Goal: Task Accomplishment & Management: Manage account settings

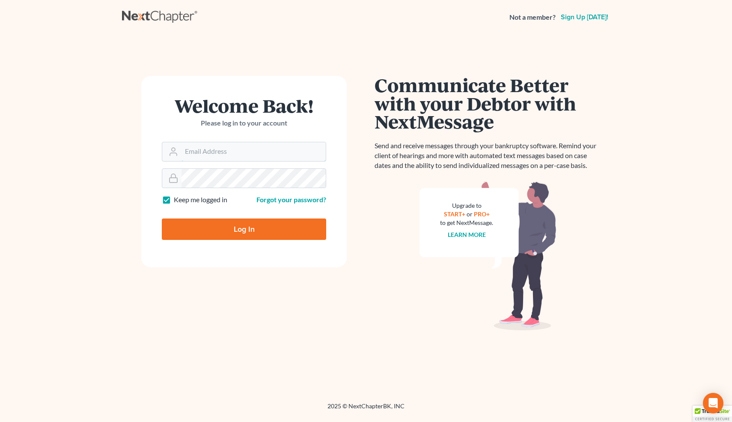
type input "[EMAIL_ADDRESS][DOMAIN_NAME]"
click at [244, 228] on input "Log In" at bounding box center [244, 228] width 164 height 21
type input "Thinking..."
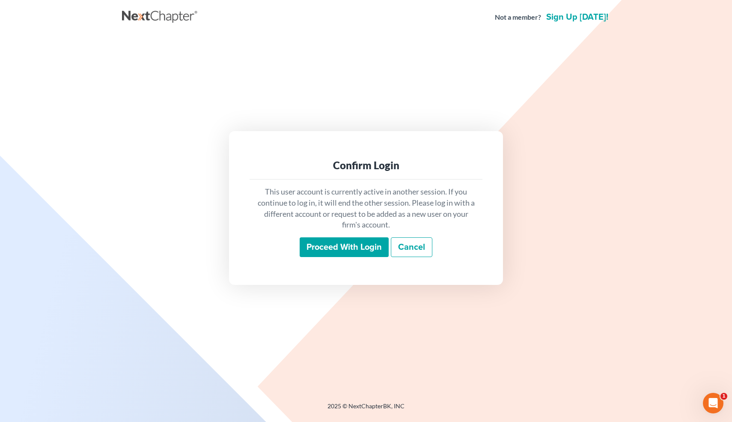
click at [342, 244] on input "Proceed with login" at bounding box center [344, 247] width 89 height 20
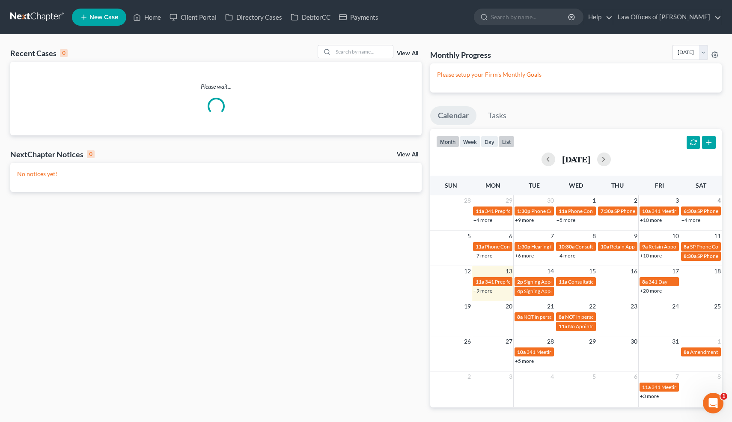
click at [506, 145] on button "list" at bounding box center [506, 142] width 16 height 12
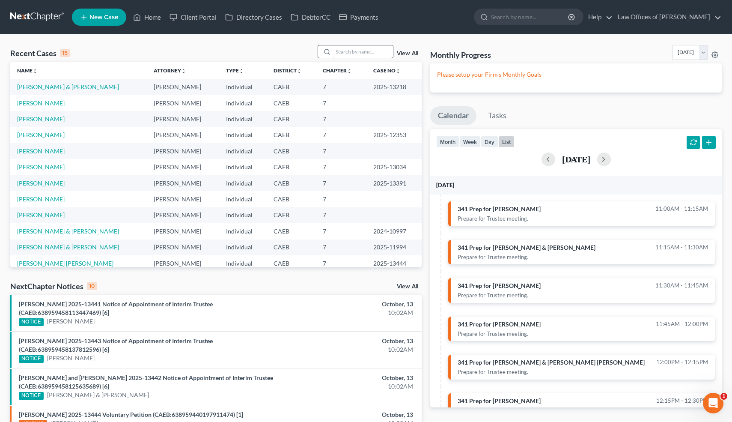
click at [380, 51] on input "search" at bounding box center [363, 51] width 60 height 12
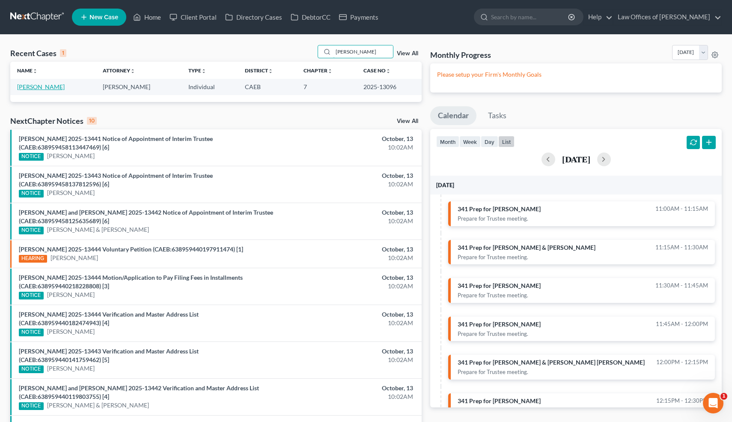
type input "[PERSON_NAME]"
click at [42, 86] on link "[PERSON_NAME]" at bounding box center [41, 86] width 48 height 7
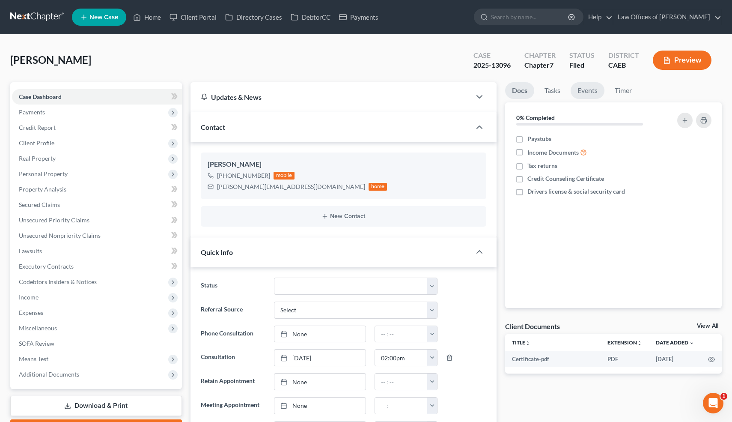
click at [582, 97] on link "Events" at bounding box center [587, 90] width 34 height 17
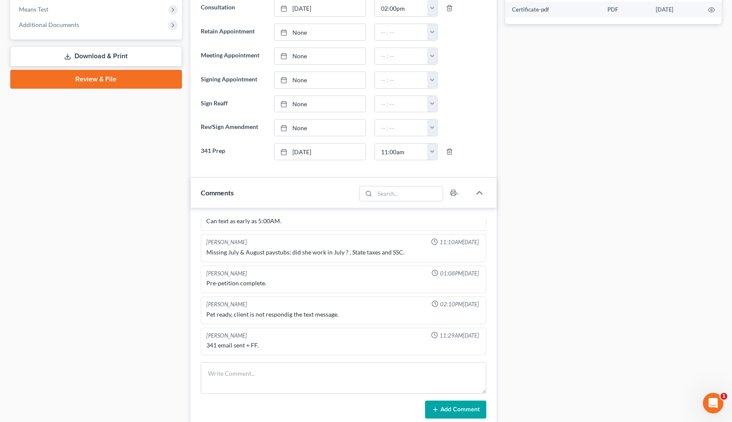
scroll to position [581, 0]
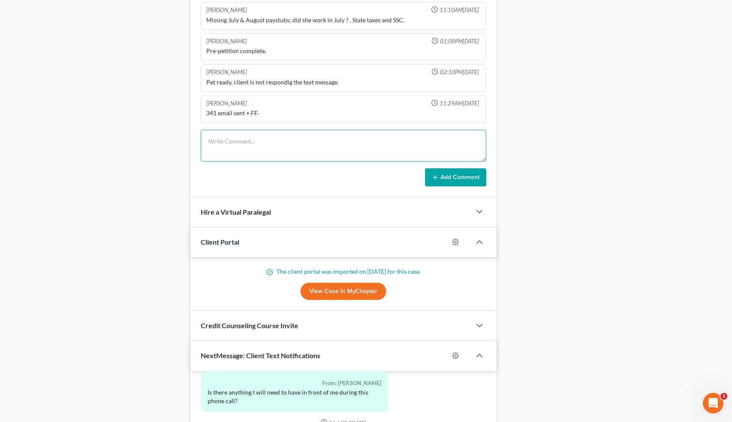
click at [257, 155] on textarea at bounding box center [344, 146] width 286 height 32
click at [300, 142] on textarea "PC re; 341 prep." at bounding box center [344, 146] width 286 height 32
type textarea "PC re; 341 prep."
drag, startPoint x: 474, startPoint y: 173, endPoint x: 474, endPoint y: 184, distance: 10.3
click at [474, 173] on button "Add Comment" at bounding box center [455, 177] width 61 height 18
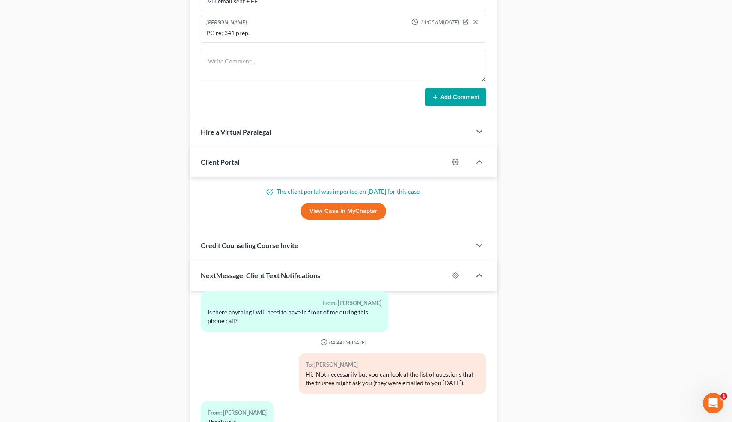
scroll to position [658, 0]
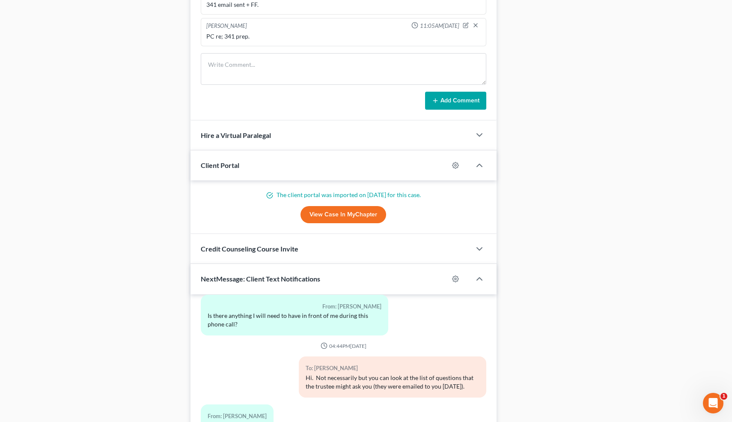
click at [222, 36] on div "PC re; 341 prep." at bounding box center [343, 36] width 275 height 9
click at [466, 26] on icon "button" at bounding box center [466, 25] width 6 height 6
click at [230, 44] on textarea "PC re; 341 prep." at bounding box center [343, 48] width 275 height 32
type textarea "PC re: 341 prep."
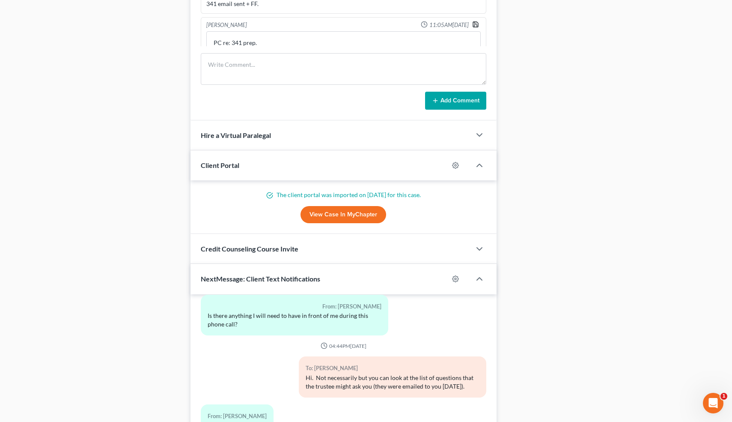
click at [476, 24] on icon "button" at bounding box center [475, 24] width 7 height 7
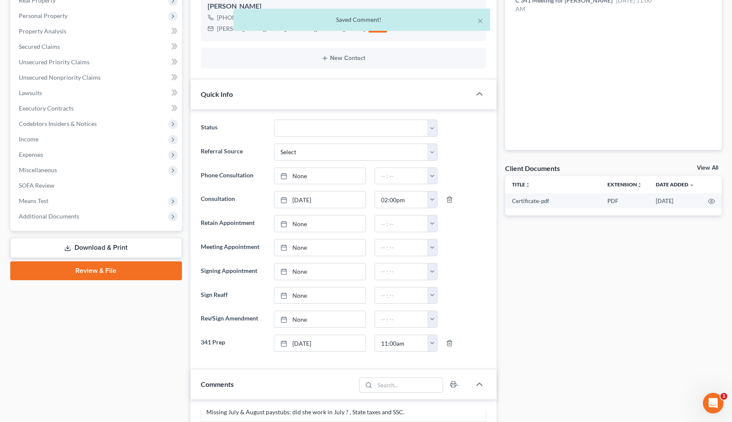
scroll to position [0, 0]
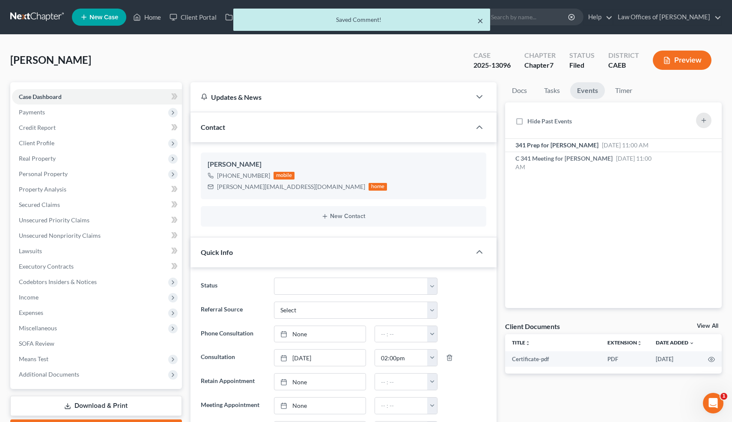
click at [481, 21] on button "×" at bounding box center [480, 20] width 6 height 10
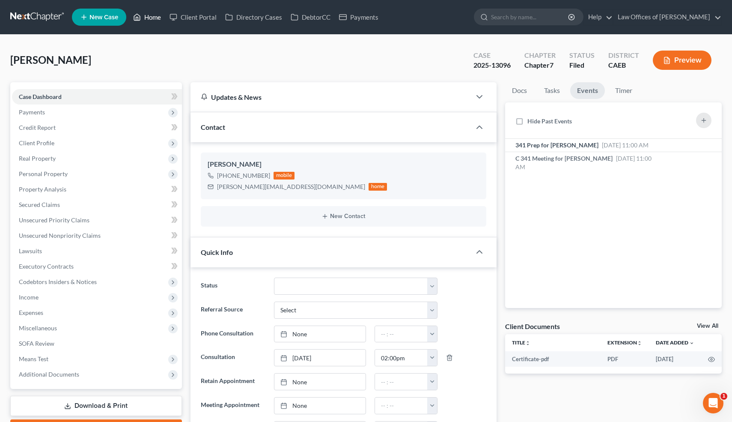
click at [152, 20] on link "Home" at bounding box center [147, 16] width 36 height 15
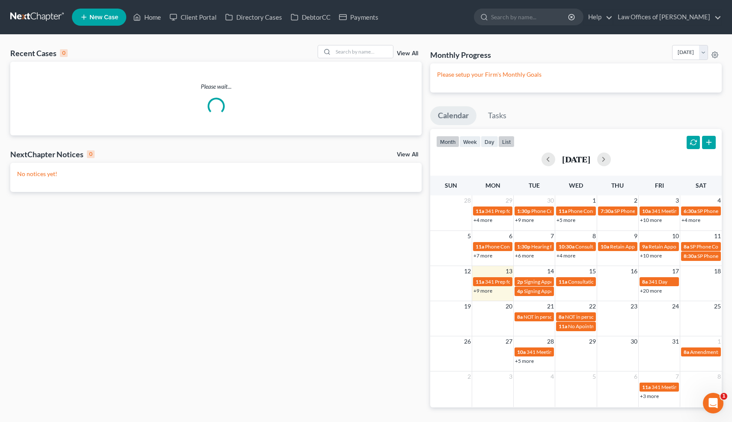
click at [506, 141] on button "list" at bounding box center [506, 142] width 16 height 12
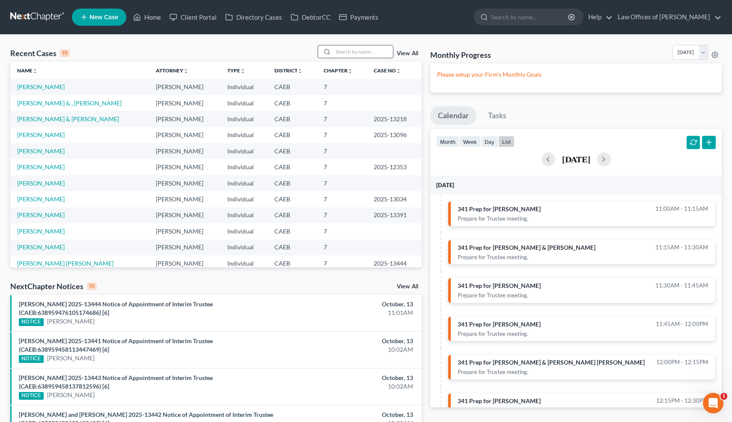
click at [371, 50] on input "search" at bounding box center [363, 51] width 60 height 12
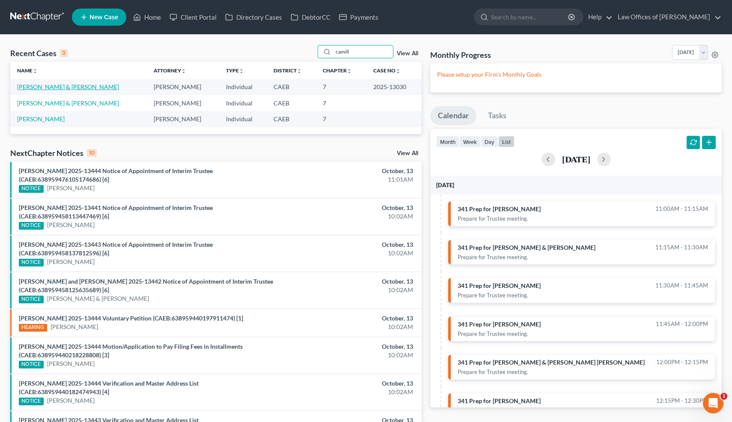
type input "camill"
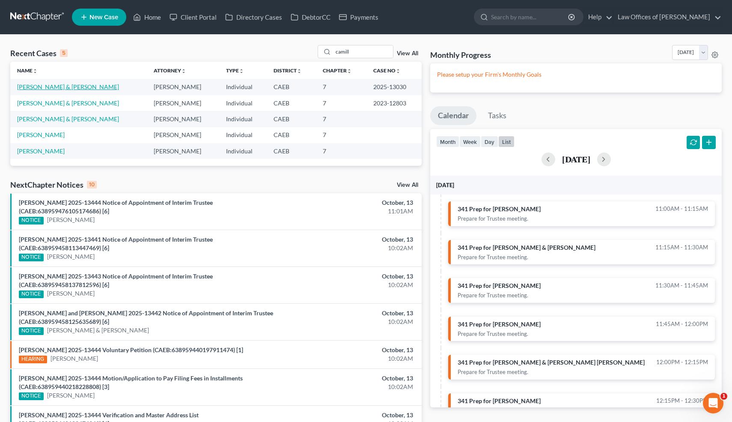
click at [71, 87] on link "[PERSON_NAME] & [PERSON_NAME]" at bounding box center [68, 86] width 102 height 7
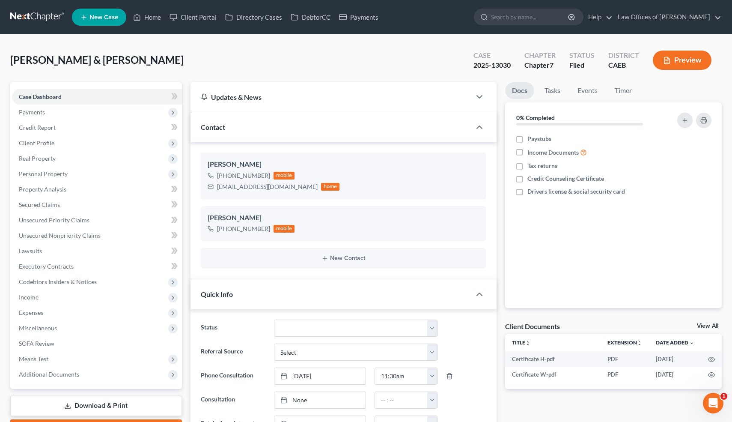
scroll to position [2801, 0]
click at [590, 92] on link "Events" at bounding box center [587, 90] width 34 height 17
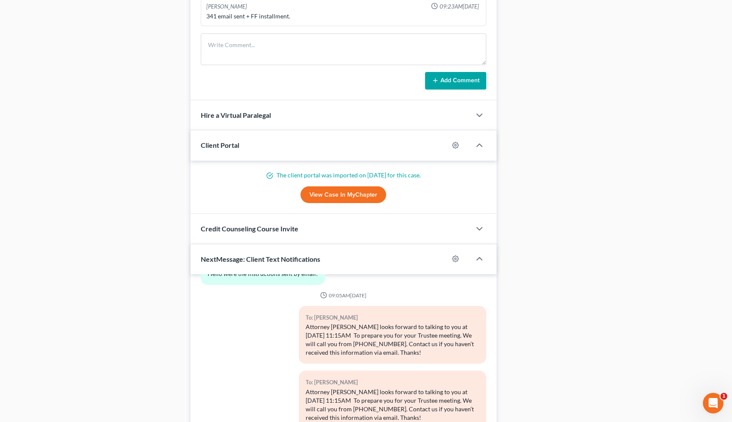
scroll to position [796, 0]
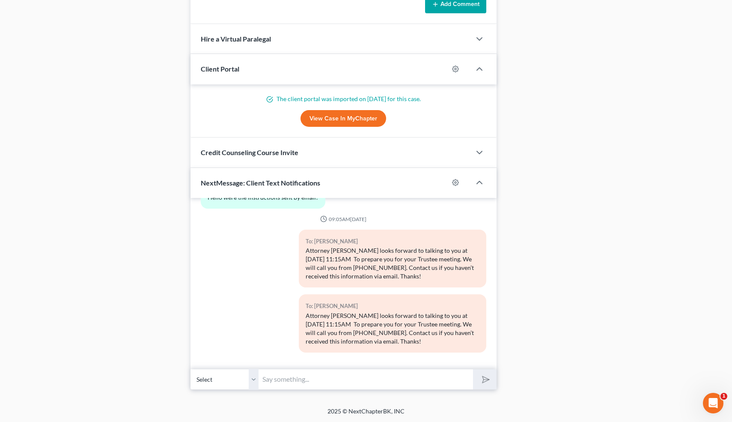
click at [255, 378] on select "Select [PHONE_NUMBER] - [PERSON_NAME] [PHONE_NUMBER] - [PERSON_NAME]" at bounding box center [224, 378] width 68 height 21
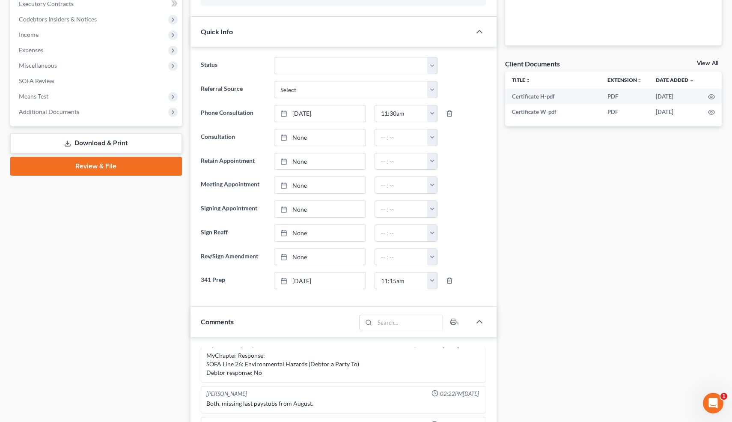
scroll to position [0, 0]
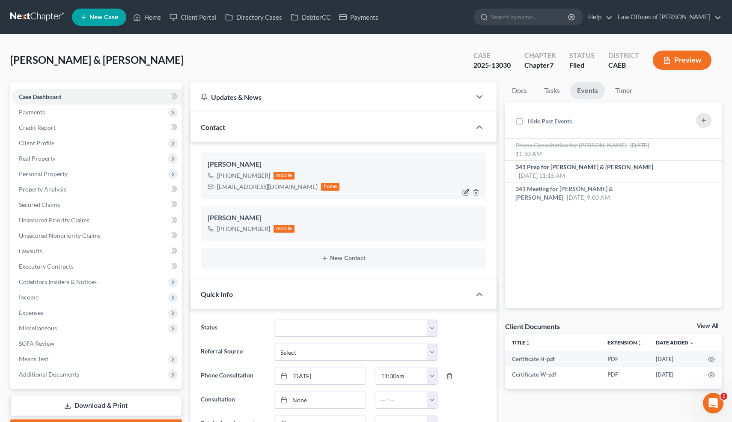
click at [466, 193] on icon "button" at bounding box center [465, 192] width 7 height 7
select select "0"
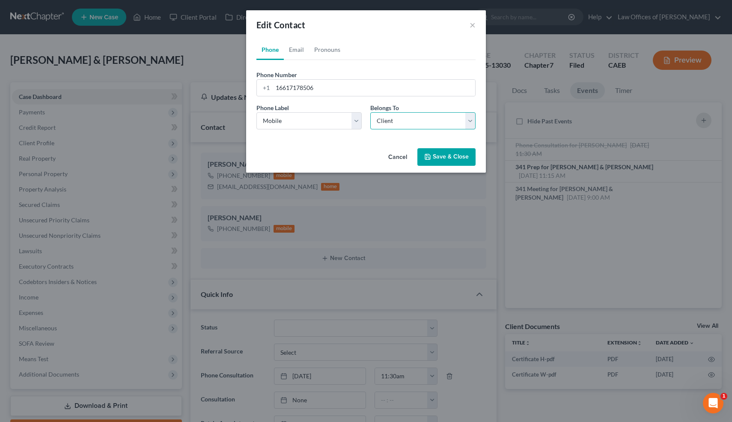
click at [392, 117] on select "Select Client Spouse Other" at bounding box center [422, 120] width 105 height 17
select select "1"
click at [370, 112] on select "Select Client Spouse Other" at bounding box center [422, 120] width 105 height 17
click at [440, 158] on button "Save & Close" at bounding box center [446, 157] width 58 height 18
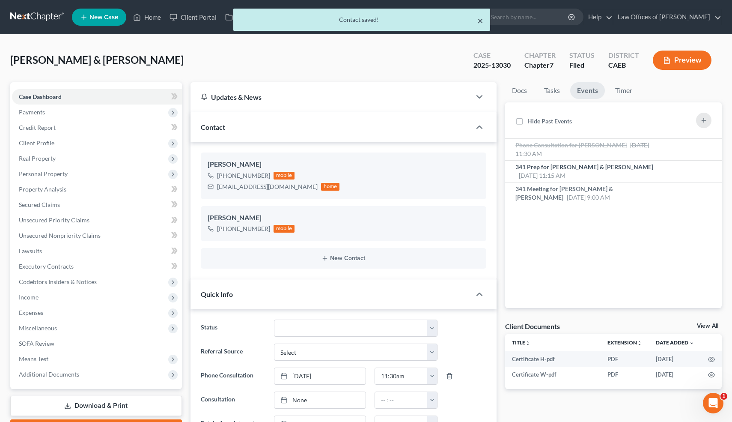
click at [480, 18] on button "×" at bounding box center [480, 20] width 6 height 10
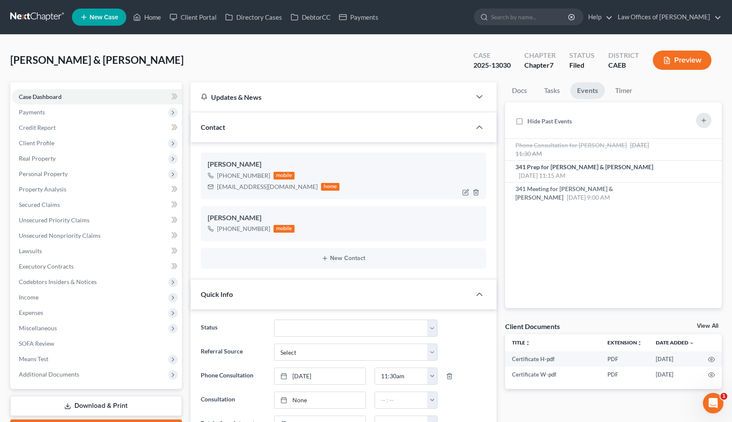
click at [234, 186] on div "[EMAIL_ADDRESS][DOMAIN_NAME]" at bounding box center [267, 186] width 101 height 9
copy div "[EMAIL_ADDRESS][DOMAIN_NAME]"
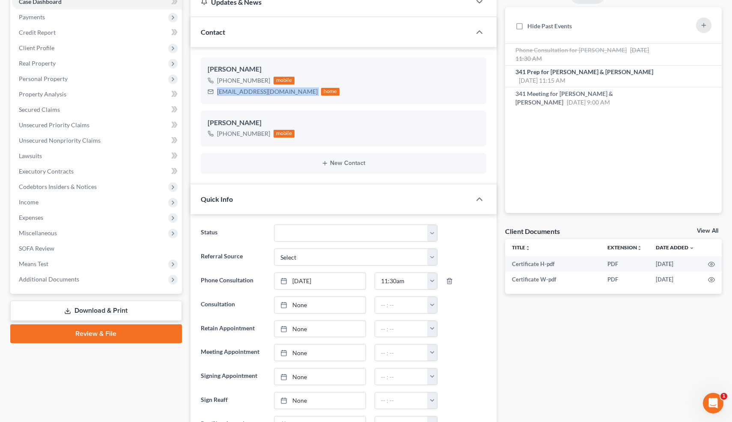
scroll to position [95, 0]
click at [70, 278] on span "Additional Documents" at bounding box center [49, 278] width 60 height 7
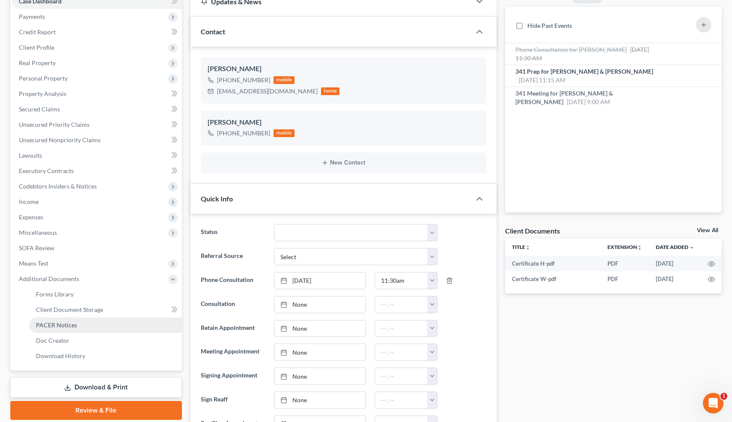
click at [64, 327] on span "PACER Notices" at bounding box center [56, 324] width 41 height 7
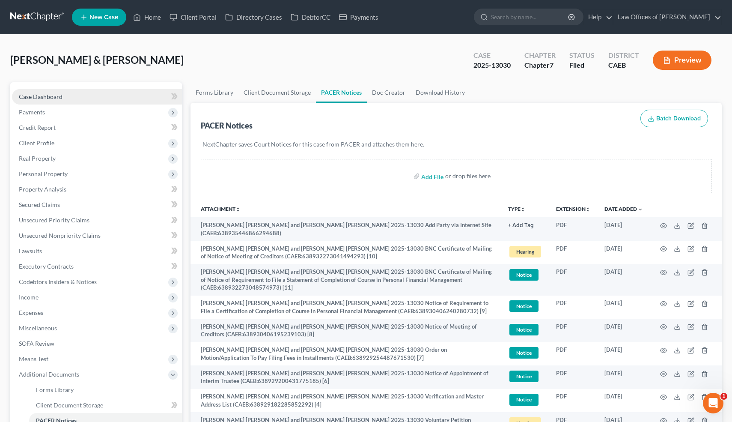
click at [47, 95] on span "Case Dashboard" at bounding box center [41, 96] width 44 height 7
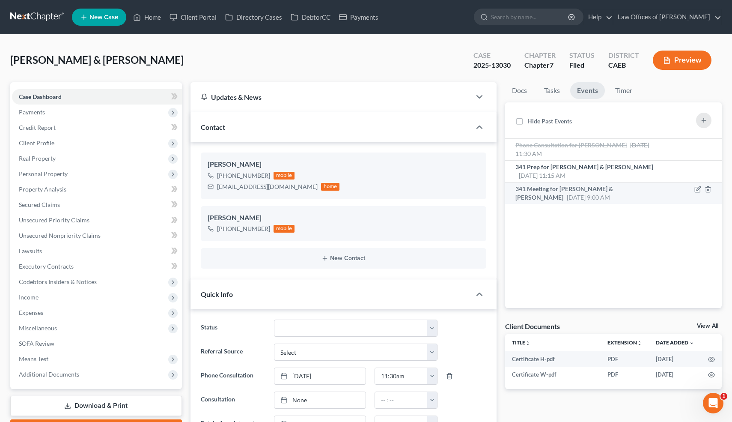
scroll to position [2801, 0]
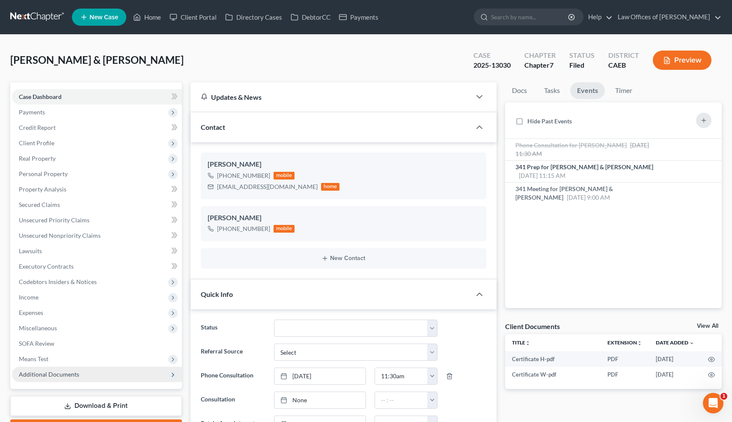
click at [70, 368] on span "Additional Documents" at bounding box center [97, 373] width 170 height 15
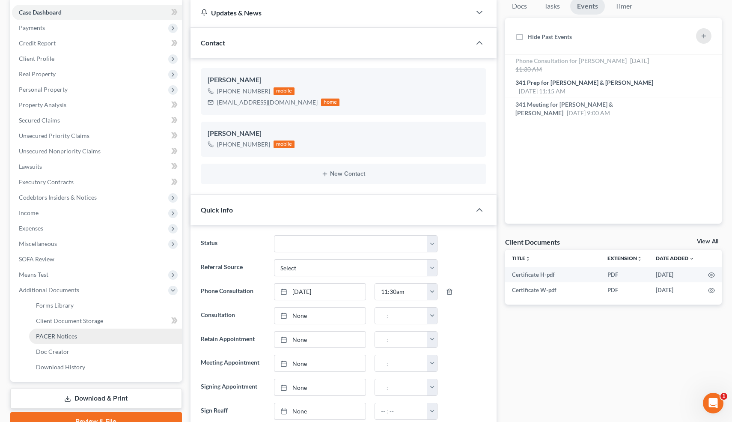
click at [76, 338] on span "PACER Notices" at bounding box center [56, 335] width 41 height 7
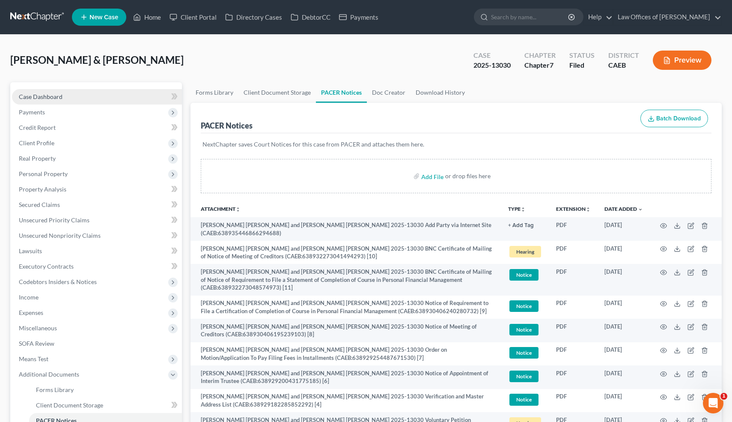
click at [53, 97] on span "Case Dashboard" at bounding box center [41, 96] width 44 height 7
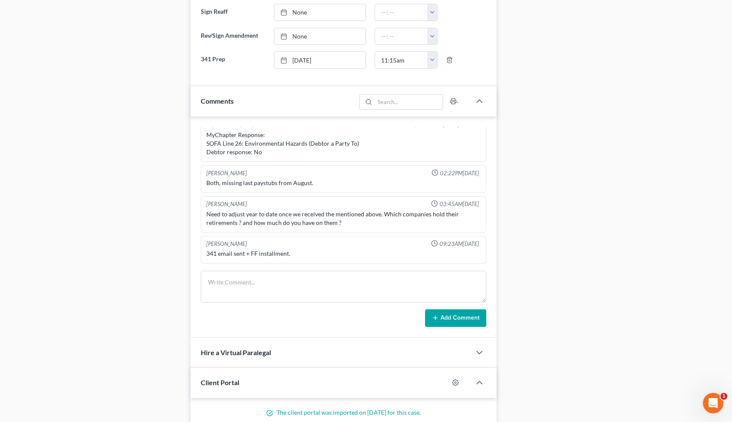
scroll to position [499, 0]
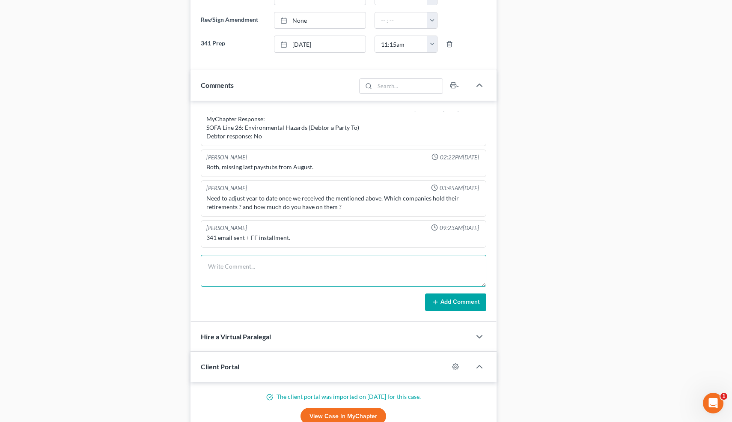
click at [241, 272] on textarea at bounding box center [344, 271] width 286 height 32
paste textarea "PC re: 341 prep."
click at [275, 267] on textarea "PC re: 341 prep. Preppd er: taxes." at bounding box center [344, 271] width 286 height 32
type textarea "PC re: 341 prep. Preppd re: taxes."
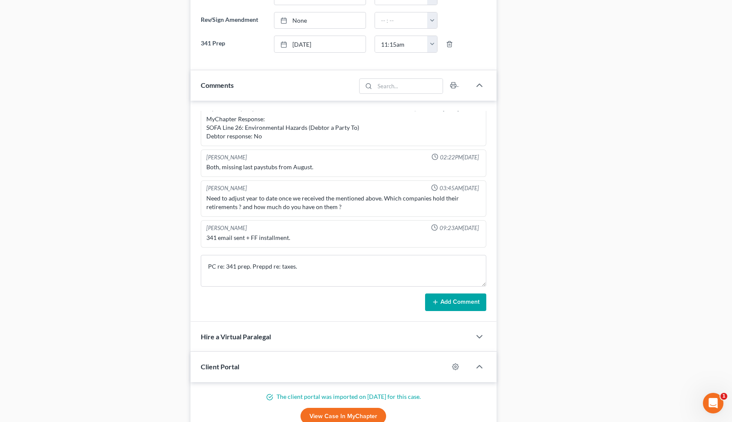
click at [460, 298] on button "Add Comment" at bounding box center [455, 302] width 61 height 18
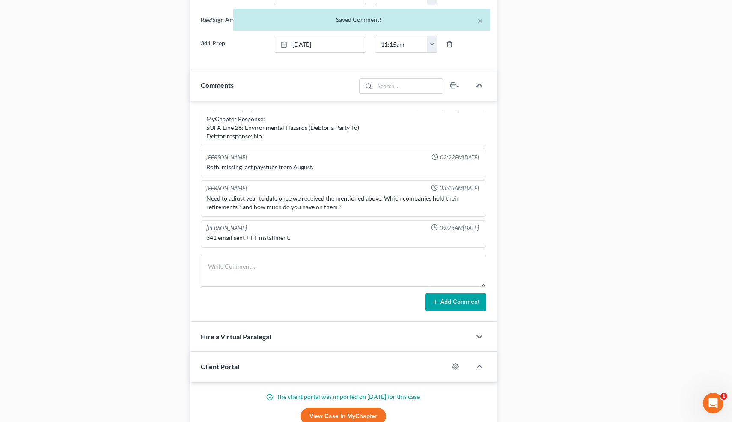
scroll to position [414, 0]
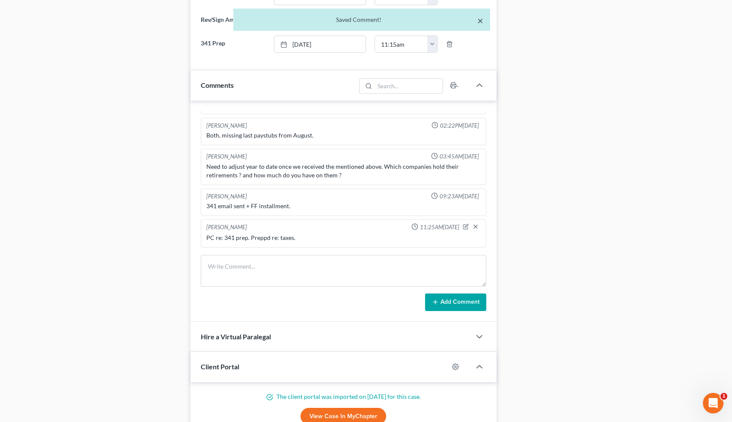
click at [480, 21] on button "×" at bounding box center [480, 20] width 6 height 10
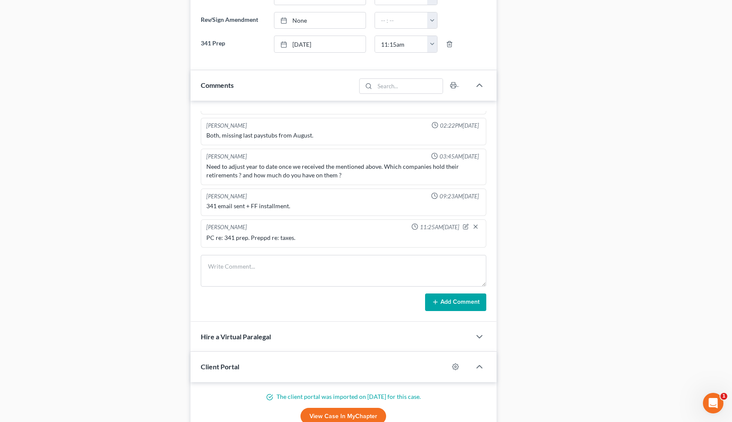
scroll to position [0, 0]
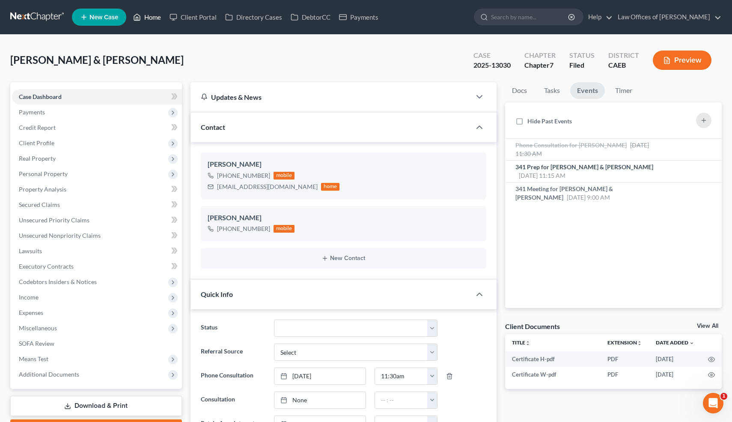
click at [149, 14] on link "Home" at bounding box center [147, 16] width 36 height 15
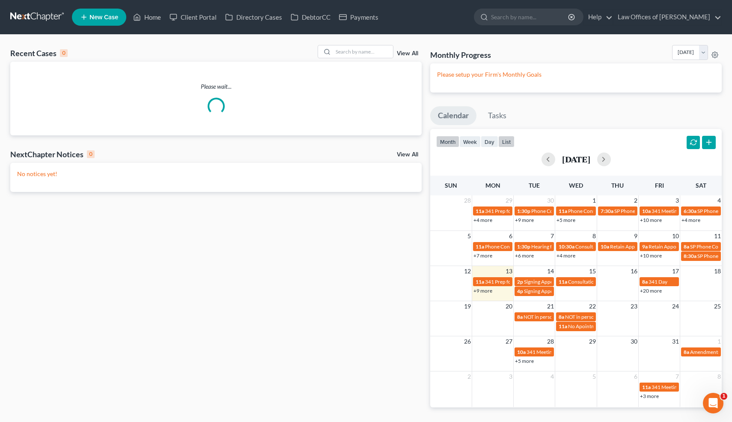
click at [508, 141] on button "list" at bounding box center [506, 142] width 16 height 12
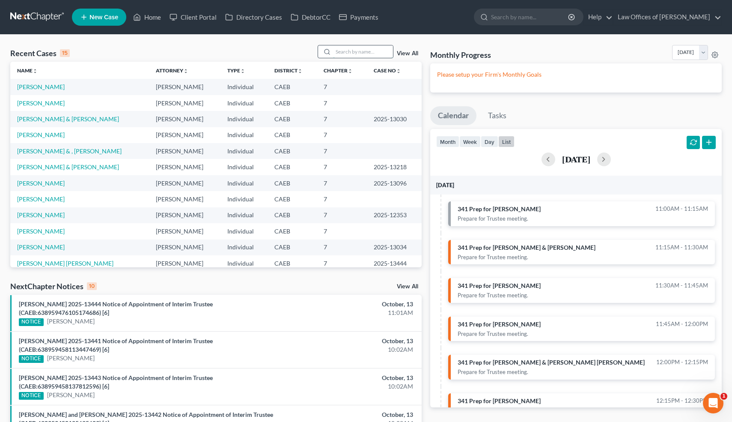
click at [365, 51] on input "search" at bounding box center [363, 51] width 60 height 12
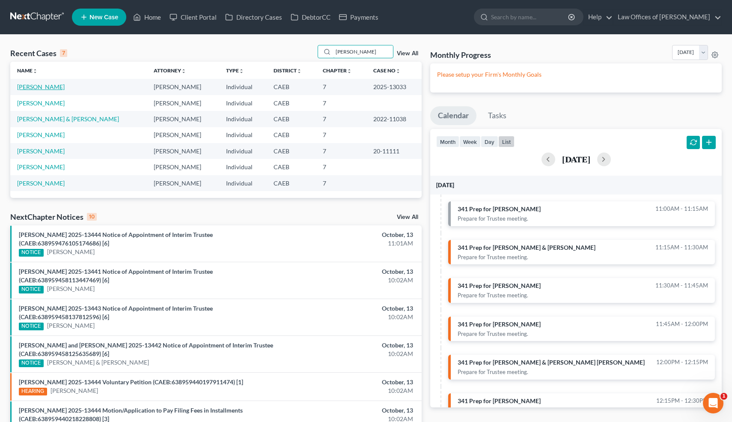
type input "[PERSON_NAME]"
click at [53, 86] on link "[PERSON_NAME]" at bounding box center [41, 86] width 48 height 7
select select "6"
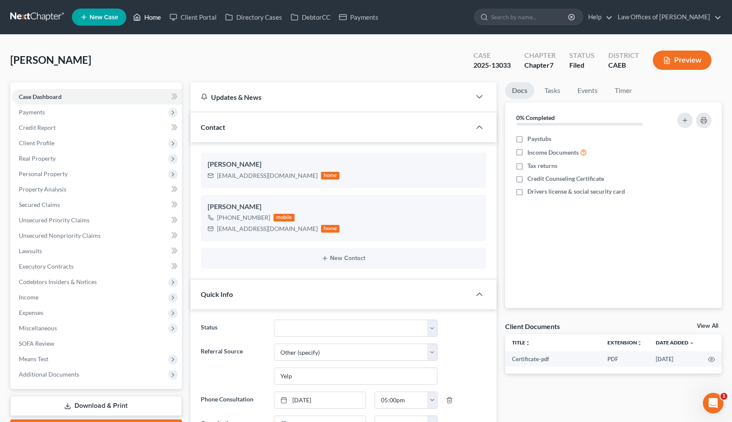
click at [152, 17] on link "Home" at bounding box center [147, 16] width 36 height 15
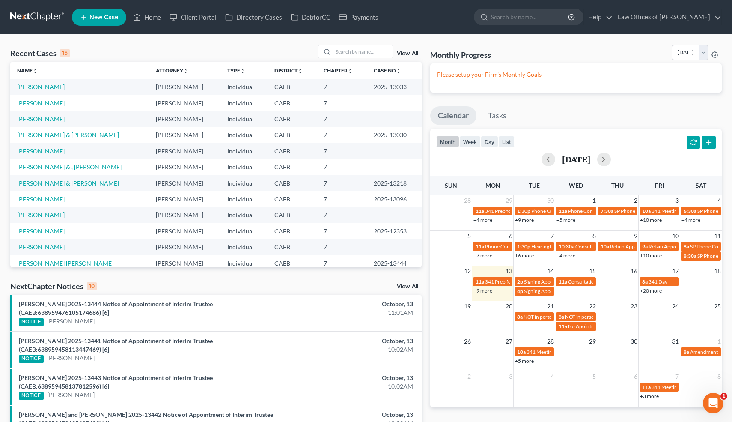
click at [37, 151] on link "[PERSON_NAME]" at bounding box center [41, 150] width 48 height 7
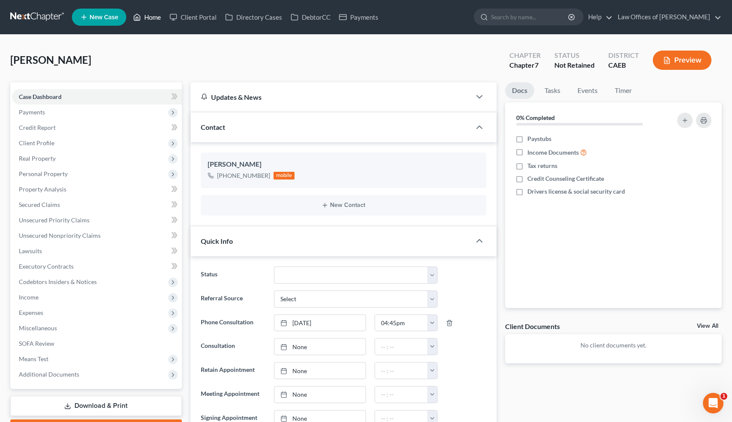
click at [152, 17] on link "Home" at bounding box center [147, 16] width 36 height 15
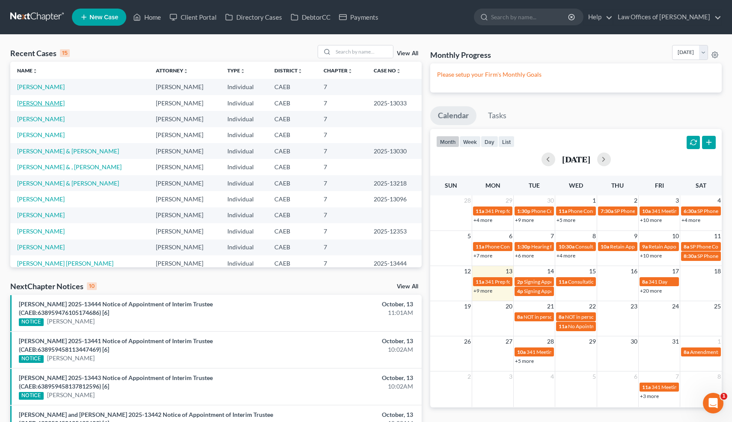
click at [50, 104] on link "[PERSON_NAME]" at bounding box center [41, 102] width 48 height 7
select select "6"
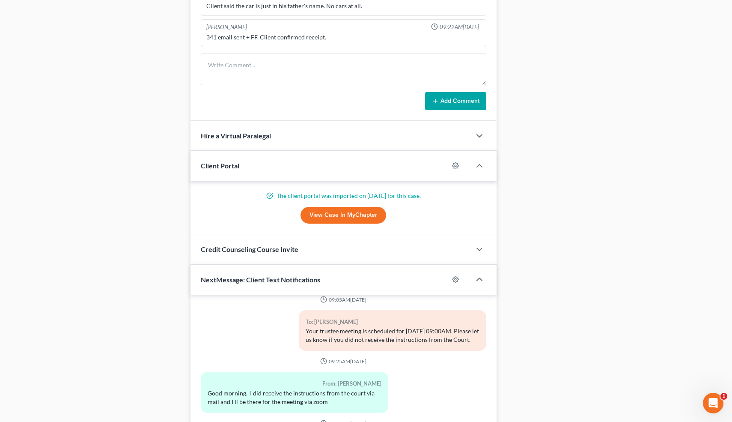
scroll to position [820, 0]
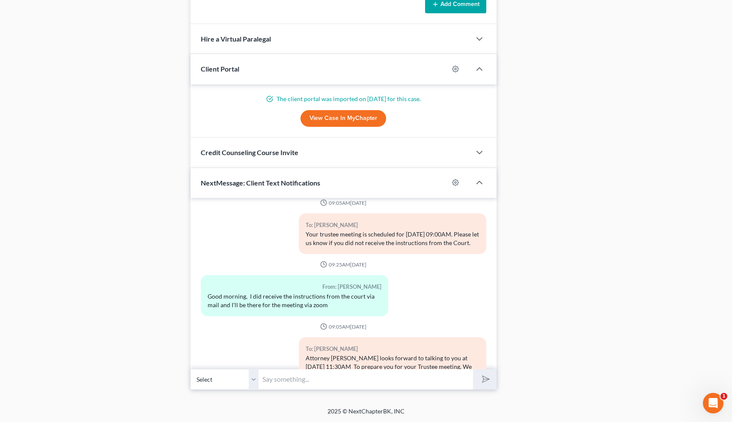
click at [298, 378] on input "text" at bounding box center [366, 378] width 214 height 21
type input "Hi! FYI, I'm running about 10 minutes late... [PERSON_NAME]"
click at [473, 369] on button "submit" at bounding box center [485, 379] width 24 height 20
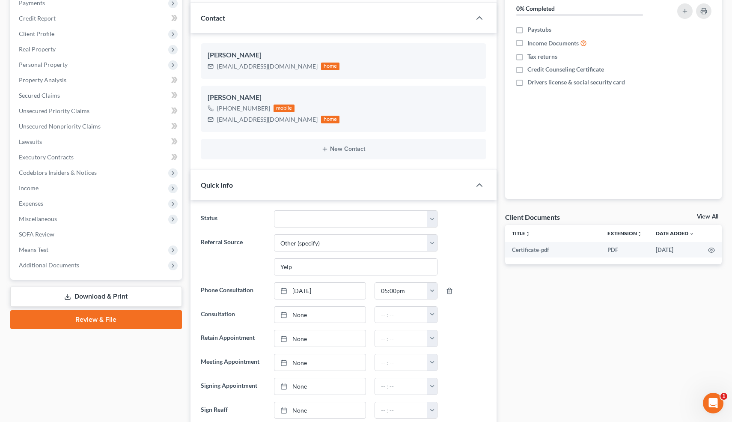
scroll to position [0, 0]
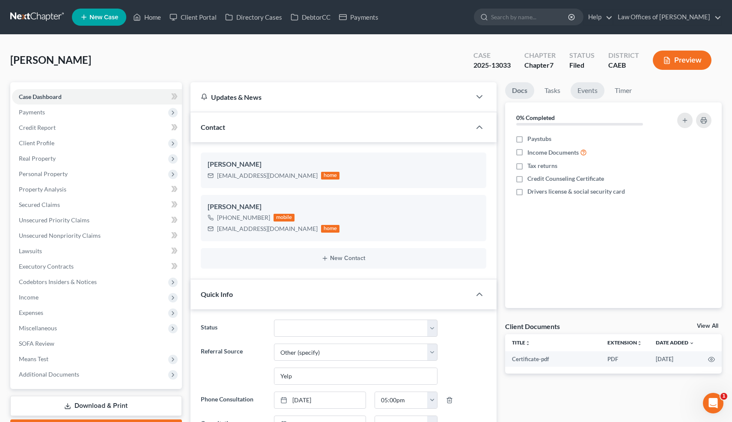
click at [589, 90] on link "Events" at bounding box center [587, 90] width 34 height 17
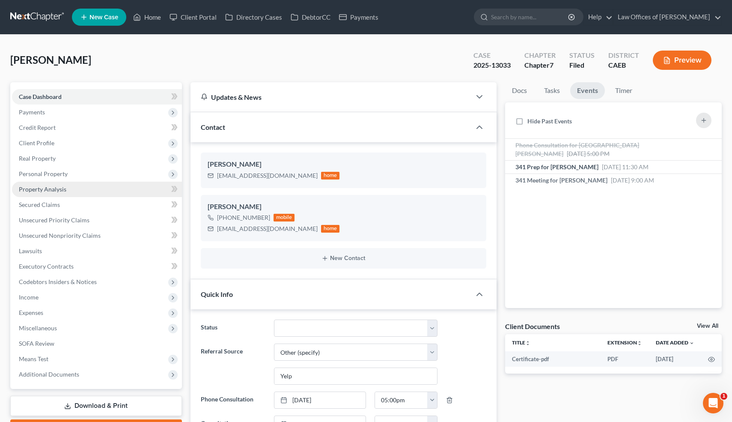
scroll to position [110, 0]
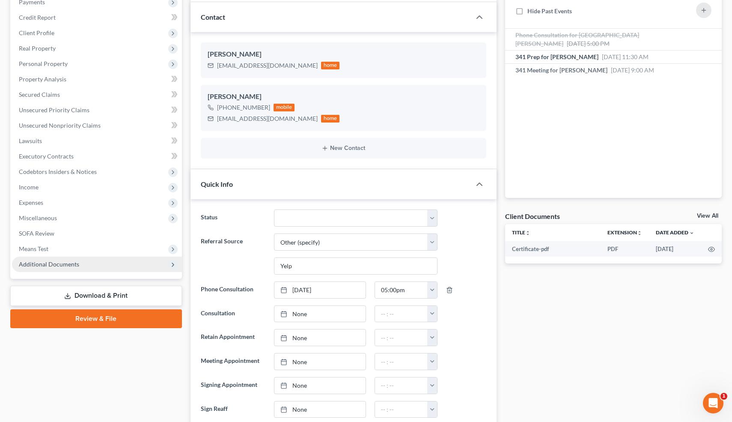
click at [50, 260] on span "Additional Documents" at bounding box center [49, 263] width 60 height 7
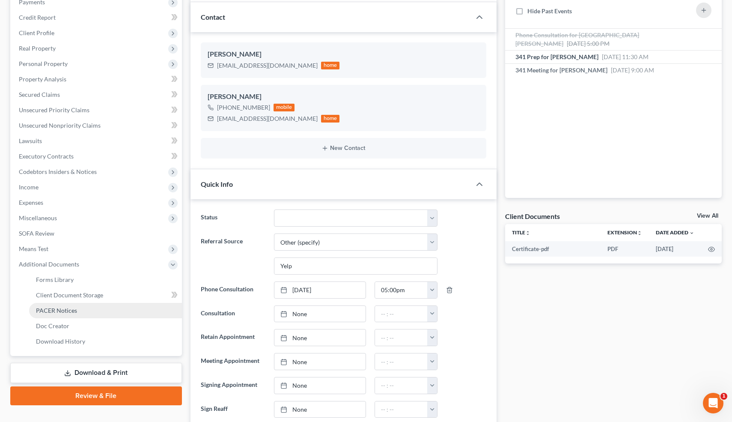
click at [54, 308] on span "PACER Notices" at bounding box center [56, 309] width 41 height 7
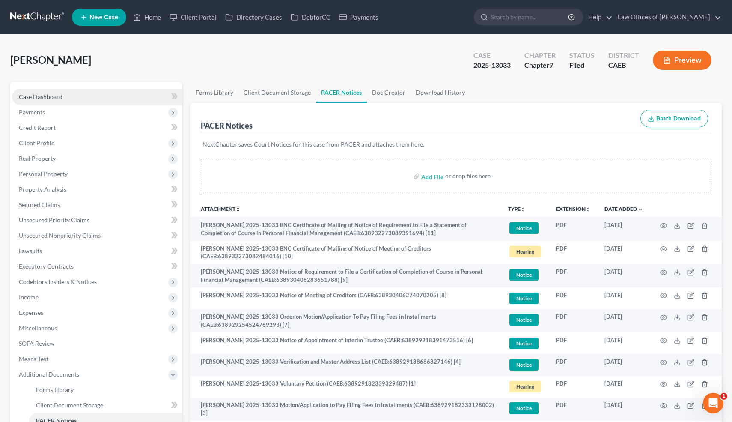
click at [67, 97] on link "Case Dashboard" at bounding box center [97, 96] width 170 height 15
select select "6"
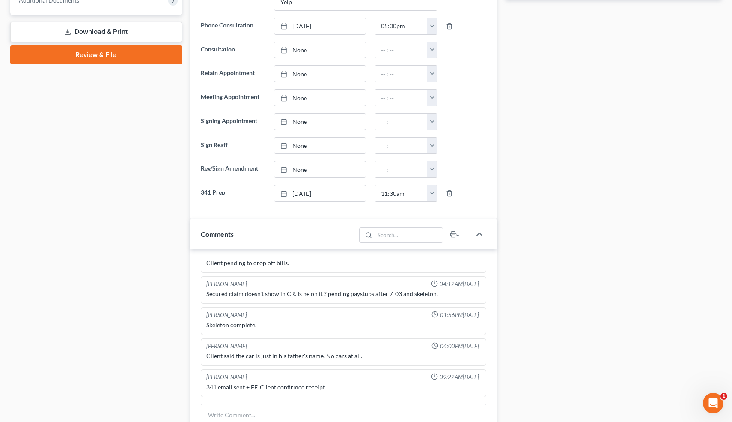
scroll to position [511, 0]
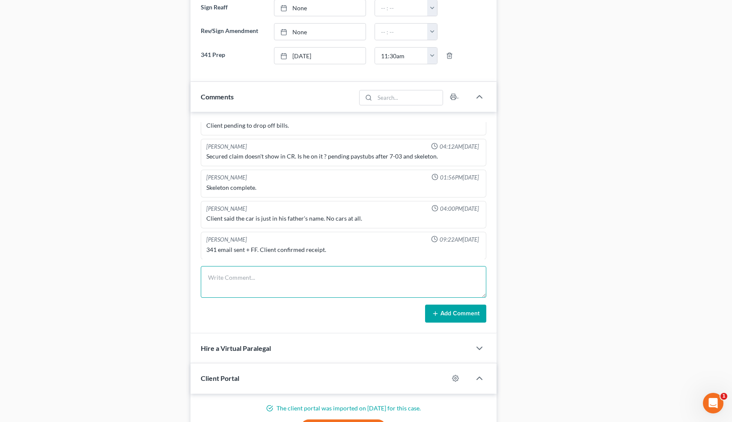
click at [266, 280] on textarea at bounding box center [344, 282] width 286 height 32
paste textarea "PC re: 341 prep."
type textarea "PC re: 341 prep."
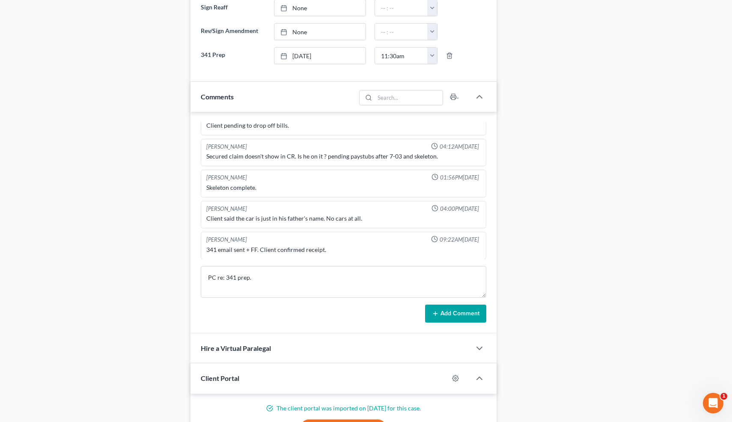
click at [443, 320] on button "Add Comment" at bounding box center [455, 313] width 61 height 18
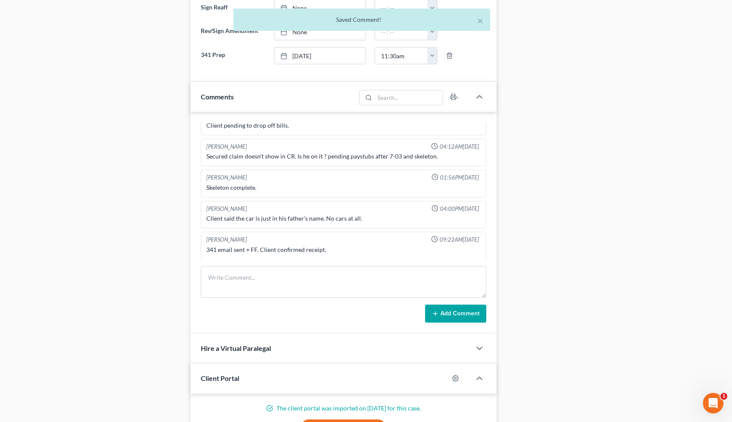
scroll to position [564, 0]
click at [479, 22] on button "×" at bounding box center [480, 20] width 6 height 10
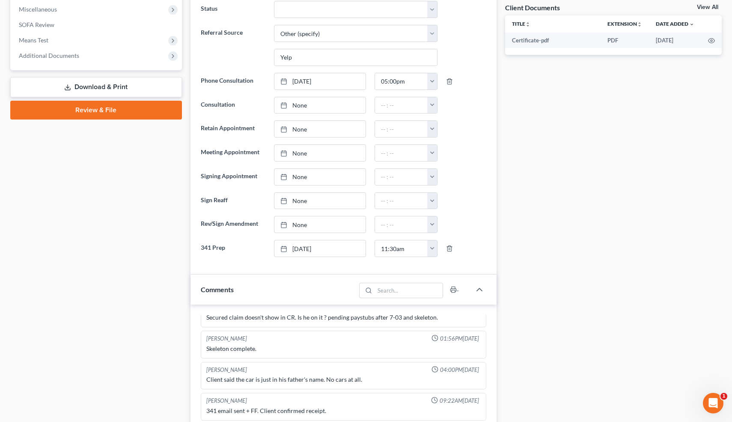
scroll to position [0, 0]
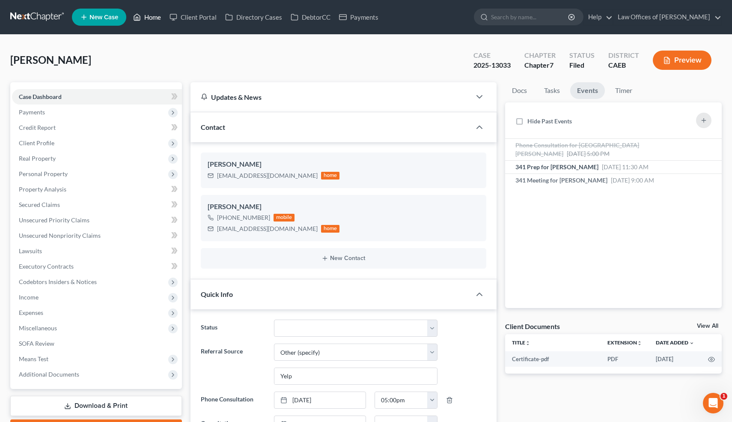
click at [148, 15] on link "Home" at bounding box center [147, 16] width 36 height 15
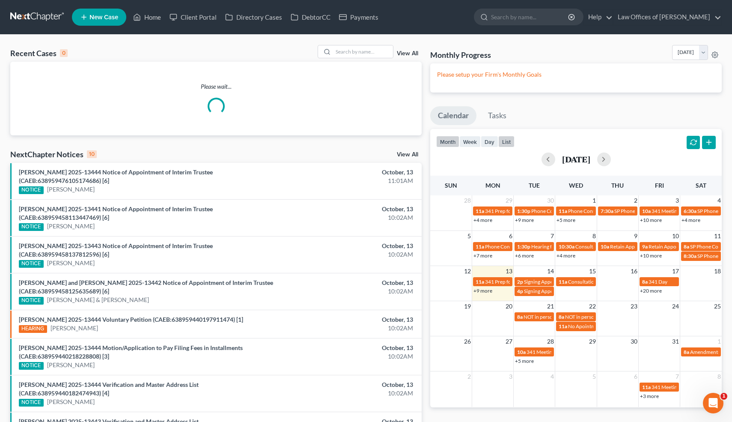
click at [505, 141] on button "list" at bounding box center [506, 142] width 16 height 12
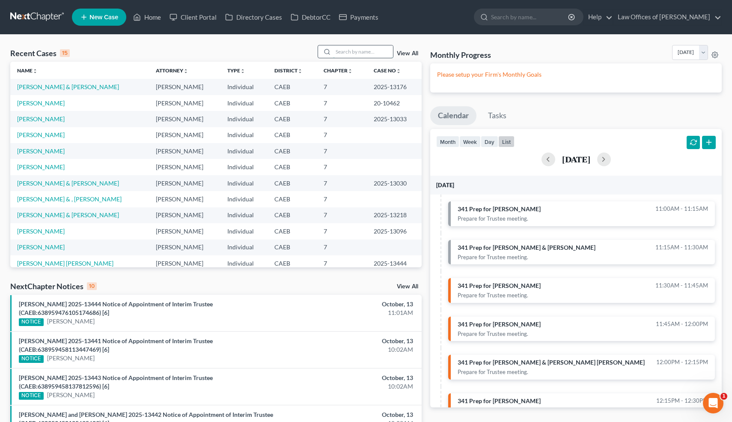
click at [365, 50] on input "search" at bounding box center [363, 51] width 60 height 12
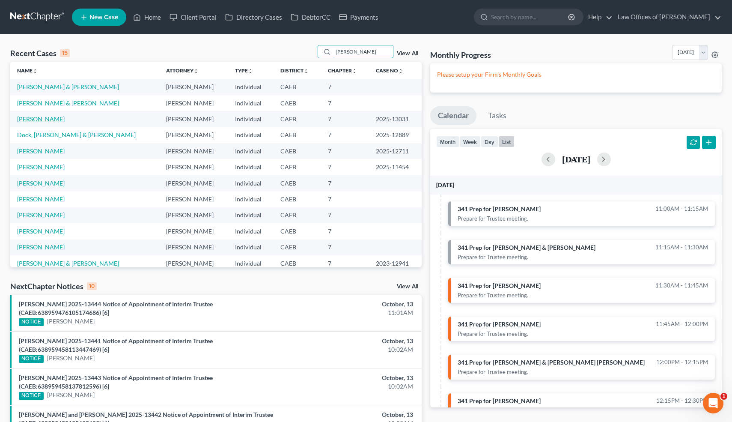
type input "[PERSON_NAME]"
click at [44, 119] on link "[PERSON_NAME]" at bounding box center [41, 118] width 48 height 7
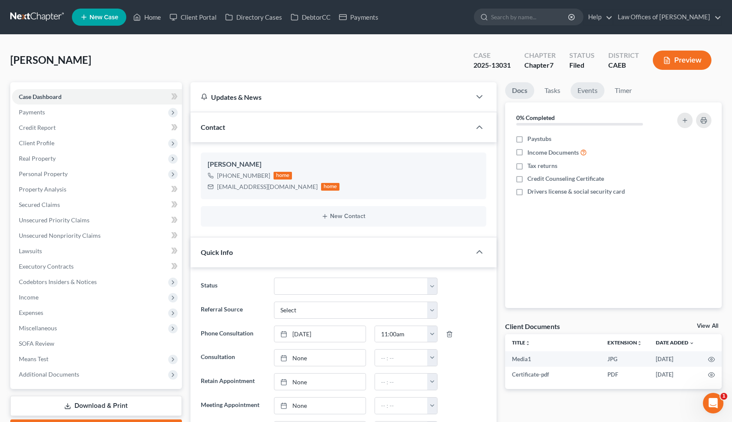
click at [591, 92] on link "Events" at bounding box center [587, 90] width 34 height 17
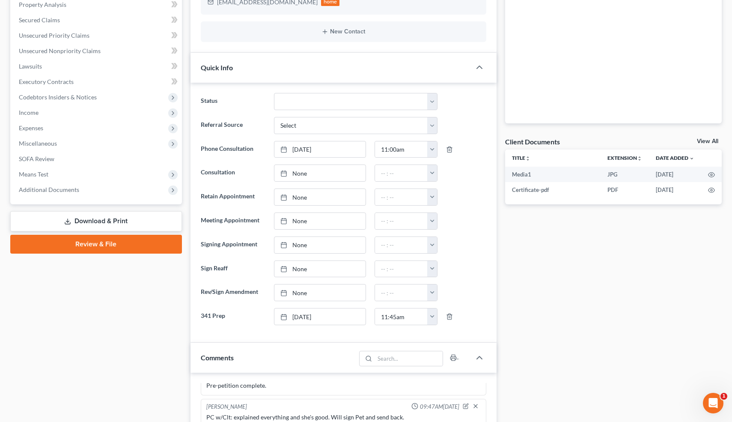
scroll to position [185, 0]
click at [55, 187] on span "Additional Documents" at bounding box center [49, 188] width 60 height 7
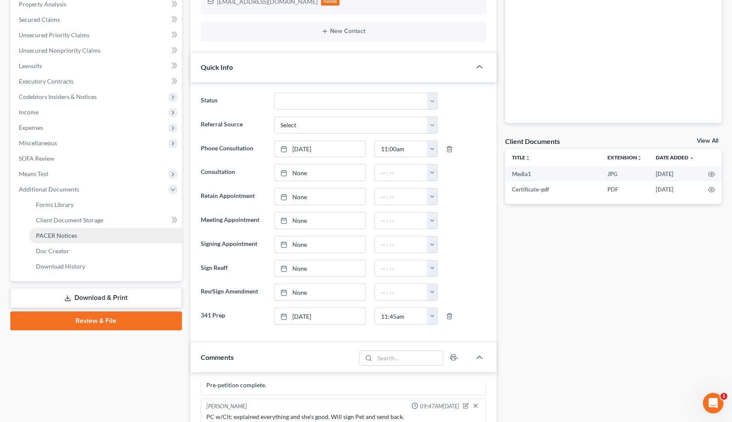
click at [62, 232] on span "PACER Notices" at bounding box center [56, 235] width 41 height 7
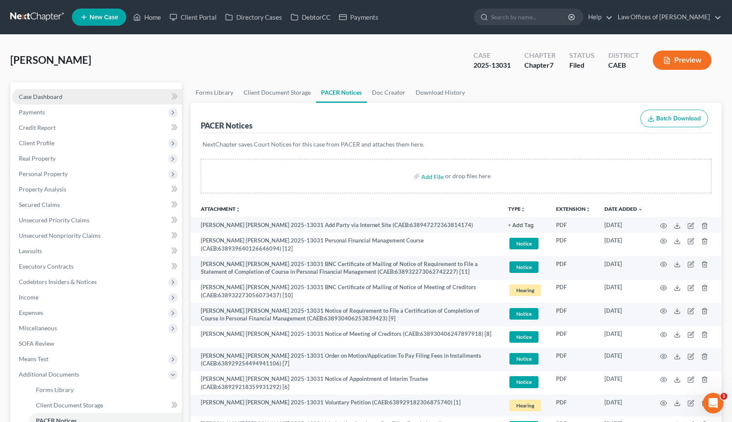
click at [60, 99] on span "Case Dashboard" at bounding box center [41, 96] width 44 height 7
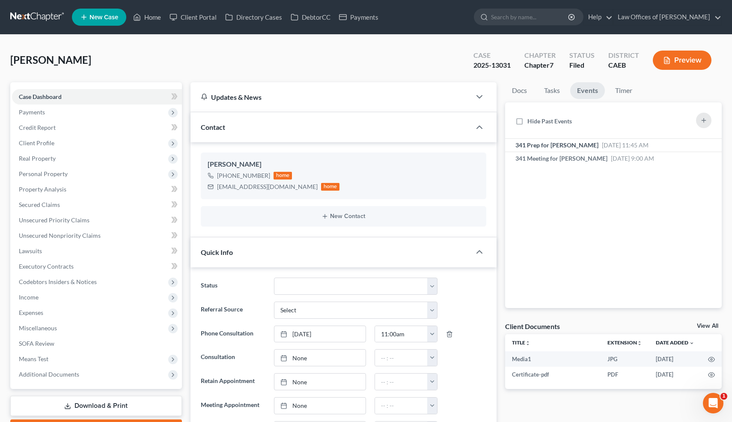
scroll to position [4117, 0]
click at [45, 201] on span "Secured Claims" at bounding box center [39, 204] width 41 height 7
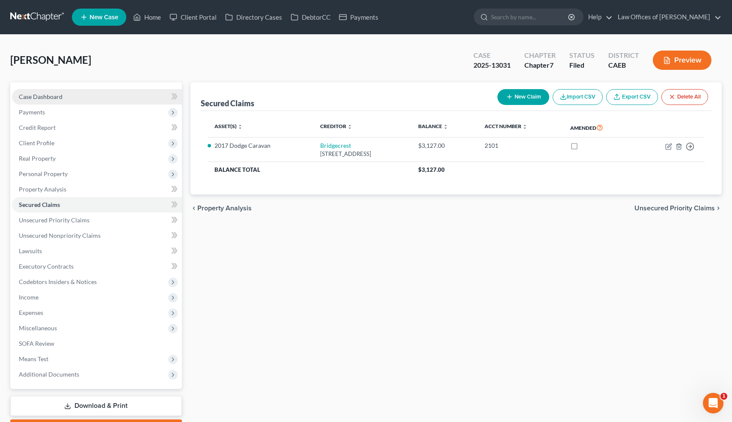
click at [71, 90] on link "Case Dashboard" at bounding box center [97, 96] width 170 height 15
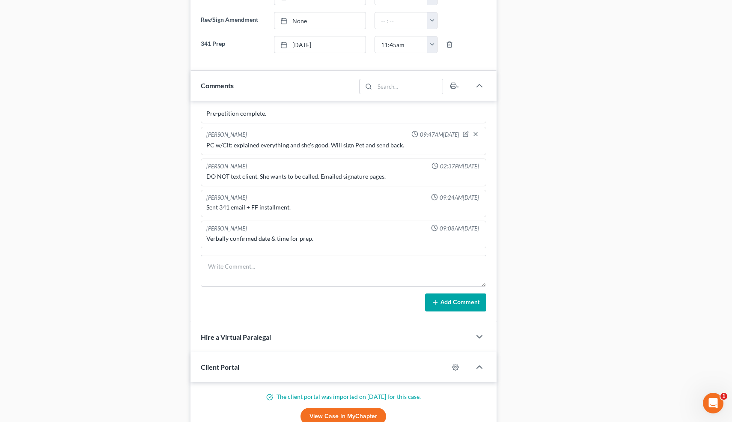
scroll to position [458, 0]
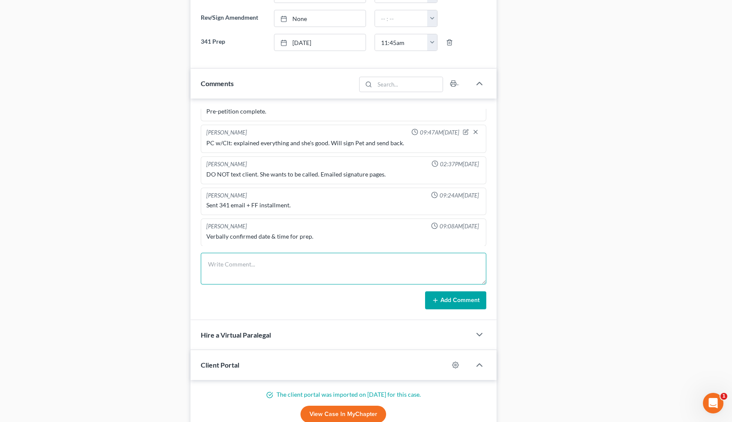
click at [238, 273] on textarea at bounding box center [344, 268] width 286 height 32
paste textarea "PC re: 341 prep."
type textarea "PC re: 341 prep."
click at [443, 297] on button "Add Comment" at bounding box center [455, 300] width 61 height 18
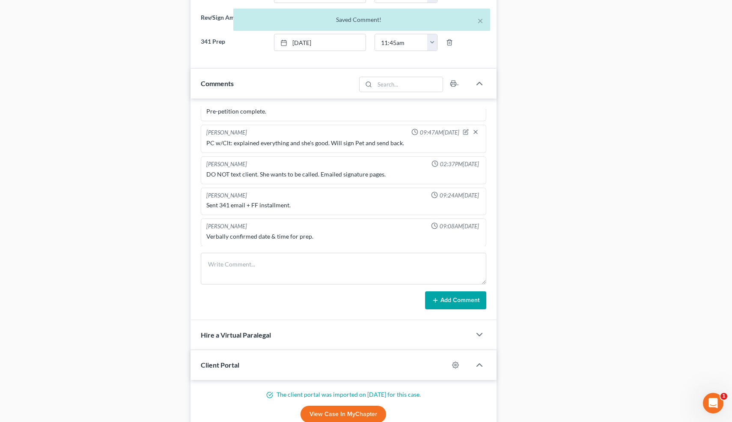
scroll to position [544, 0]
click at [480, 21] on button "×" at bounding box center [480, 20] width 6 height 10
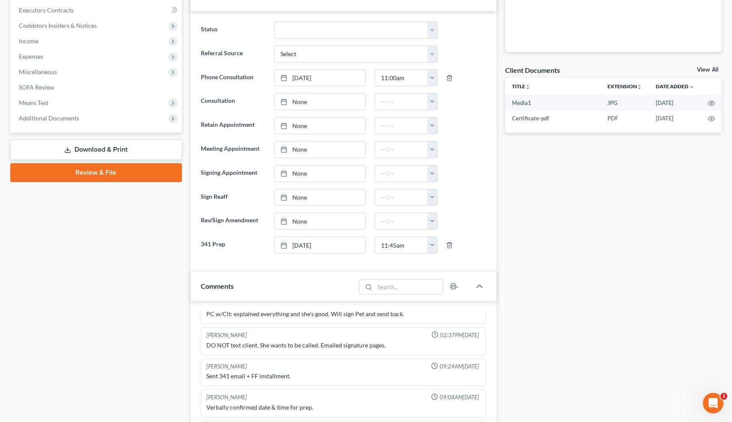
scroll to position [0, 0]
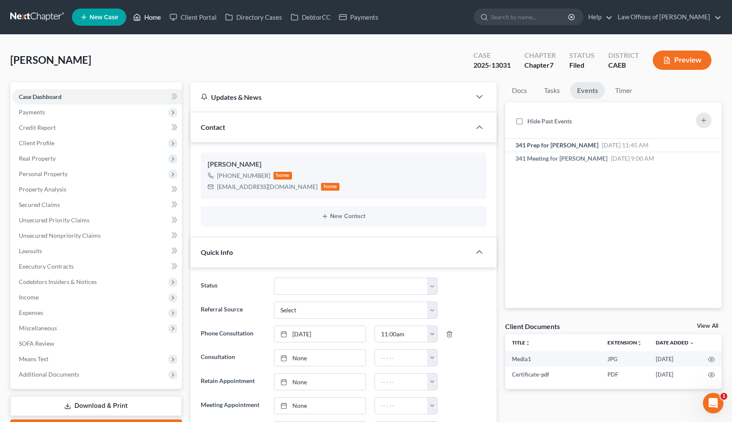
click at [153, 14] on link "Home" at bounding box center [147, 16] width 36 height 15
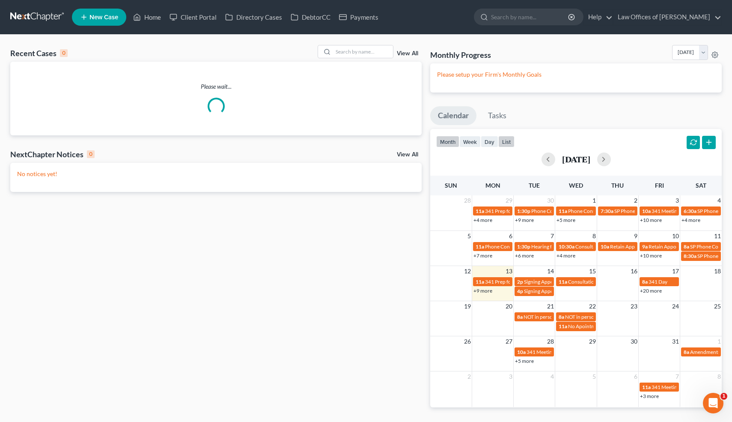
click at [508, 138] on button "list" at bounding box center [506, 142] width 16 height 12
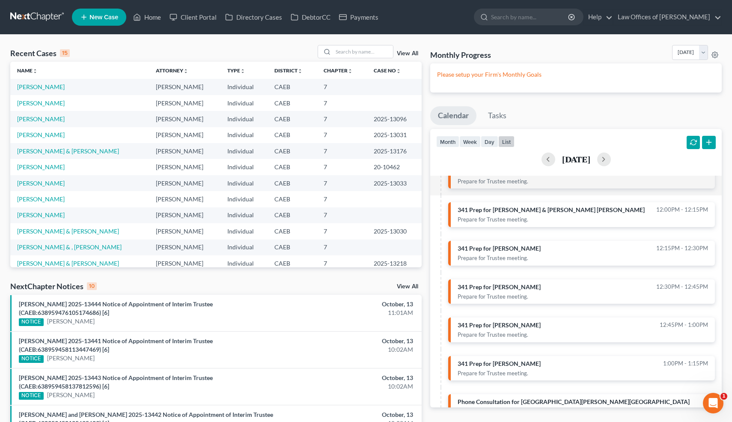
scroll to position [154, 0]
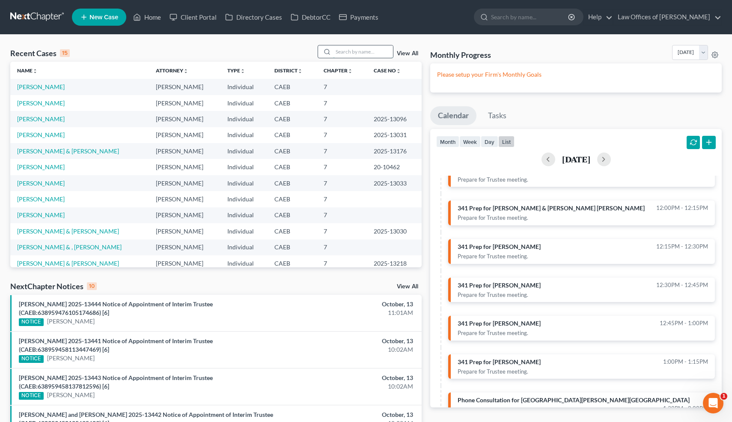
click at [367, 51] on input "search" at bounding box center [363, 51] width 60 height 12
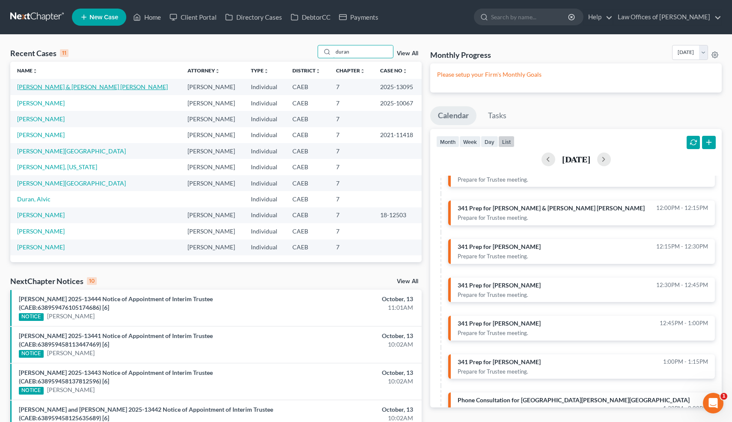
type input "duran"
click at [97, 84] on link "[PERSON_NAME] & [PERSON_NAME] [PERSON_NAME]" at bounding box center [92, 86] width 151 height 7
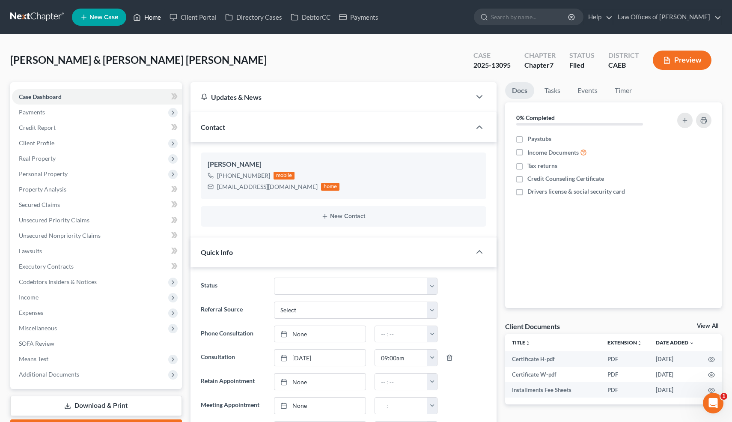
click at [152, 18] on link "Home" at bounding box center [147, 16] width 36 height 15
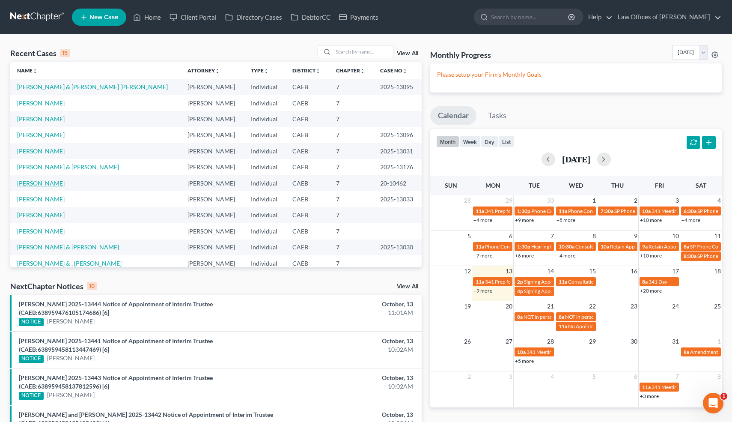
click at [46, 184] on link "[PERSON_NAME]" at bounding box center [41, 182] width 48 height 7
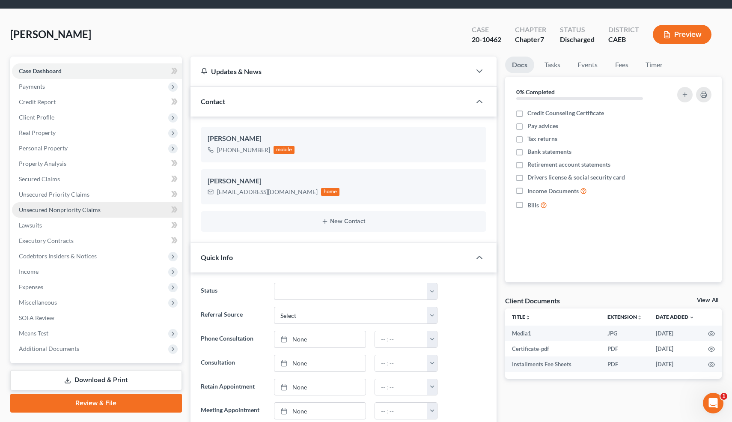
scroll to position [24, 0]
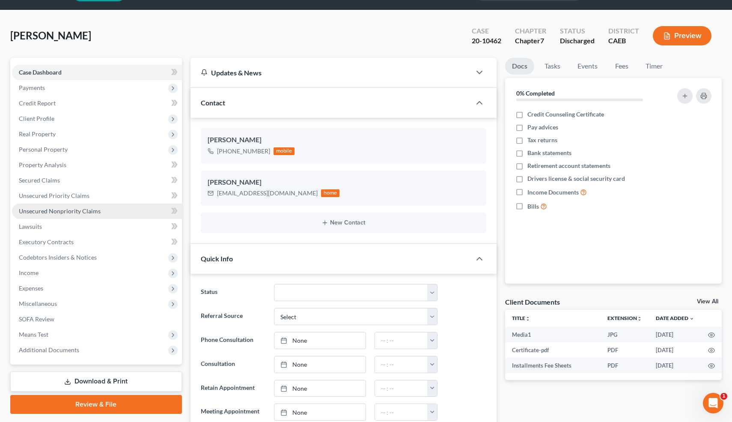
click at [29, 208] on span "Unsecured Nonpriority Claims" at bounding box center [60, 210] width 82 height 7
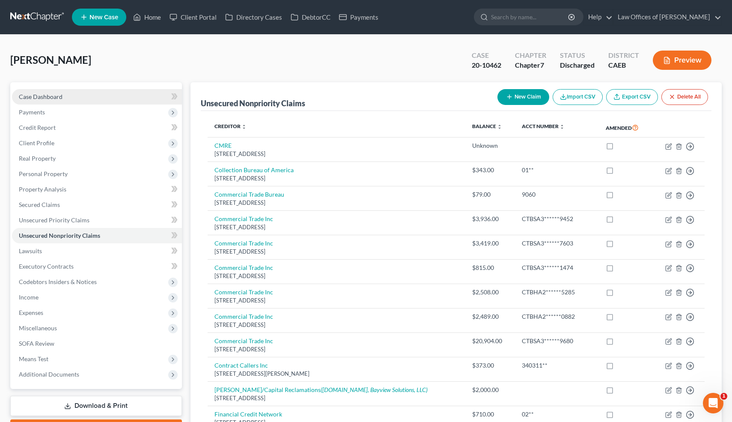
click at [51, 99] on span "Case Dashboard" at bounding box center [41, 96] width 44 height 7
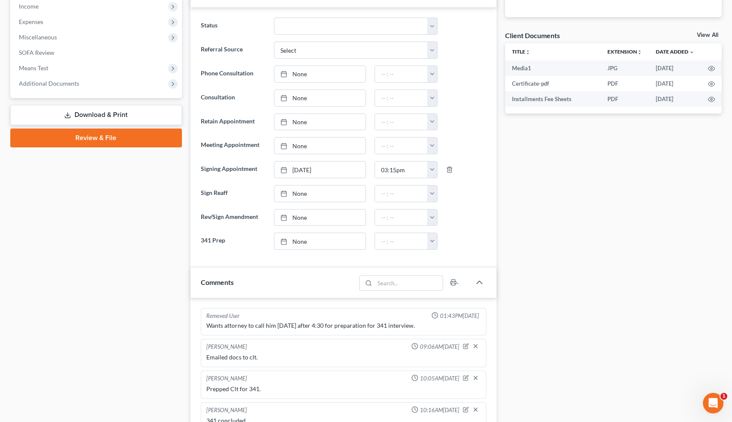
scroll to position [717, 0]
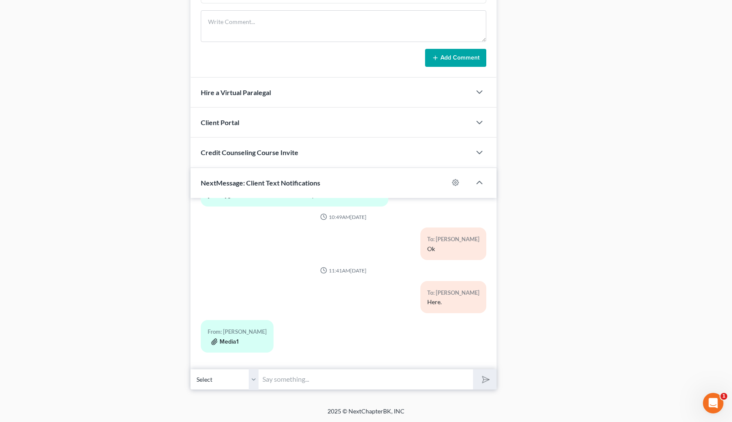
click at [223, 341] on button "Media1" at bounding box center [224, 341] width 27 height 7
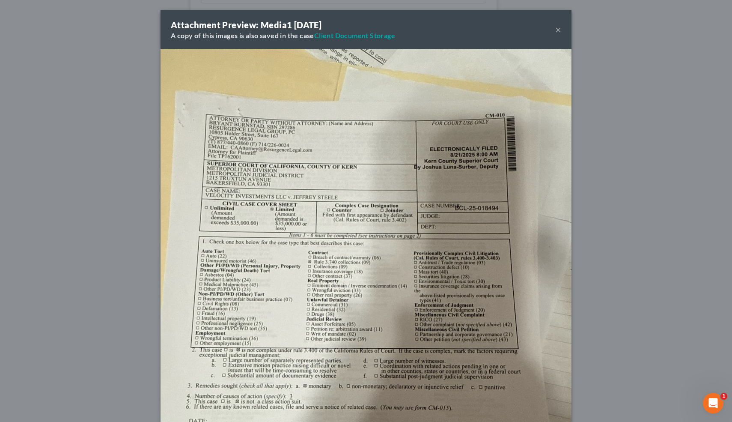
click at [557, 28] on button "×" at bounding box center [558, 29] width 6 height 10
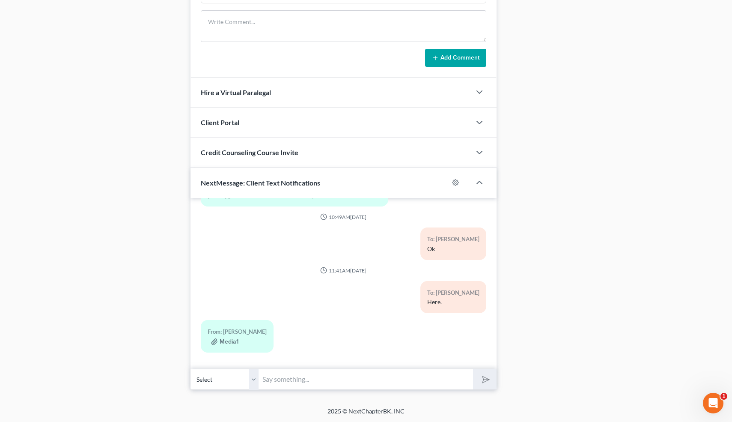
click at [282, 374] on input "text" at bounding box center [366, 378] width 214 height 21
type input "Hi-do you know what that is for? Velocity is normally a collection agency colle…"
click at [473, 369] on button "submit" at bounding box center [485, 379] width 24 height 20
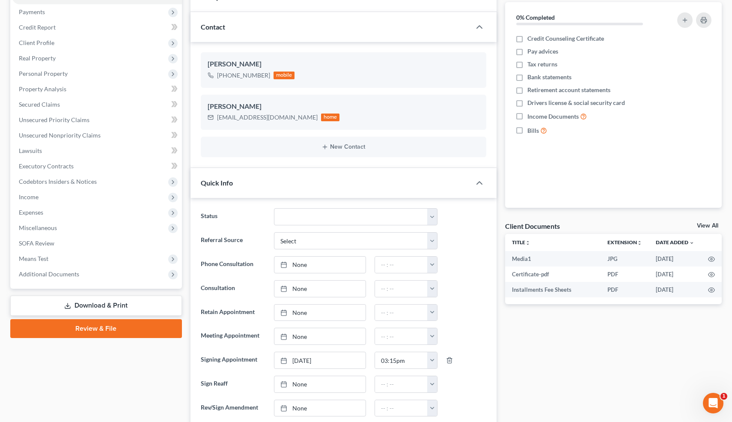
scroll to position [0, 0]
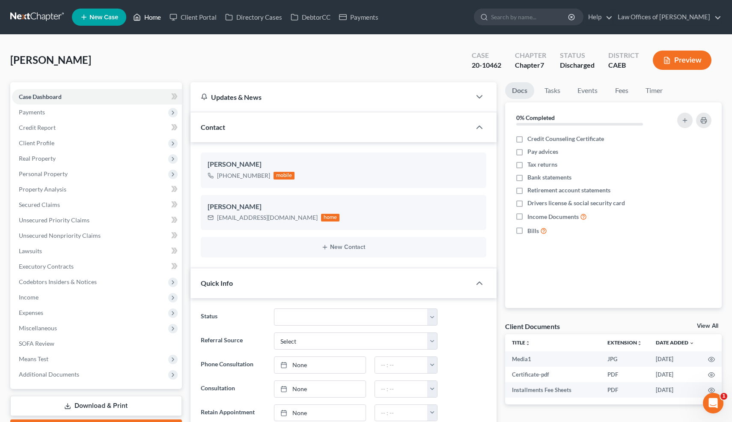
click at [153, 18] on link "Home" at bounding box center [147, 16] width 36 height 15
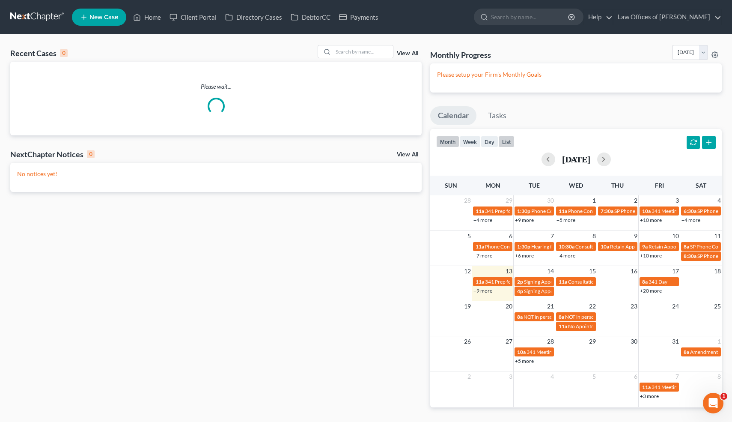
click at [508, 143] on button "list" at bounding box center [506, 142] width 16 height 12
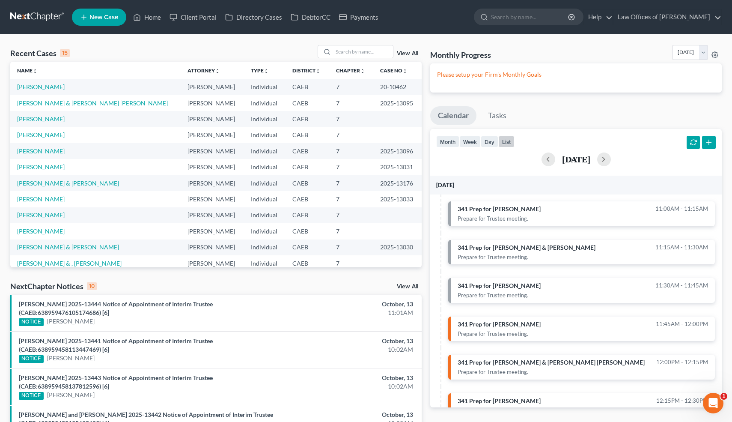
click at [99, 104] on link "[PERSON_NAME] & [PERSON_NAME] [PERSON_NAME]" at bounding box center [92, 102] width 151 height 7
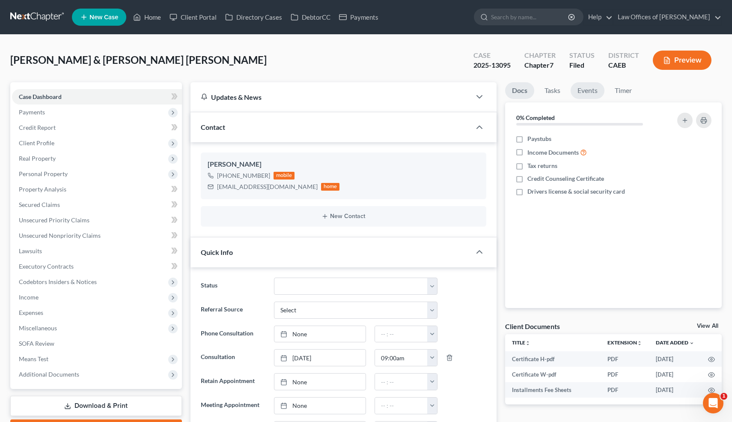
click at [590, 94] on link "Events" at bounding box center [587, 90] width 34 height 17
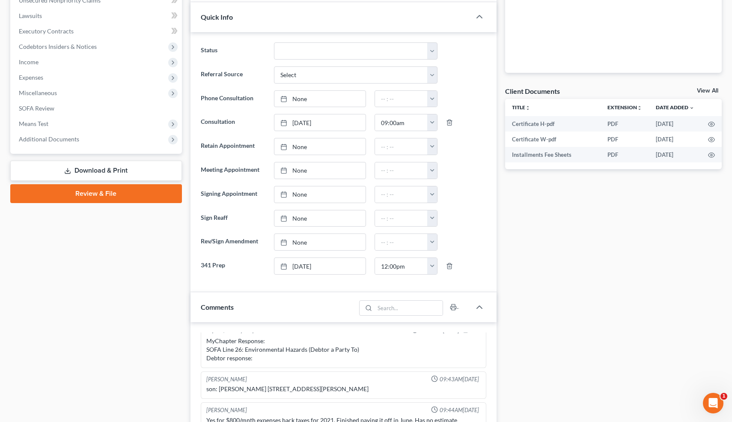
scroll to position [229, 0]
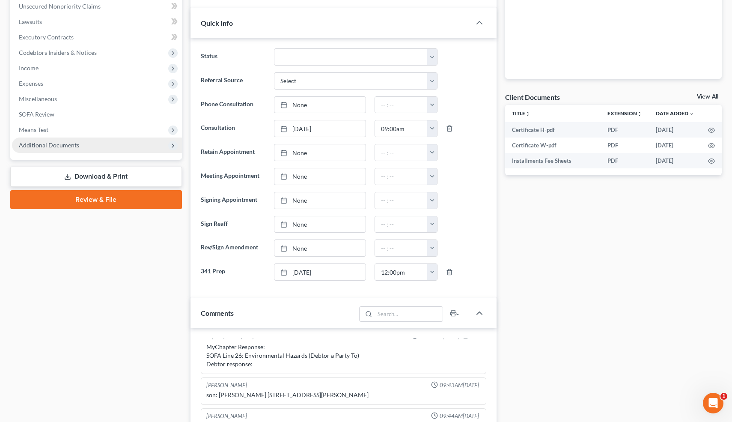
click at [69, 143] on span "Additional Documents" at bounding box center [49, 144] width 60 height 7
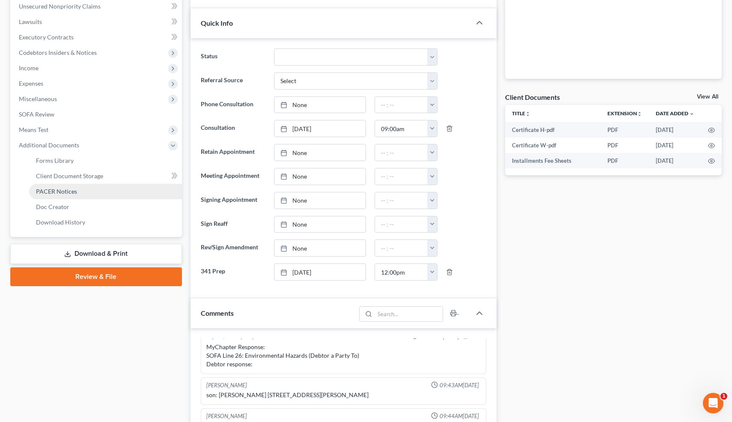
click at [66, 188] on span "PACER Notices" at bounding box center [56, 190] width 41 height 7
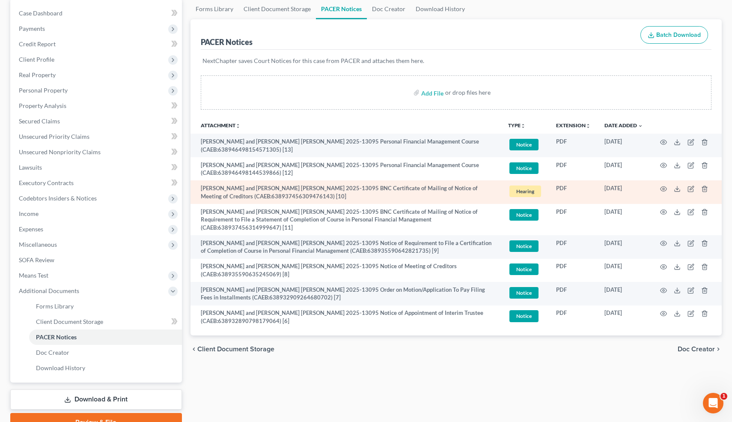
scroll to position [120, 0]
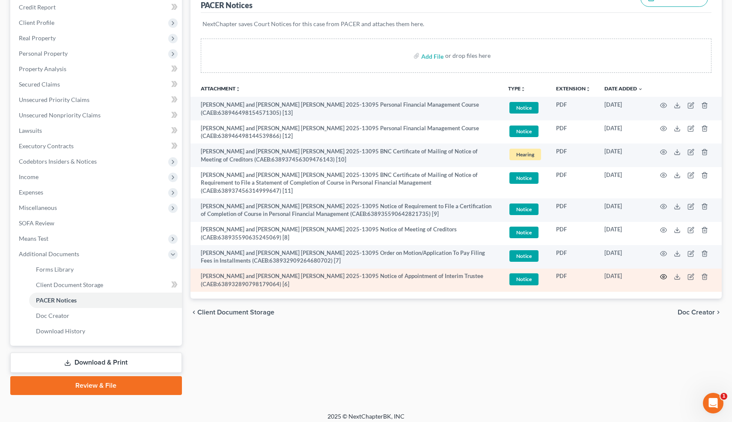
click at [663, 277] on icon "button" at bounding box center [663, 276] width 7 height 7
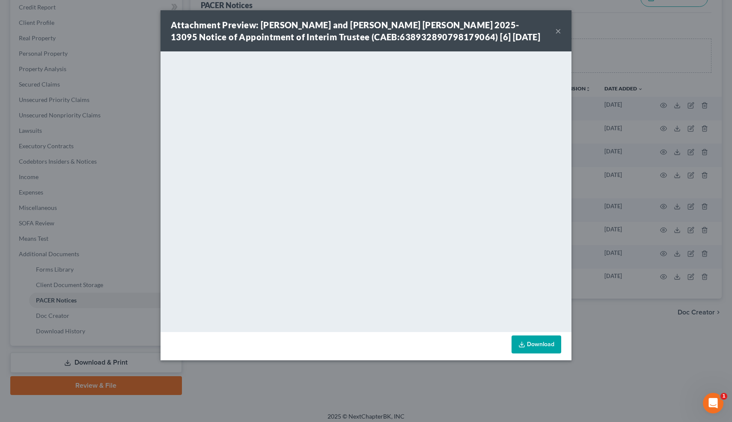
click at [558, 31] on button "×" at bounding box center [558, 31] width 6 height 10
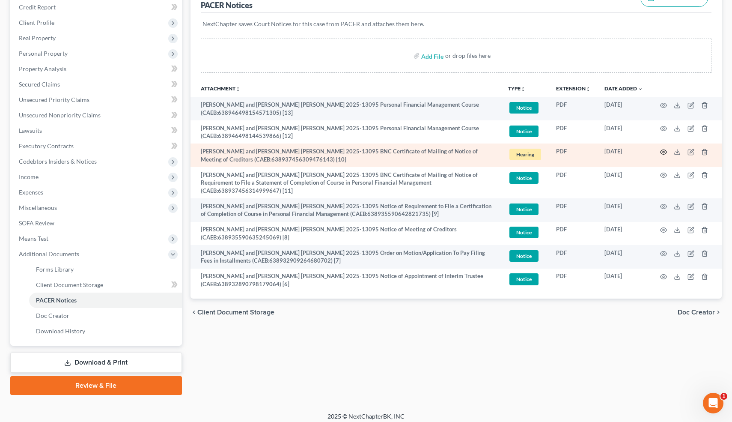
click at [664, 151] on circle "button" at bounding box center [663, 152] width 2 height 2
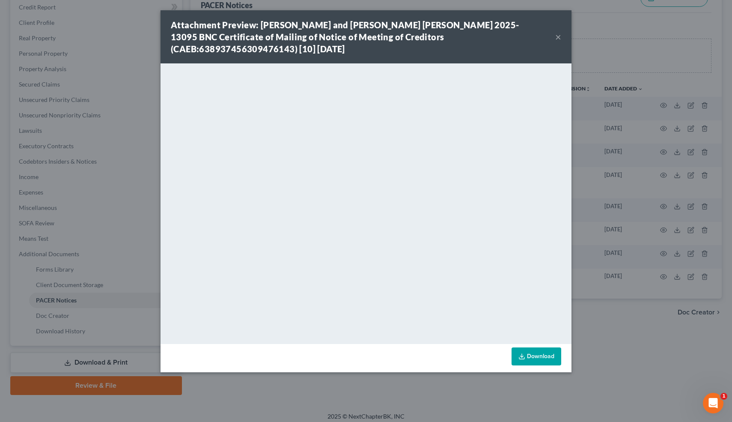
click at [537, 356] on link "Download" at bounding box center [536, 356] width 50 height 18
click at [557, 37] on button "×" at bounding box center [558, 37] width 6 height 10
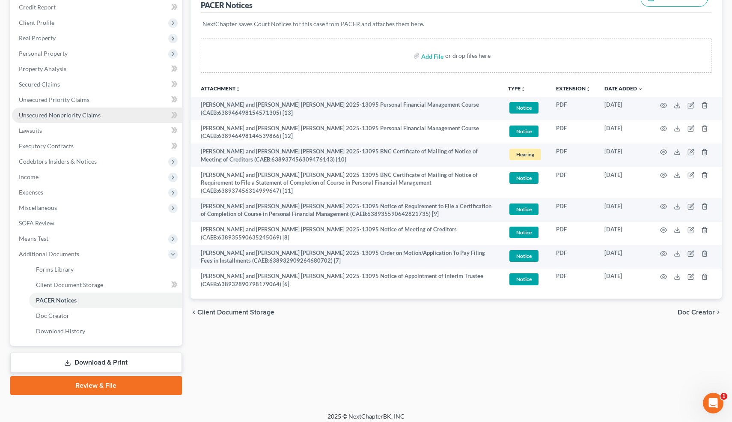
scroll to position [0, 0]
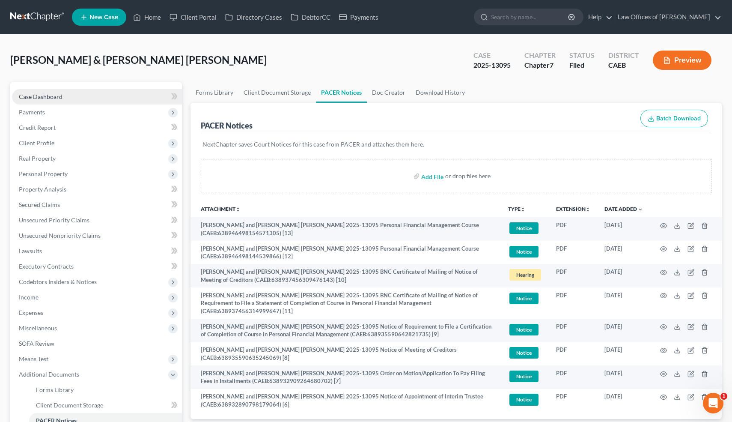
click at [70, 95] on link "Case Dashboard" at bounding box center [97, 96] width 170 height 15
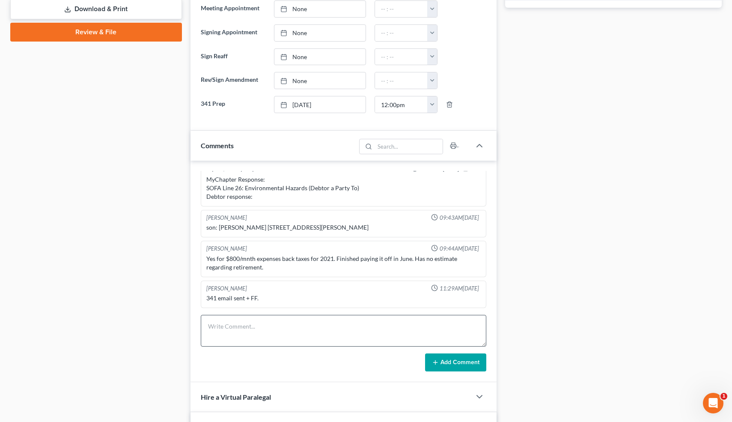
scroll to position [567, 0]
click at [271, 327] on textarea at bounding box center [344, 331] width 286 height 32
paste textarea "PC re: 341 prep."
type textarea "PC re: 341 prep."
click at [455, 358] on button "Add Comment" at bounding box center [455, 362] width 61 height 18
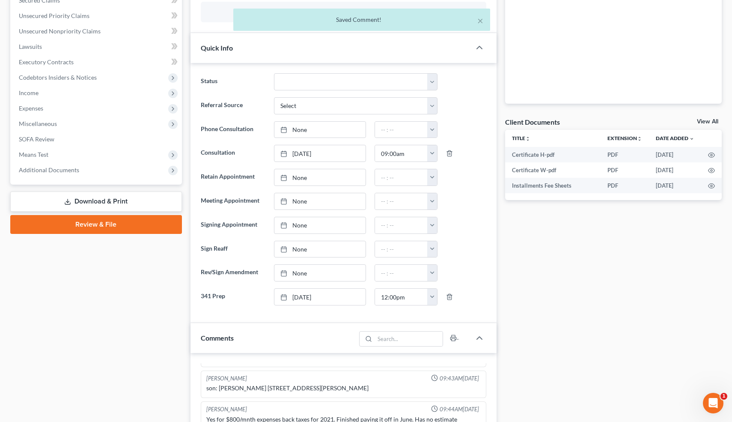
scroll to position [0, 0]
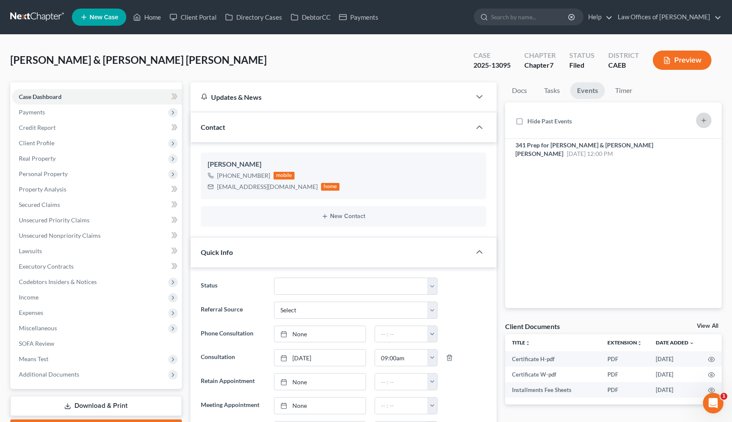
click at [701, 119] on icon "button" at bounding box center [703, 120] width 7 height 7
select select "Days"
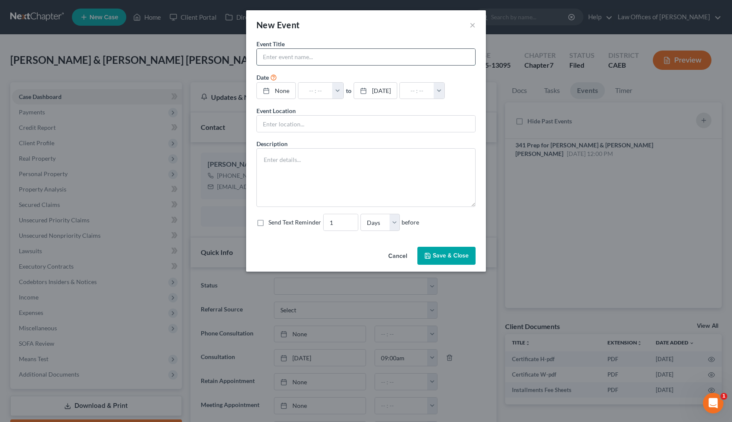
click at [281, 54] on input "text" at bounding box center [366, 57] width 218 height 16
type input "341 Meeting: [PERSON_NAME]"
click at [276, 93] on link "None" at bounding box center [276, 91] width 39 height 16
type input "[DATE]"
click at [347, 88] on button "button" at bounding box center [341, 91] width 11 height 16
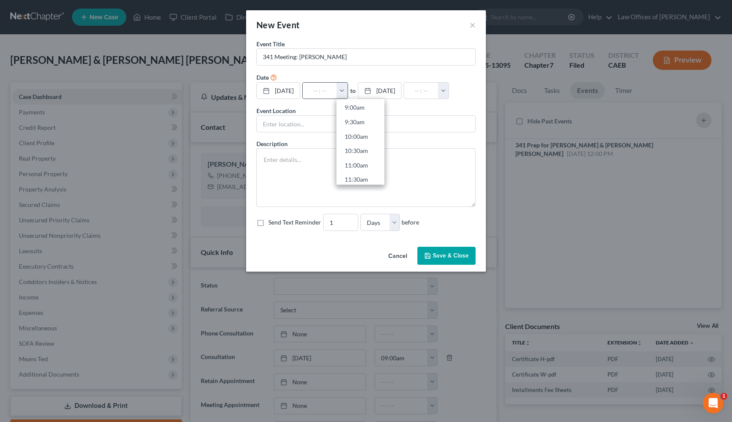
scroll to position [272, 0]
click at [372, 153] on link "11:00am" at bounding box center [360, 154] width 48 height 15
type input "11:00am"
type input "12:00pm"
click at [456, 264] on button "Save & Close" at bounding box center [446, 256] width 58 height 18
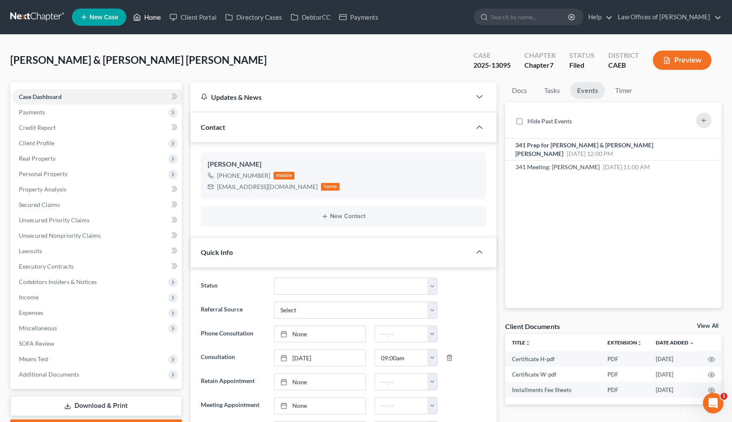
click at [153, 11] on link "Home" at bounding box center [147, 16] width 36 height 15
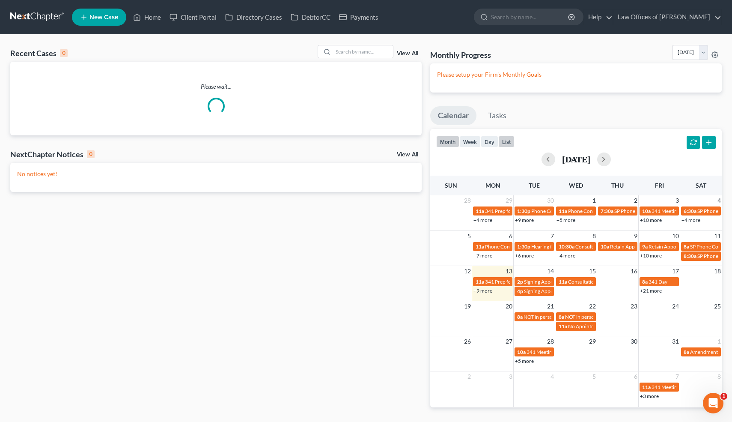
click at [508, 141] on button "list" at bounding box center [506, 142] width 16 height 12
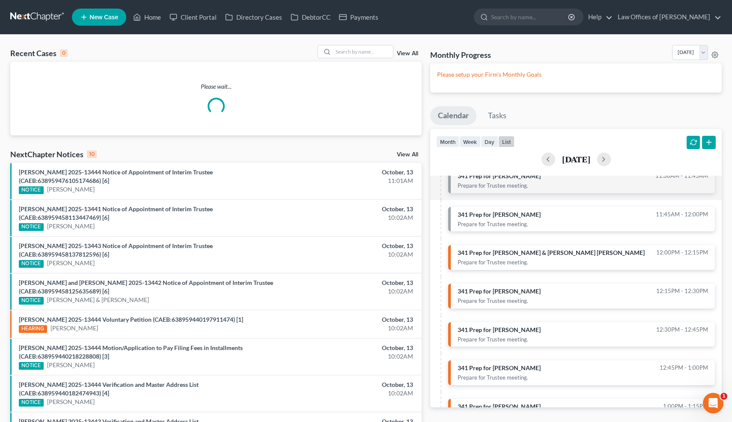
scroll to position [119, 0]
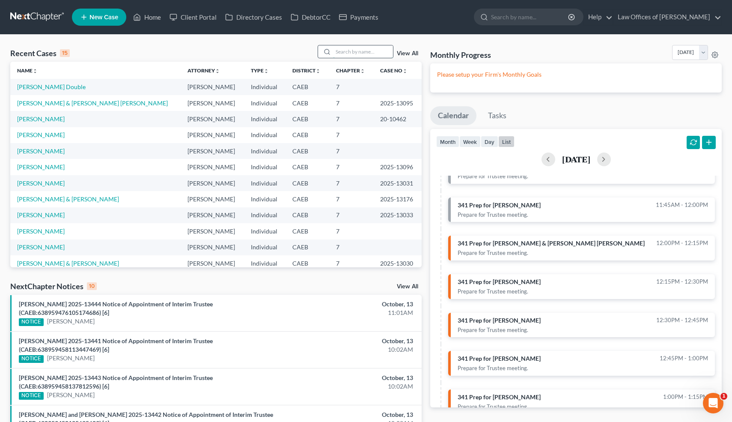
click at [372, 52] on input "search" at bounding box center [363, 51] width 60 height 12
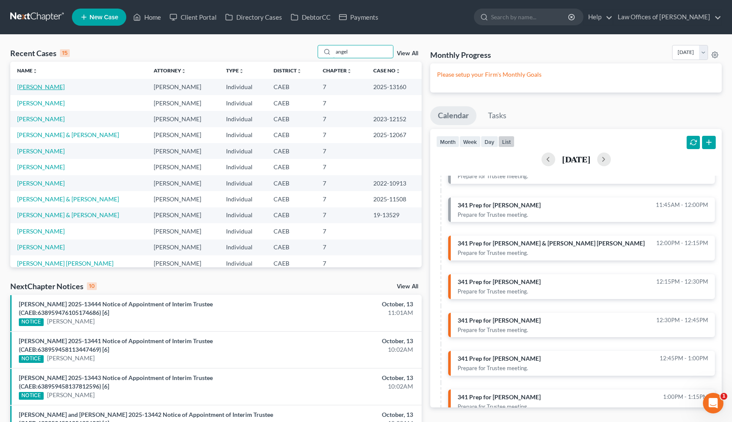
type input "angel"
click at [45, 87] on link "[PERSON_NAME]" at bounding box center [41, 86] width 48 height 7
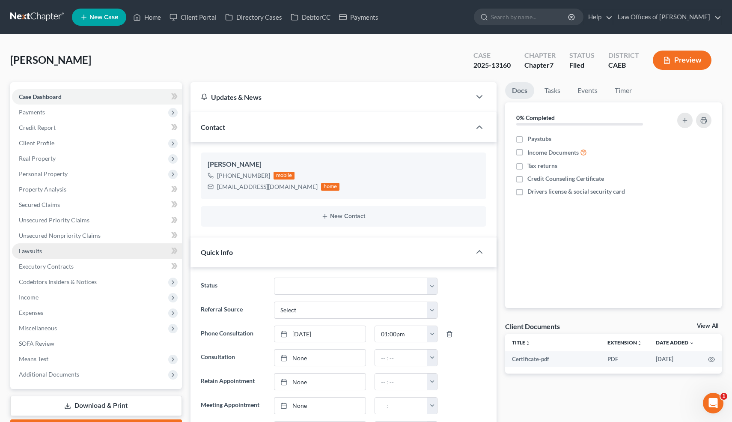
scroll to position [2497, 0]
click at [590, 91] on link "Events" at bounding box center [587, 90] width 34 height 17
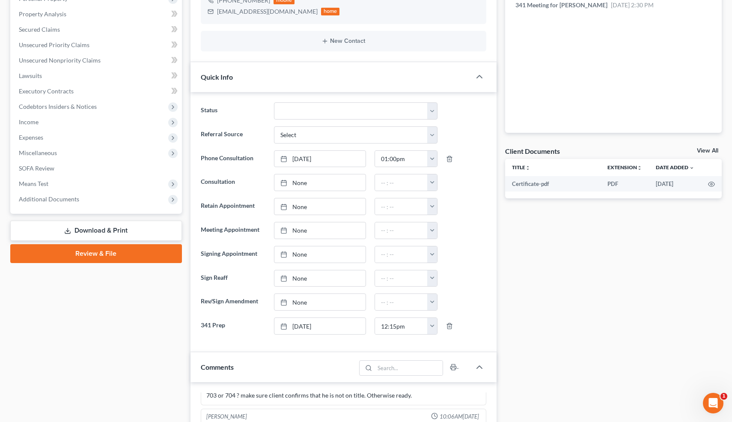
scroll to position [176, 0]
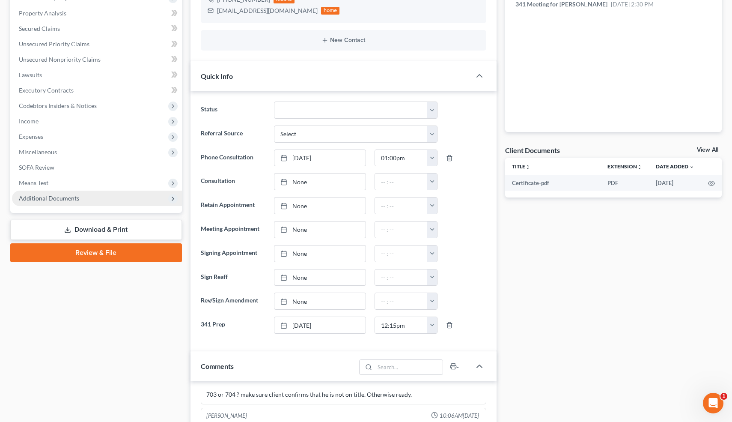
click at [62, 200] on span "Additional Documents" at bounding box center [49, 197] width 60 height 7
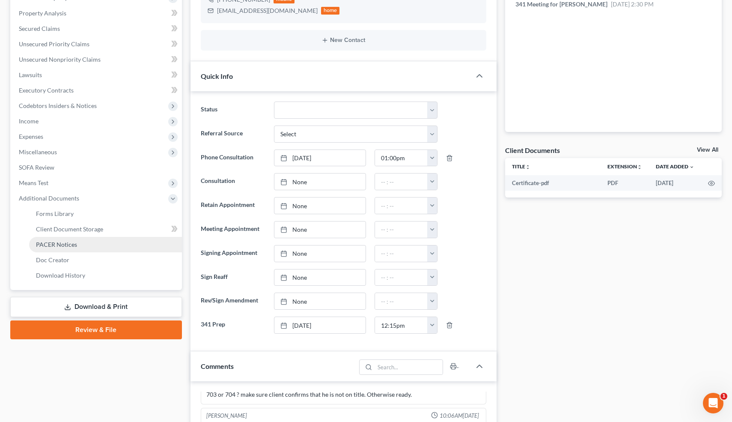
click at [57, 242] on span "PACER Notices" at bounding box center [56, 244] width 41 height 7
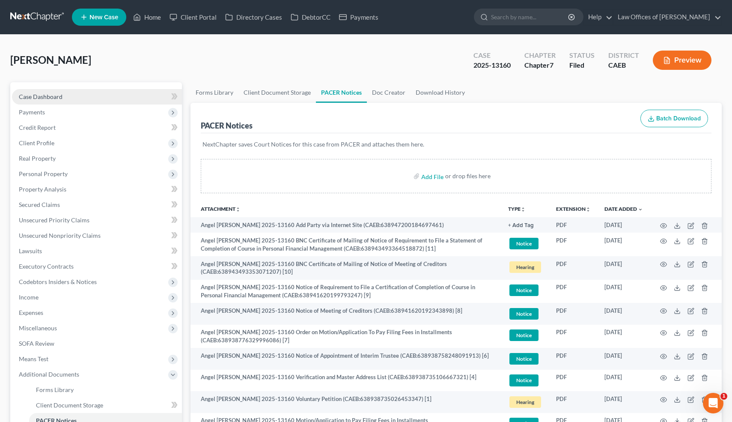
click at [89, 89] on link "Case Dashboard" at bounding box center [97, 96] width 170 height 15
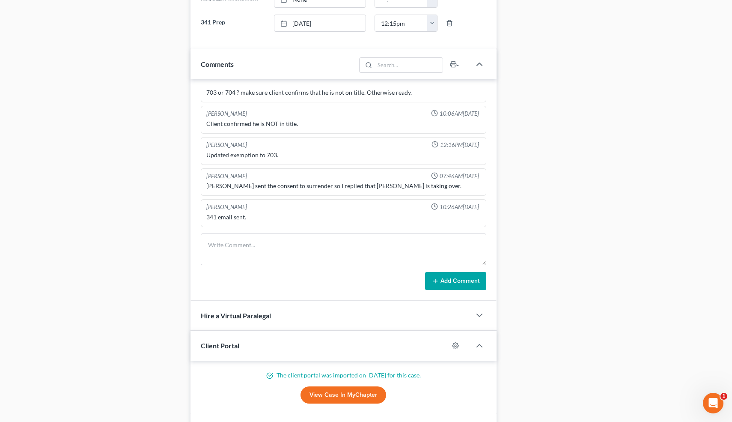
scroll to position [495, 0]
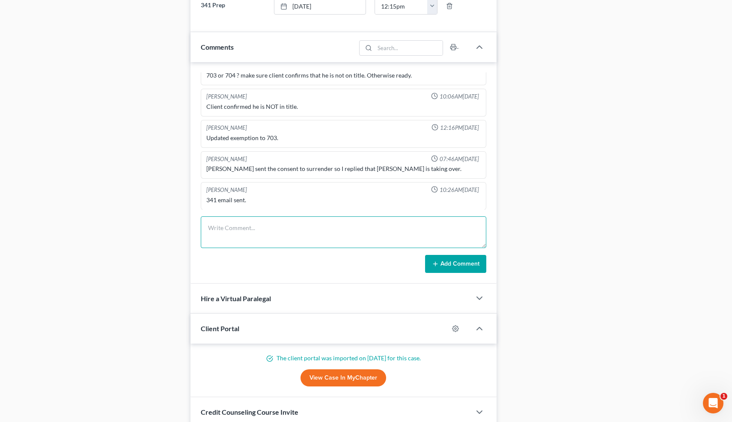
click at [243, 238] on textarea at bounding box center [344, 232] width 286 height 32
paste textarea "PC re: 341 prep."
type textarea "PC re: 341 prep."
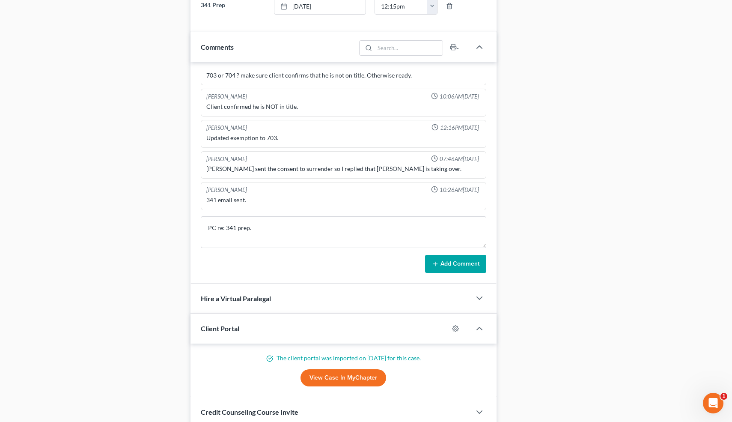
click at [439, 260] on button "Add Comment" at bounding box center [455, 264] width 61 height 18
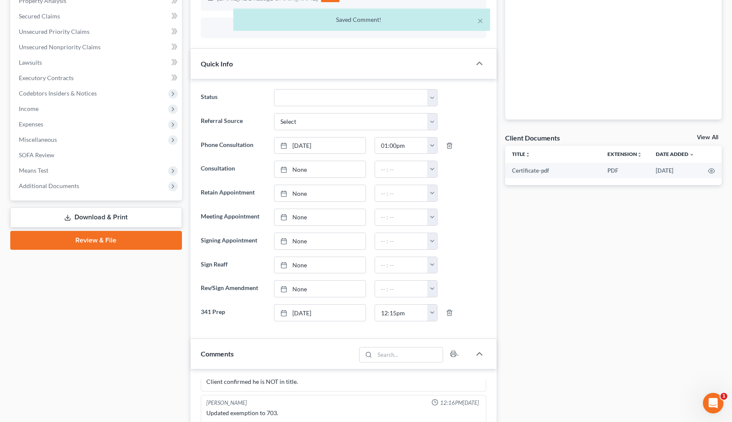
scroll to position [0, 0]
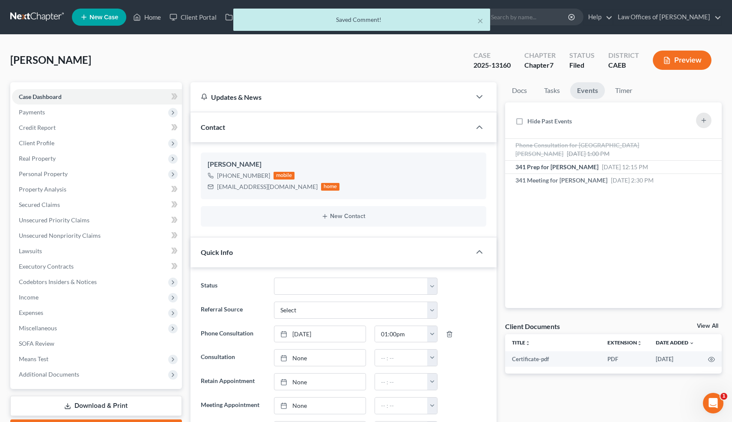
click at [151, 17] on div "× Saved Comment!" at bounding box center [362, 22] width 732 height 27
click at [154, 15] on div "× Saved Comment!" at bounding box center [362, 22] width 732 height 27
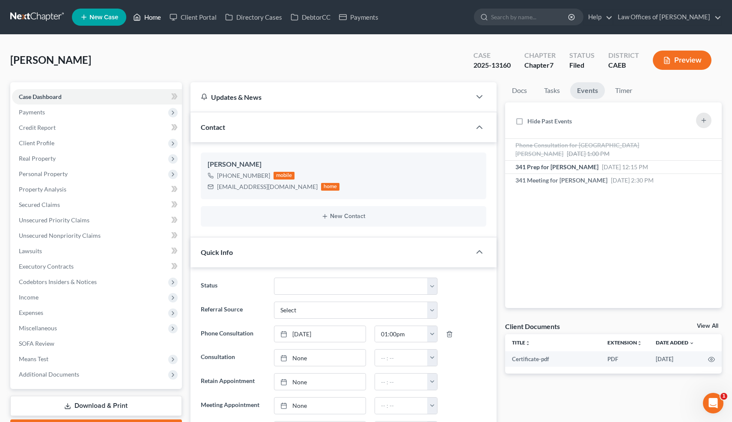
click at [155, 15] on link "Home" at bounding box center [147, 16] width 36 height 15
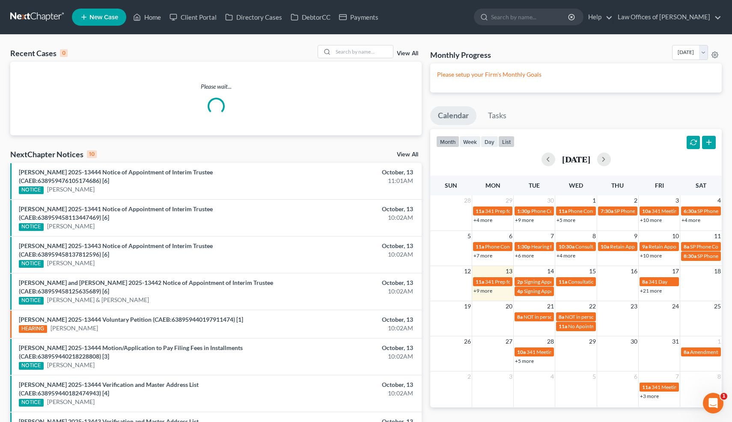
click at [511, 142] on button "list" at bounding box center [506, 142] width 16 height 12
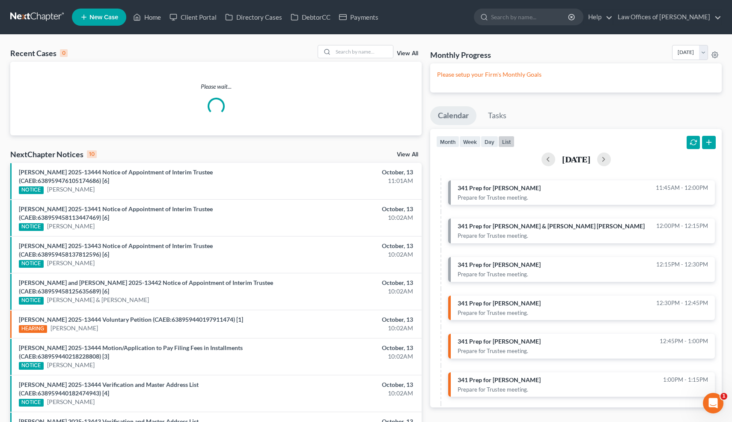
scroll to position [141, 0]
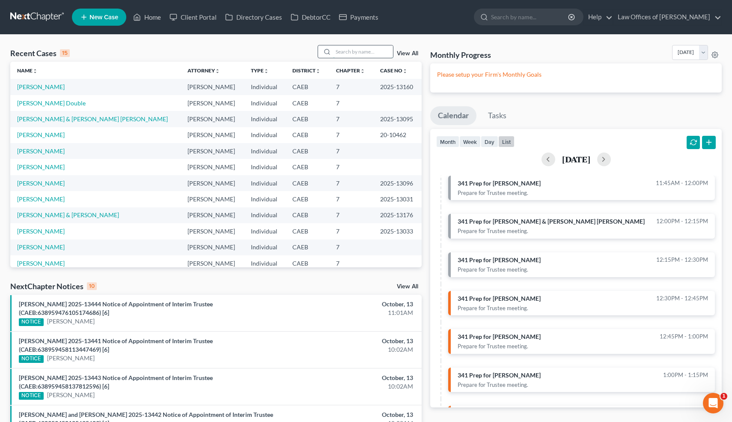
click at [356, 53] on input "search" at bounding box center [363, 51] width 60 height 12
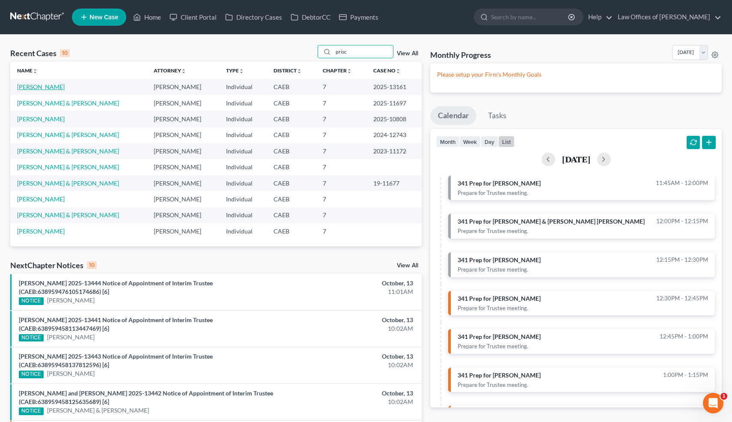
type input "prisc"
click at [51, 86] on link "[PERSON_NAME]" at bounding box center [41, 86] width 48 height 7
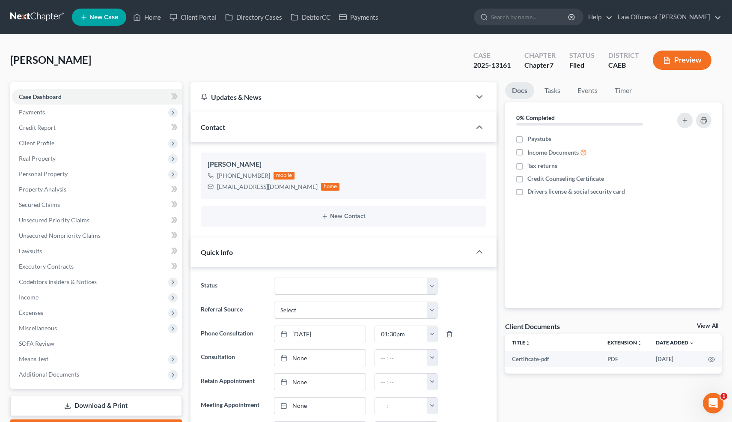
scroll to position [2177, 0]
click at [591, 93] on link "Events" at bounding box center [587, 90] width 34 height 17
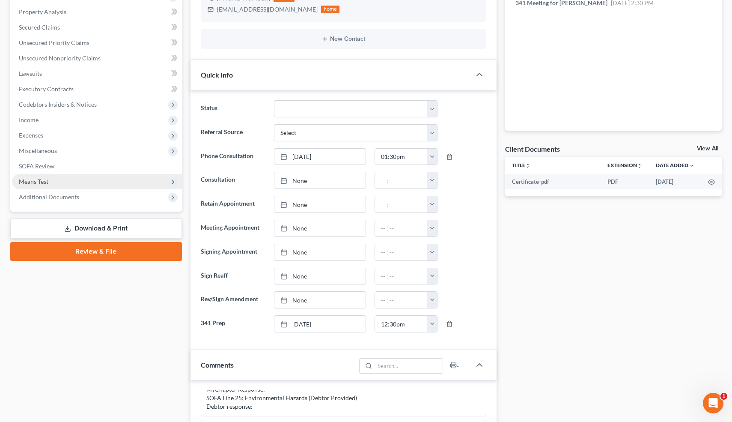
scroll to position [181, 0]
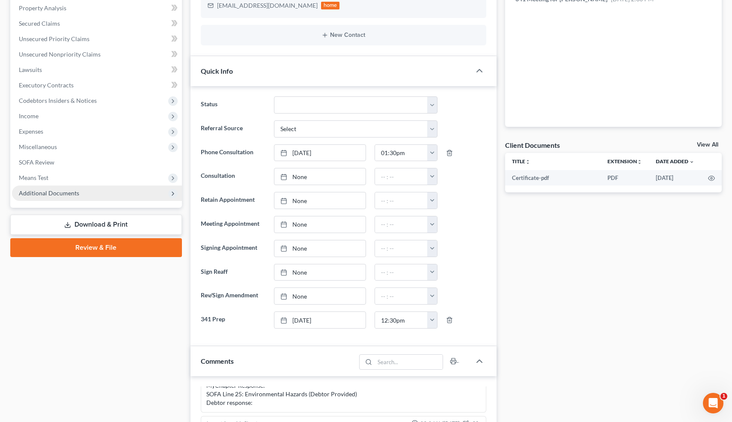
click at [50, 194] on span "Additional Documents" at bounding box center [49, 192] width 60 height 7
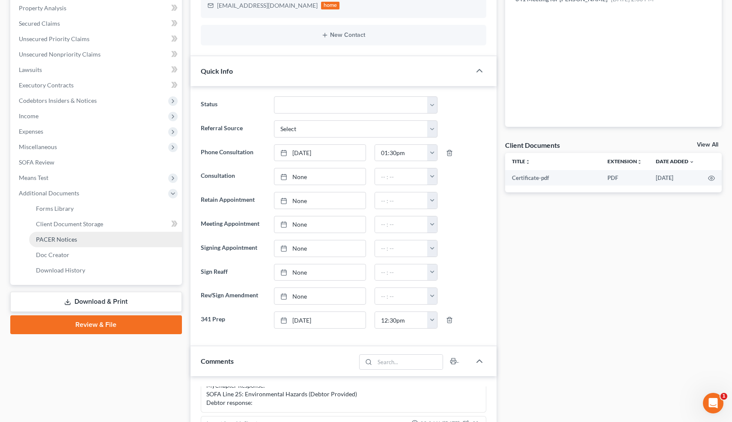
click at [55, 238] on span "PACER Notices" at bounding box center [56, 238] width 41 height 7
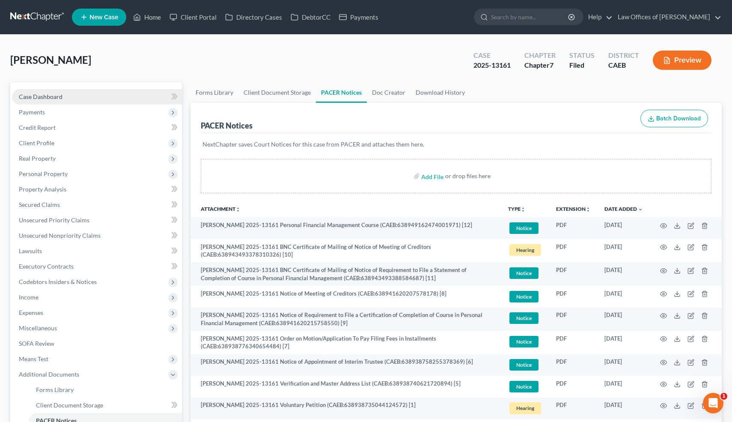
click at [60, 93] on span "Case Dashboard" at bounding box center [41, 96] width 44 height 7
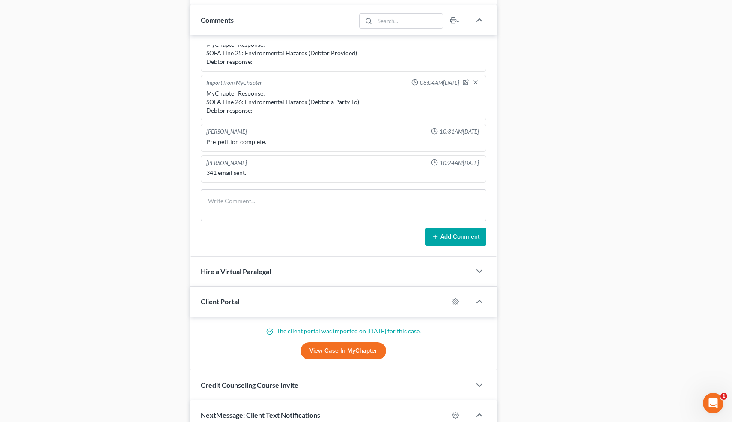
scroll to position [524, 0]
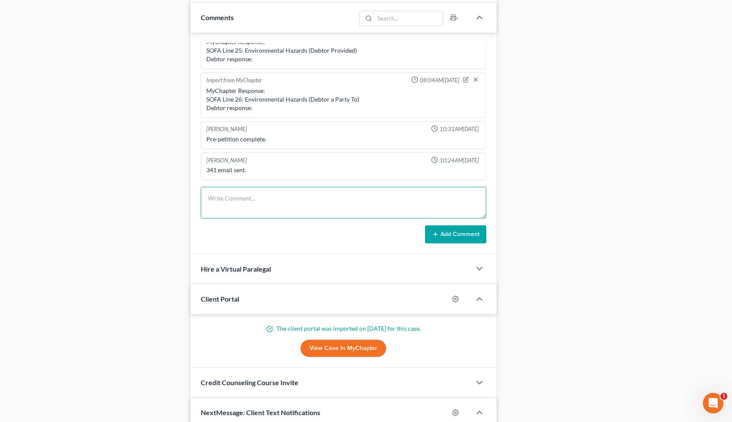
click at [243, 208] on textarea at bounding box center [344, 203] width 286 height 32
paste textarea "PC re: 341 prep."
type textarea "PC re: 341 prep."
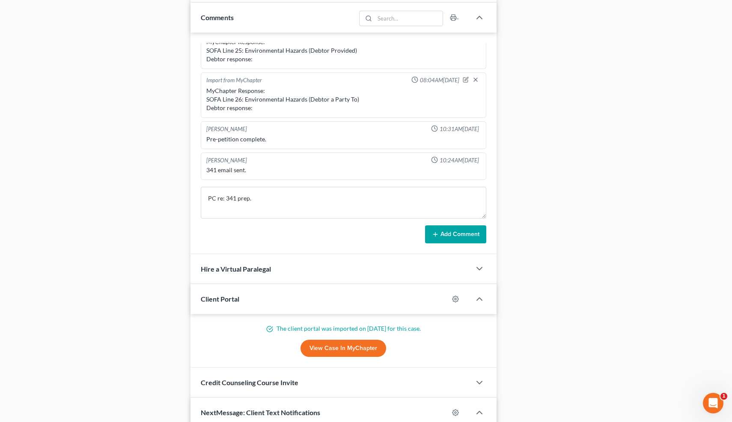
click at [437, 231] on icon at bounding box center [435, 234] width 7 height 7
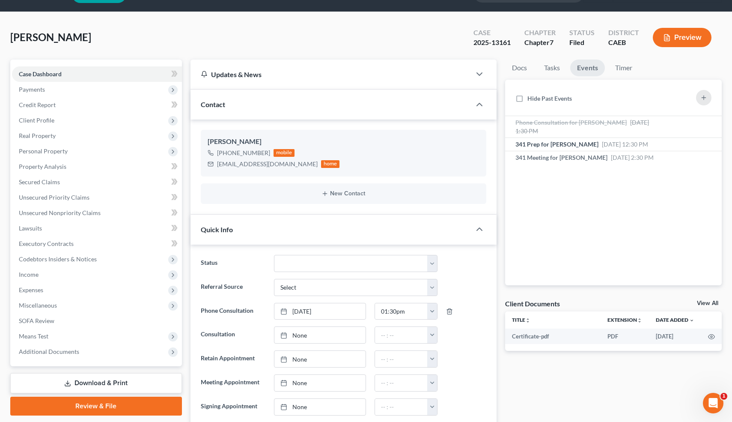
scroll to position [0, 0]
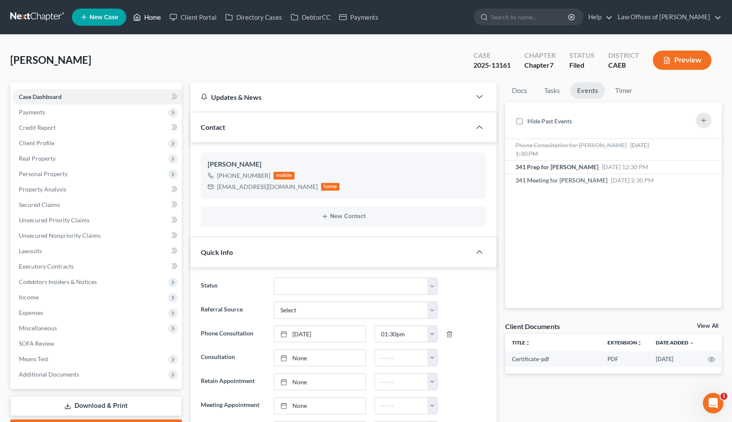
click at [152, 18] on link "Home" at bounding box center [147, 16] width 36 height 15
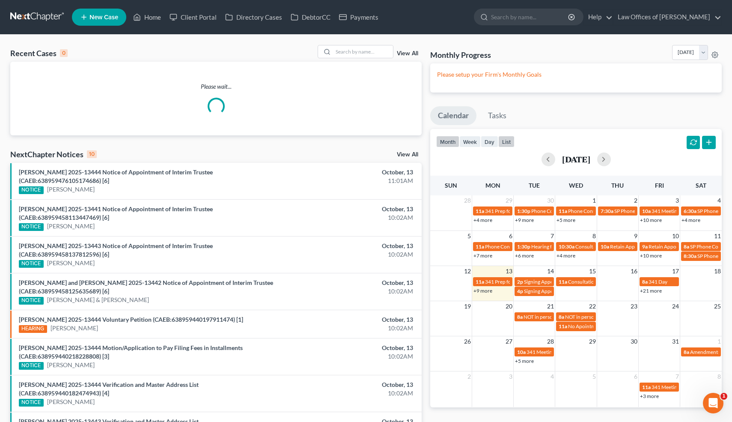
click at [505, 144] on button "list" at bounding box center [506, 142] width 16 height 12
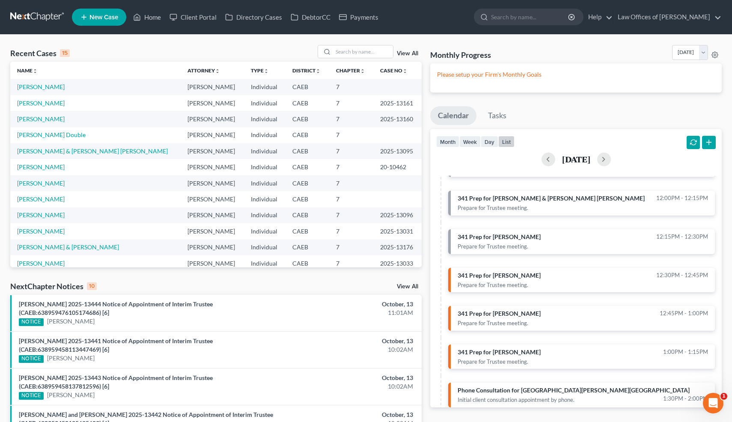
scroll to position [171, 0]
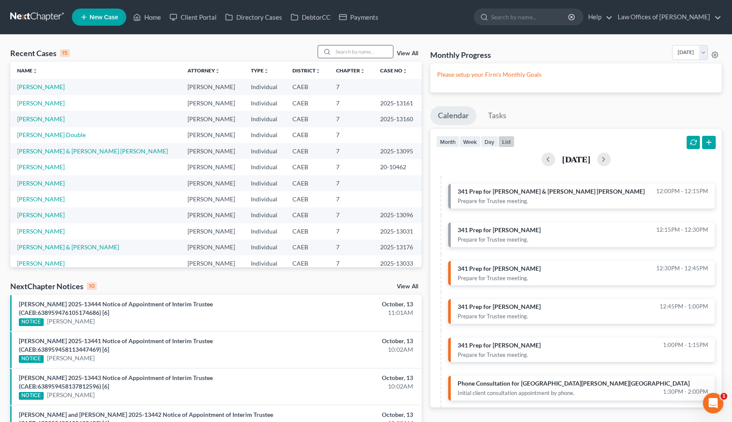
click at [364, 51] on input "search" at bounding box center [363, 51] width 60 height 12
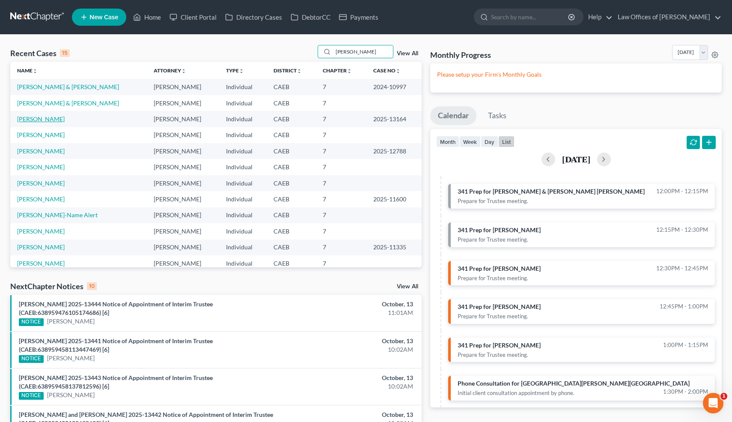
type input "[PERSON_NAME]"
click at [53, 119] on link "[PERSON_NAME]" at bounding box center [41, 118] width 48 height 7
select select "0"
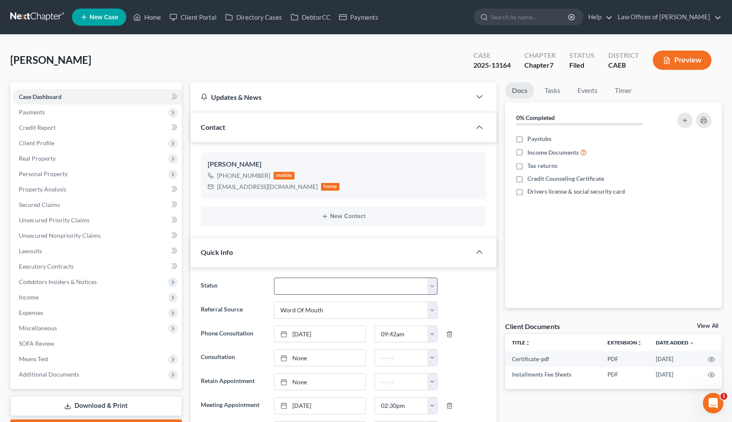
scroll to position [1770, 0]
click at [589, 92] on link "Events" at bounding box center [587, 90] width 34 height 17
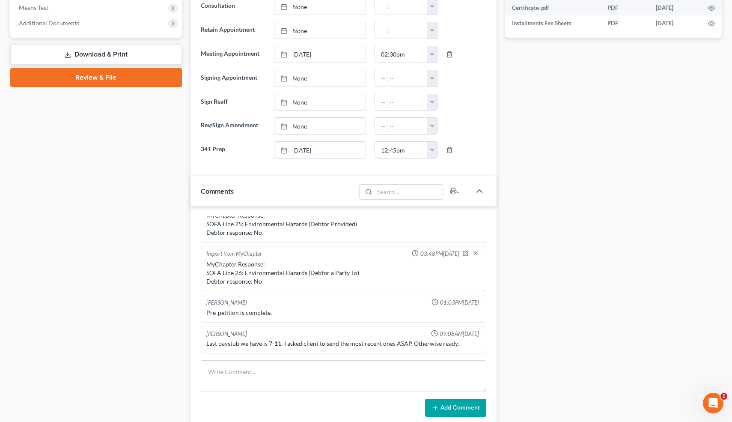
scroll to position [417, 0]
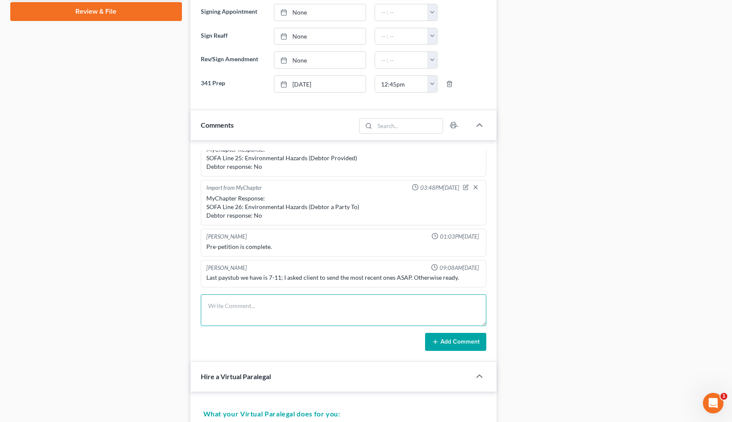
click at [267, 305] on textarea at bounding box center [344, 310] width 286 height 32
paste textarea "PC re: 341 prep."
type textarea "PC re: 341 prep. Adv re tax refund"
click at [438, 338] on icon at bounding box center [435, 341] width 7 height 7
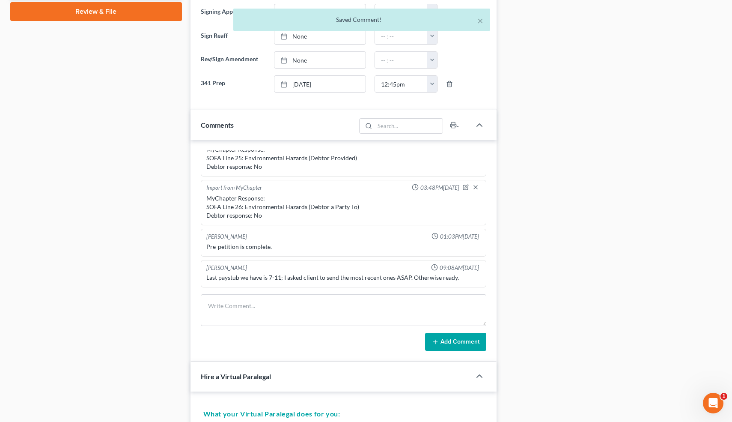
scroll to position [584, 0]
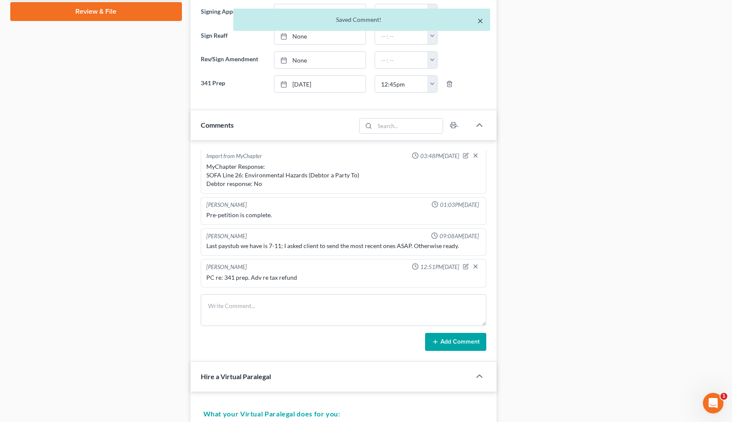
click at [481, 22] on button "×" at bounding box center [480, 20] width 6 height 10
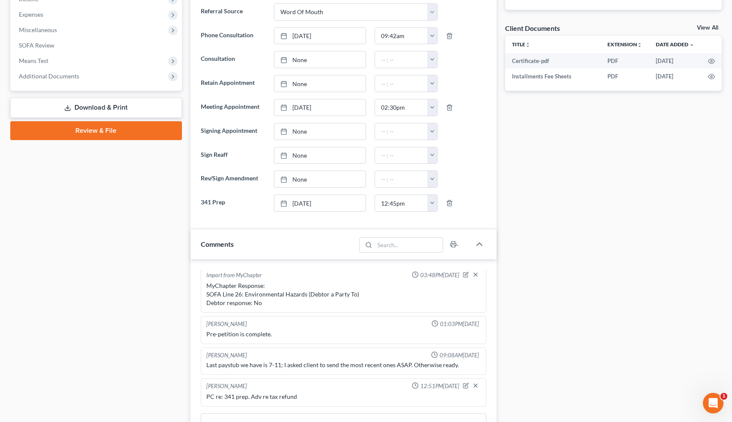
scroll to position [0, 0]
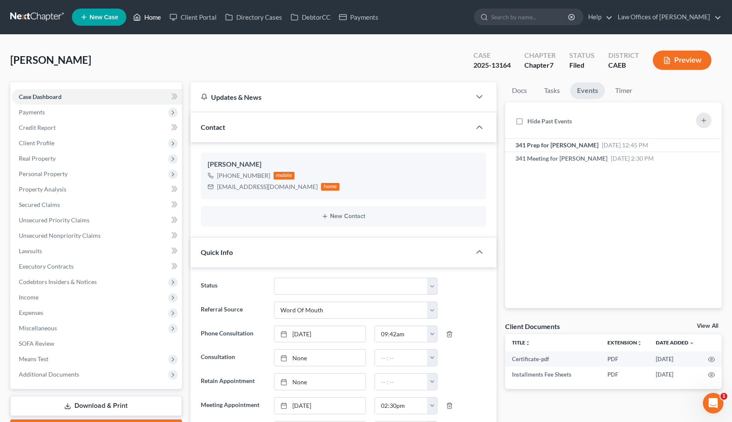
click at [150, 15] on link "Home" at bounding box center [147, 16] width 36 height 15
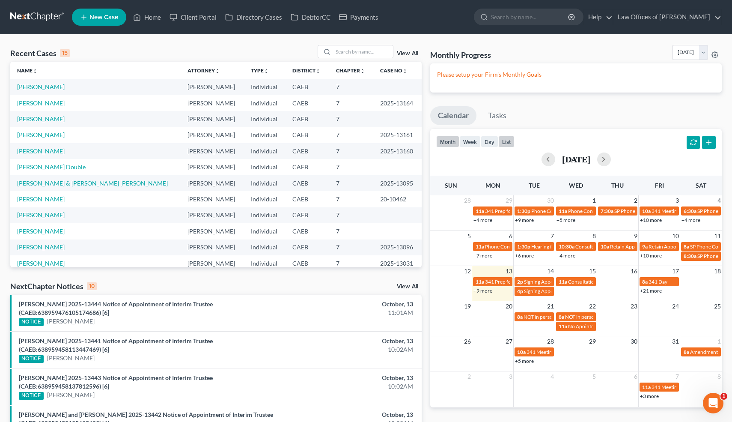
click at [507, 142] on button "list" at bounding box center [506, 142] width 16 height 12
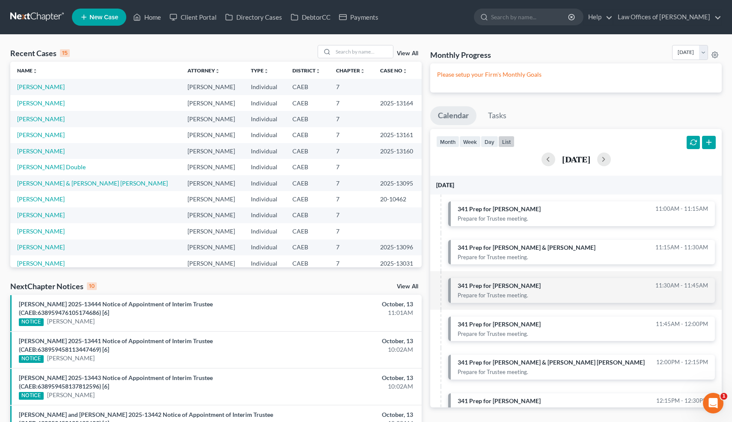
scroll to position [171, 0]
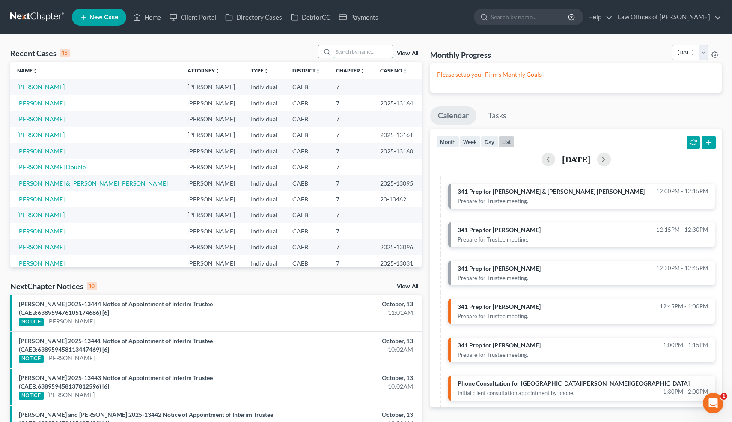
click at [370, 51] on input "search" at bounding box center [363, 51] width 60 height 12
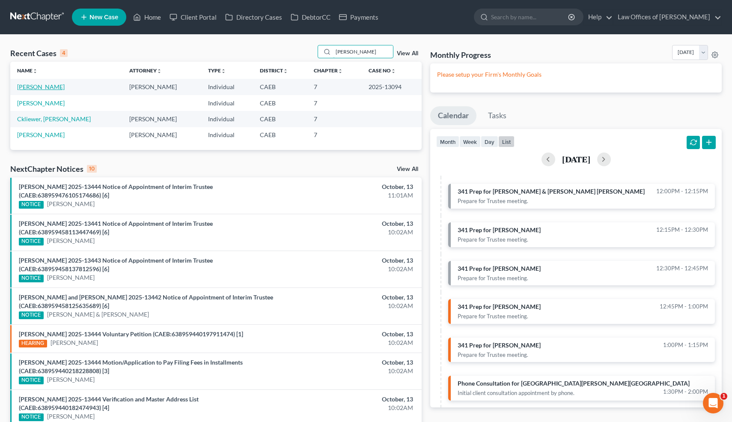
type input "[PERSON_NAME]"
click at [65, 87] on link "[PERSON_NAME]" at bounding box center [41, 86] width 48 height 7
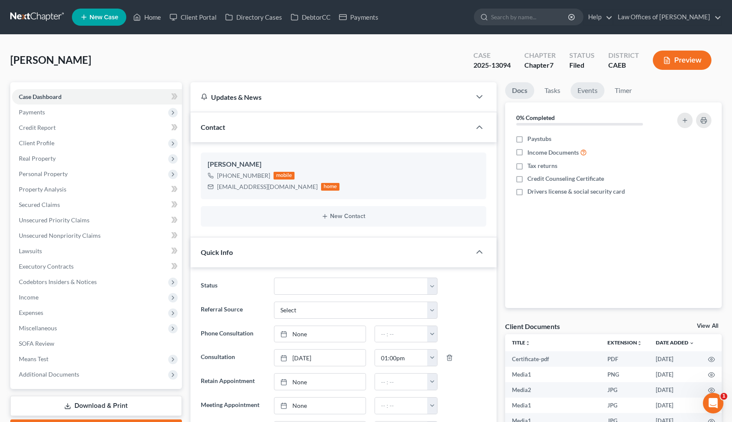
click at [595, 89] on link "Events" at bounding box center [587, 90] width 34 height 17
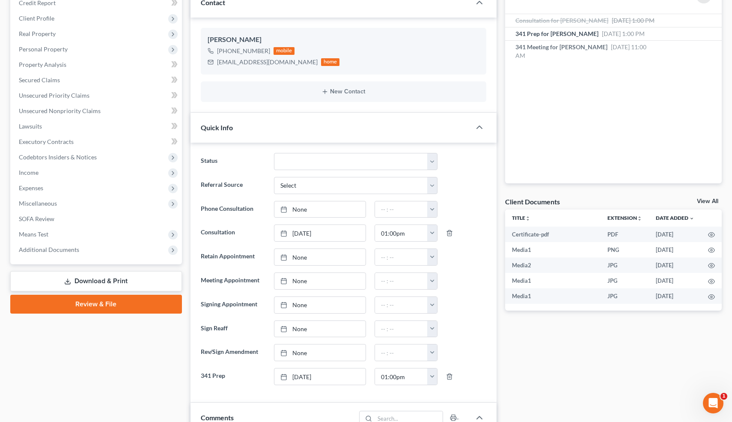
scroll to position [124, 0]
click at [48, 249] on span "Additional Documents" at bounding box center [49, 249] width 60 height 7
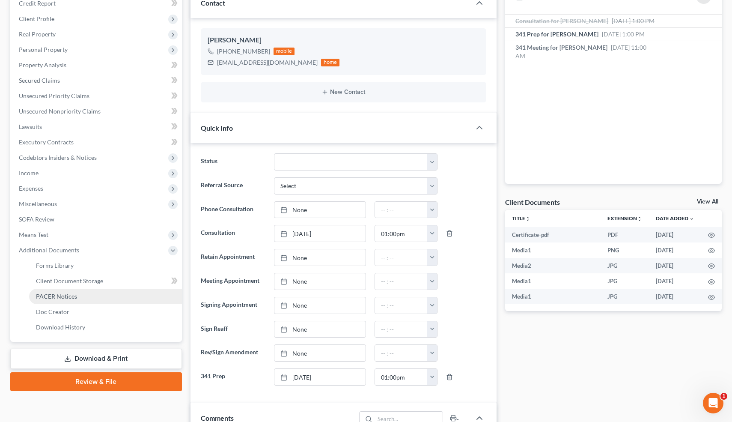
click at [55, 296] on span "PACER Notices" at bounding box center [56, 295] width 41 height 7
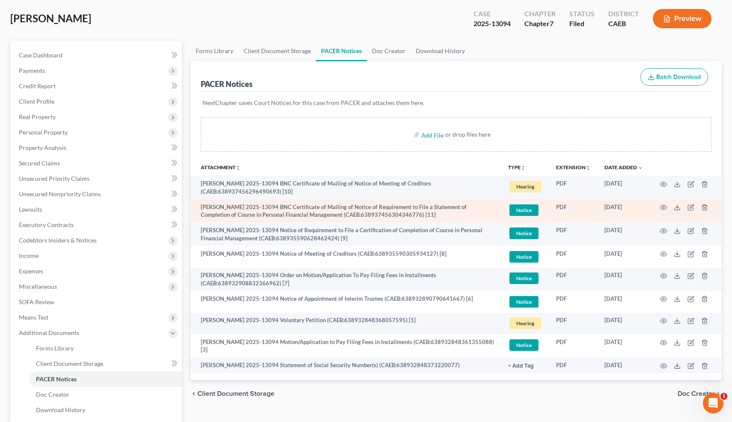
scroll to position [40, 0]
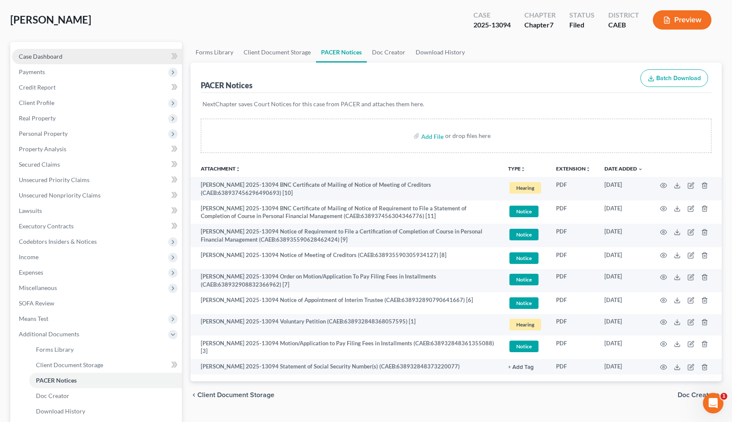
click at [61, 55] on span "Case Dashboard" at bounding box center [41, 56] width 44 height 7
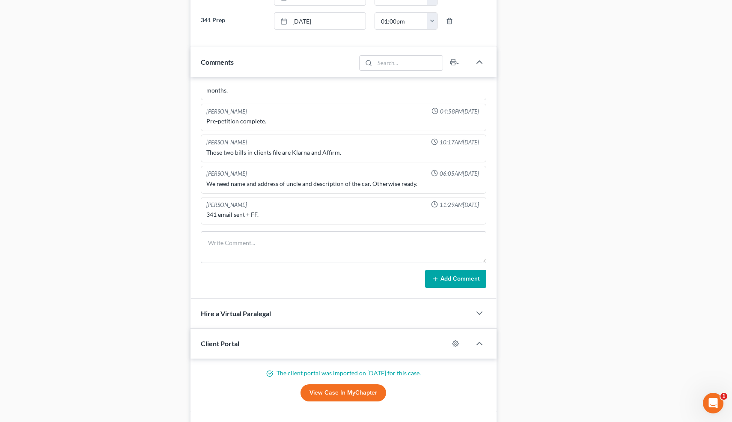
scroll to position [480, 0]
click at [251, 247] on textarea at bounding box center [344, 247] width 286 height 32
click at [232, 250] on textarea at bounding box center [344, 247] width 286 height 32
paste textarea "PC re: 341 prep."
type textarea "PC re: 341 prep. Just got laid off."
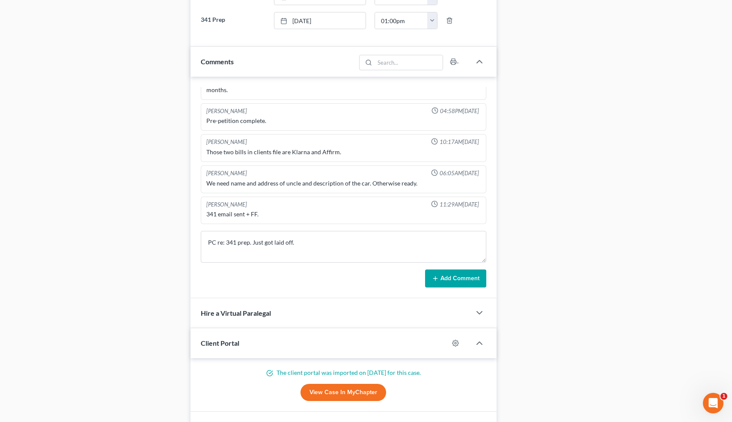
click at [457, 274] on button "Add Comment" at bounding box center [455, 278] width 61 height 18
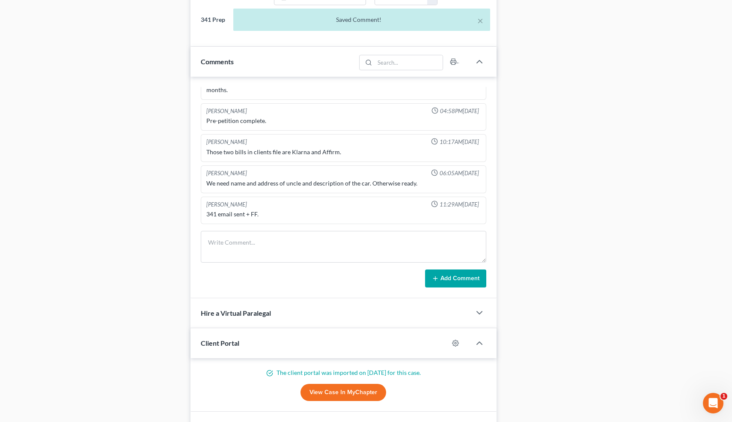
scroll to position [450, 0]
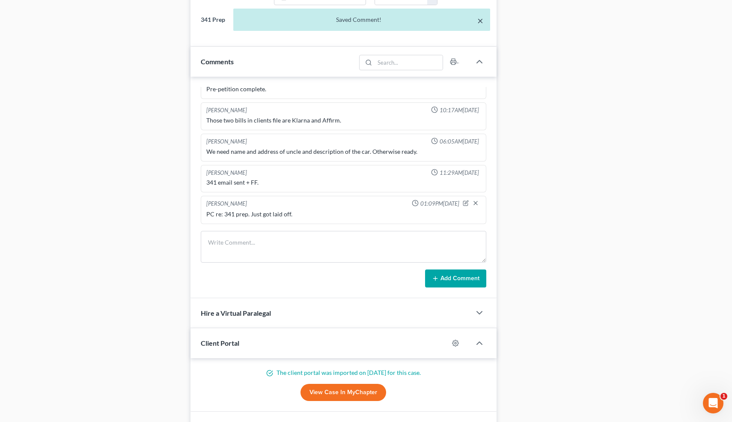
click at [481, 22] on button "×" at bounding box center [480, 20] width 6 height 10
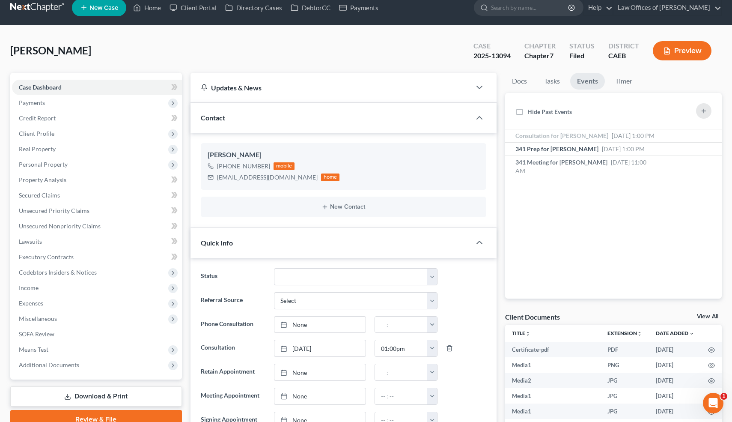
scroll to position [0, 0]
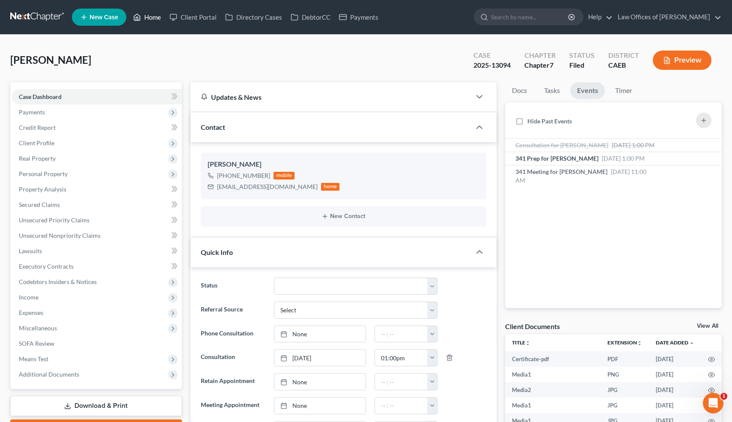
click at [153, 19] on link "Home" at bounding box center [147, 16] width 36 height 15
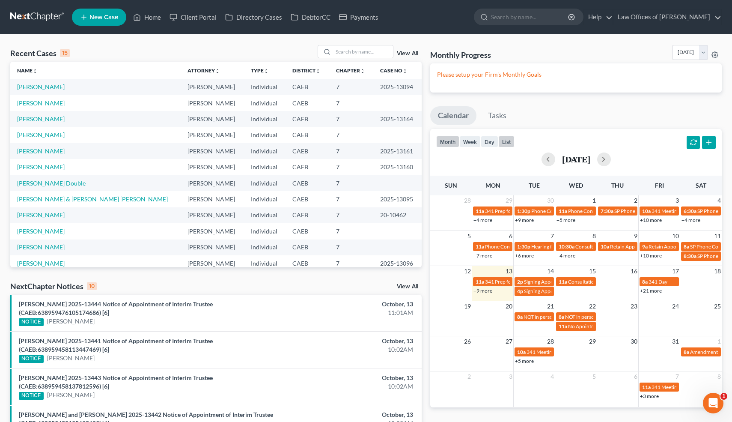
click at [508, 140] on button "list" at bounding box center [506, 142] width 16 height 12
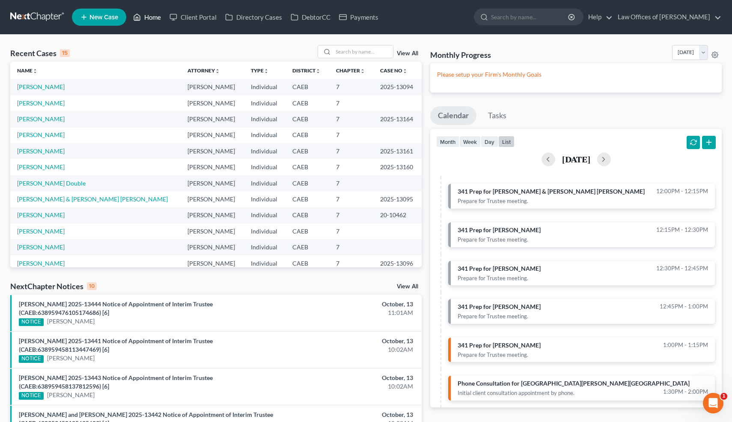
click at [151, 18] on link "Home" at bounding box center [147, 16] width 36 height 15
click at [352, 48] on input "search" at bounding box center [363, 51] width 60 height 12
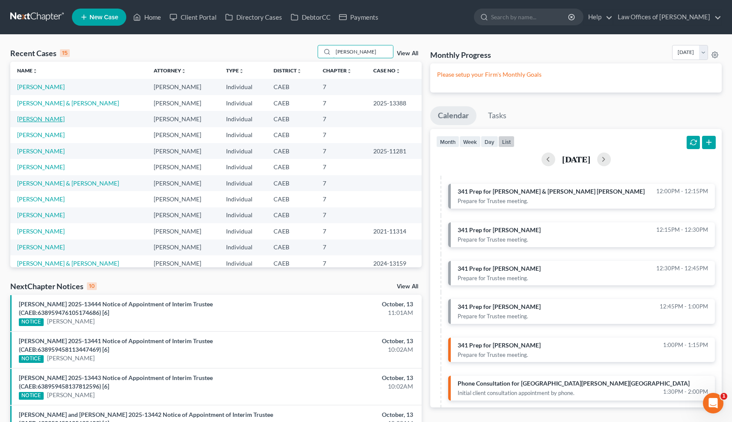
type input "adrian"
click at [46, 119] on link "Chacon, Adrian" at bounding box center [41, 118] width 48 height 7
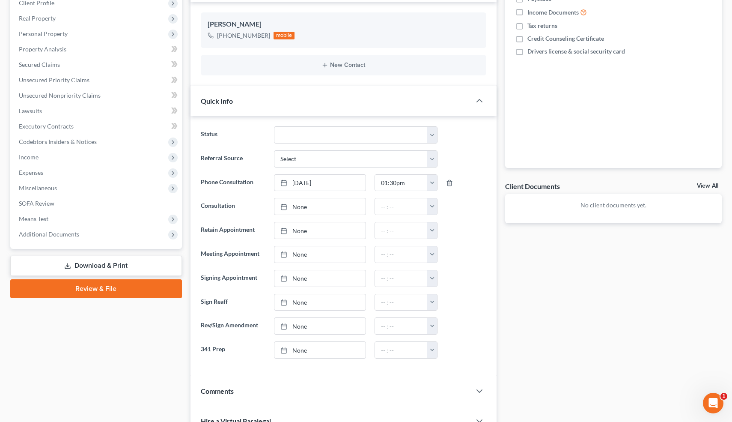
scroll to position [276, 0]
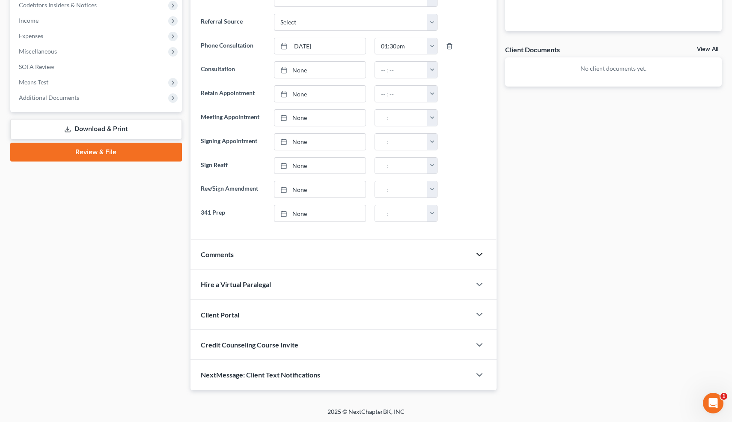
click at [480, 255] on icon "button" at bounding box center [479, 254] width 10 height 10
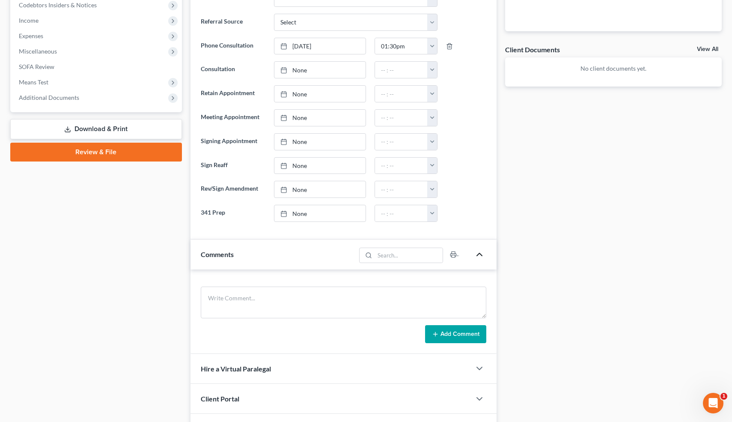
scroll to position [361, 0]
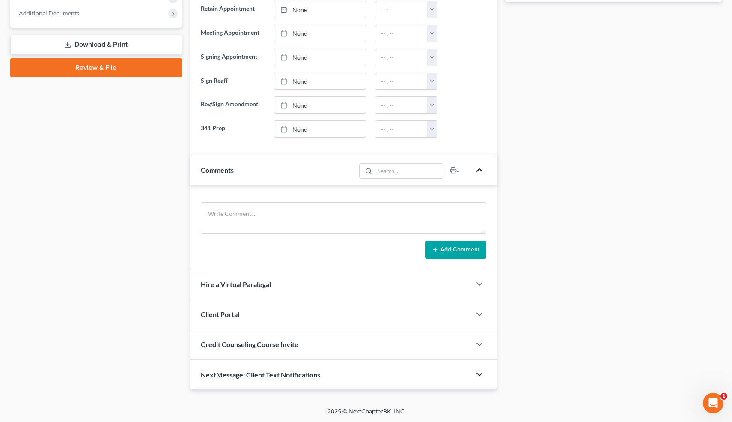
click at [481, 370] on icon "button" at bounding box center [479, 374] width 10 height 10
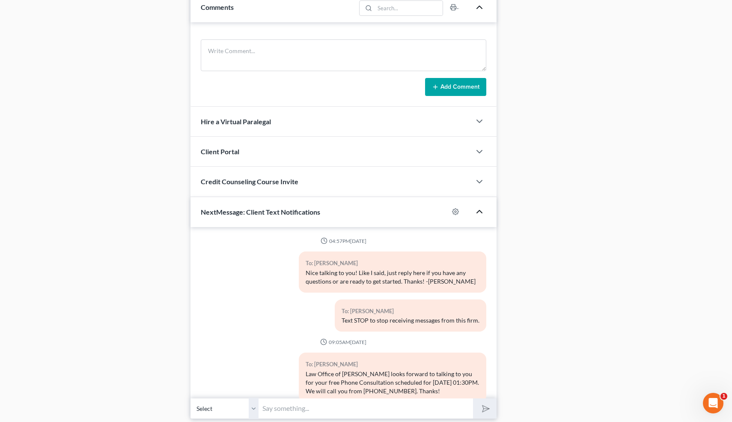
scroll to position [552, 0]
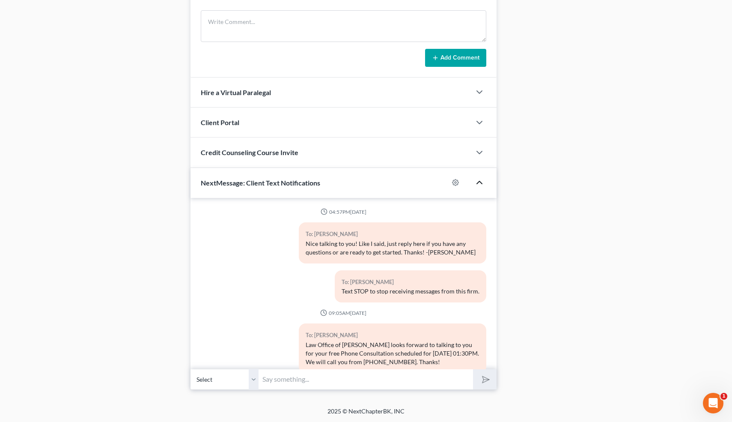
click at [312, 379] on input "text" at bounding box center [366, 378] width 214 height 21
click at [427, 379] on input "Hi! Are you available now for our phone call instead of 3:30? -Scott Bell" at bounding box center [366, 378] width 214 height 21
type input "Hi! Are you available now for our phone call instead of 1:30? -[PERSON_NAME]"
click at [473, 369] on button "submit" at bounding box center [485, 379] width 24 height 20
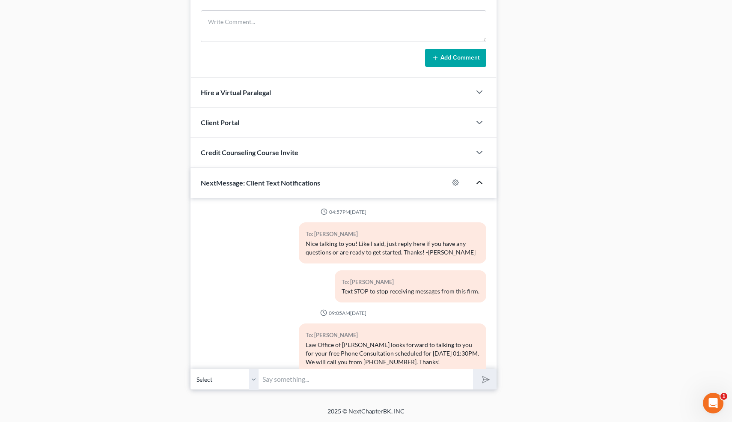
scroll to position [122, 0]
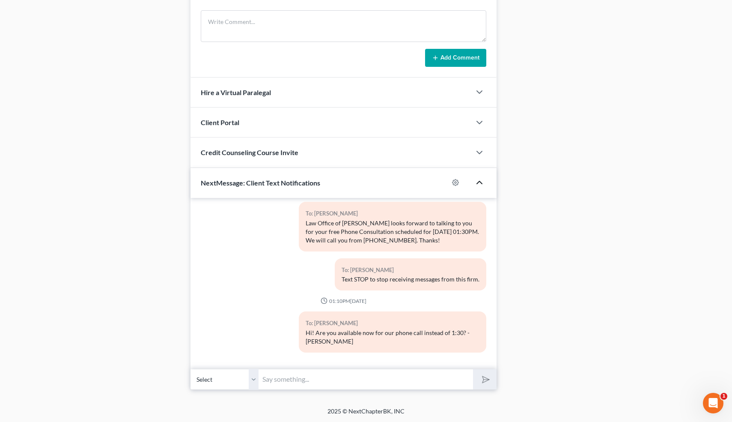
click at [298, 374] on input "text" at bounding box center [366, 378] width 214 height 21
type input "Awesome! 1 minute"
click at [473, 369] on button "submit" at bounding box center [485, 379] width 24 height 20
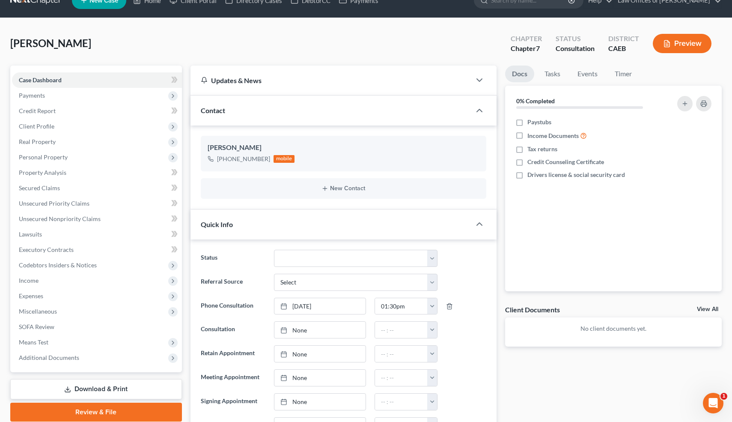
scroll to position [0, 0]
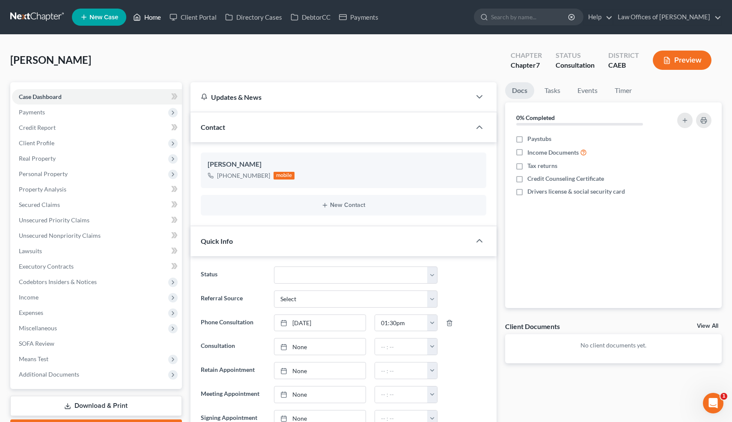
click at [155, 18] on link "Home" at bounding box center [147, 16] width 36 height 15
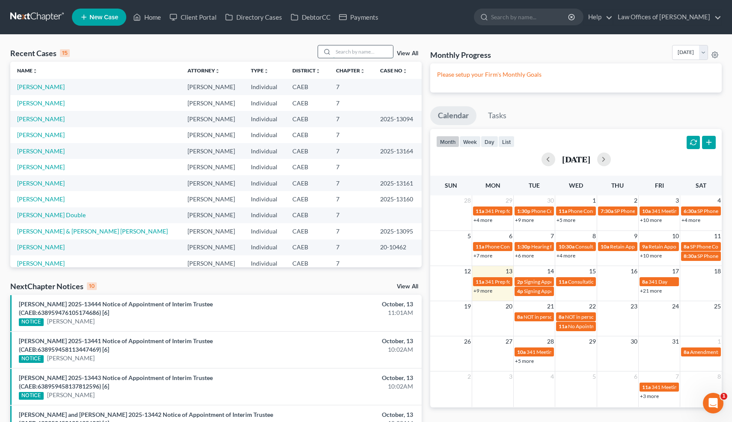
click at [376, 51] on input "search" at bounding box center [363, 51] width 60 height 12
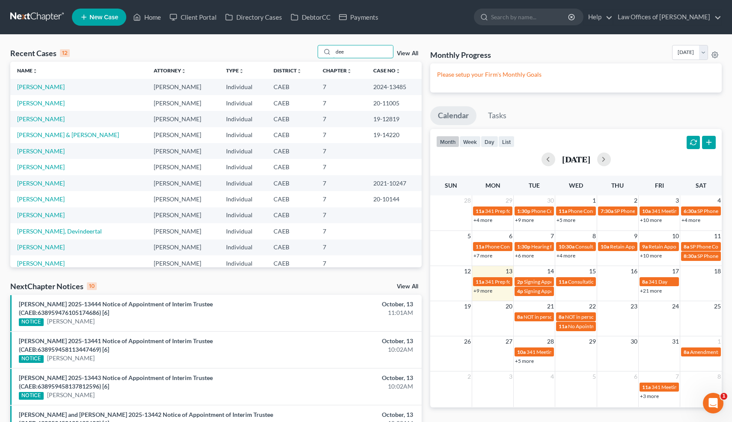
drag, startPoint x: 352, startPoint y: 50, endPoint x: 303, endPoint y: 50, distance: 49.2
click at [303, 50] on div "Recent Cases 12 dee View All" at bounding box center [215, 53] width 411 height 17
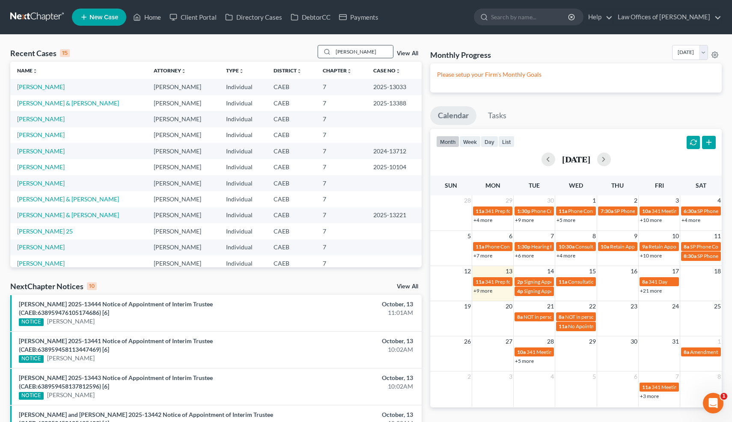
drag, startPoint x: 365, startPoint y: 53, endPoint x: 322, endPoint y: 52, distance: 43.2
click at [322, 52] on div "martinez" at bounding box center [356, 51] width 76 height 13
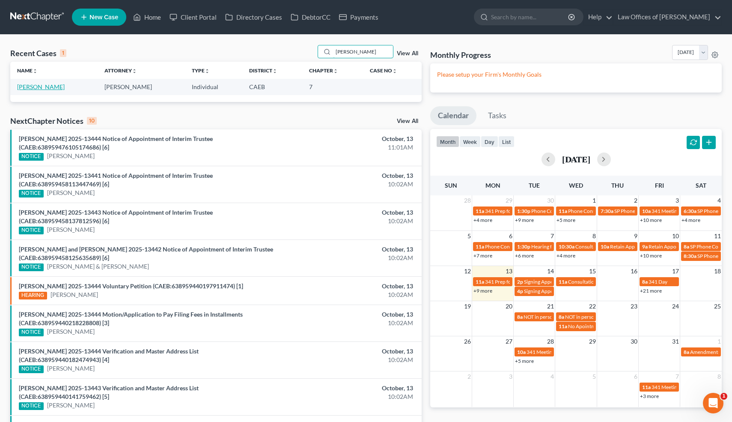
type input "deedee"
click at [46, 89] on link "Todd, DeeDee" at bounding box center [41, 86] width 48 height 7
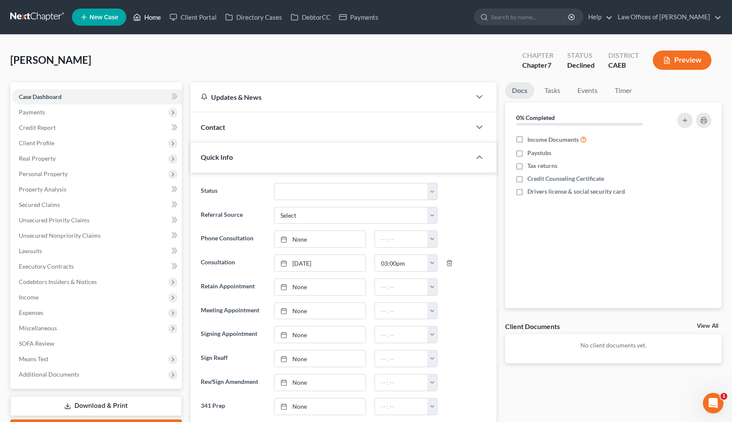
click at [153, 15] on link "Home" at bounding box center [147, 16] width 36 height 15
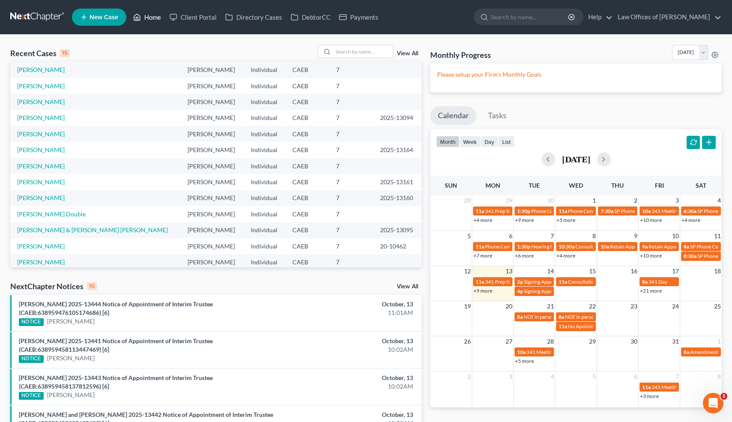
scroll to position [15, 0]
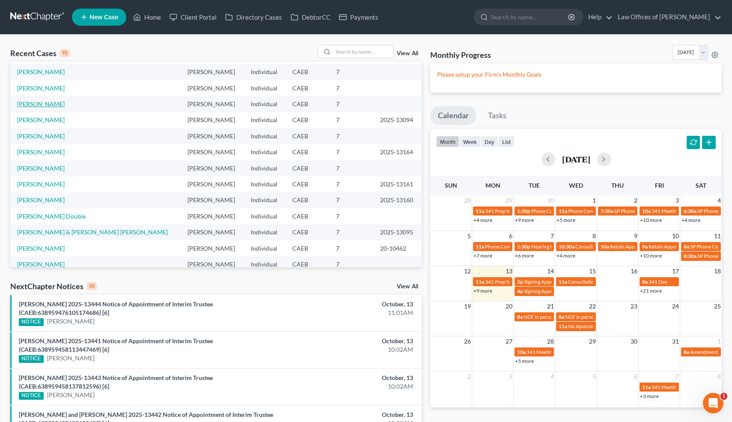
click at [52, 104] on link "Chacon, Adrian" at bounding box center [41, 103] width 48 height 7
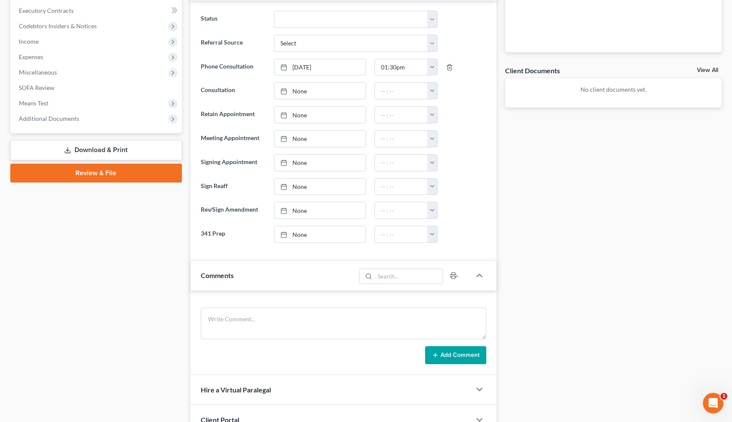
scroll to position [261, 0]
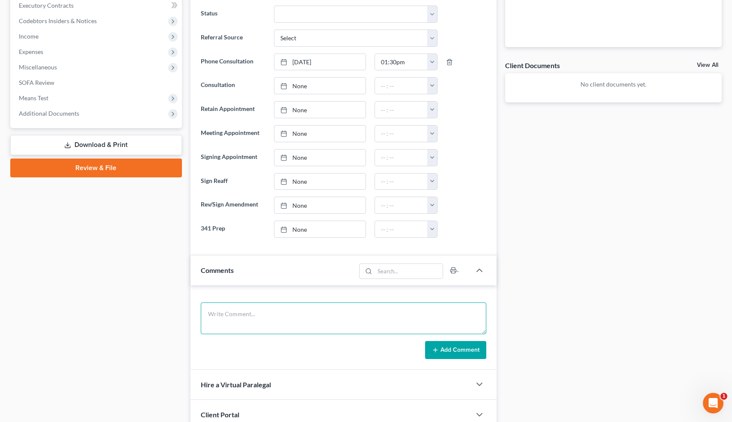
click at [243, 312] on textarea at bounding box center [344, 318] width 286 height 32
drag, startPoint x: 372, startPoint y: 315, endPoint x: 412, endPoint y: 317, distance: 39.9
click at [412, 317] on textarea "Debts:25k, SL. 2018 GMC Yukon, PIF. Buying O=251k, V=480k+56k+30k solar, P=1800+" at bounding box center [344, 318] width 286 height 32
click at [347, 314] on textarea "Debts:25k, SL. 2018 GMC Yukon, PIF. Buying O=251k, V=480k, P=1800+" at bounding box center [344, 318] width 286 height 32
paste textarea "+56k+30k solar"
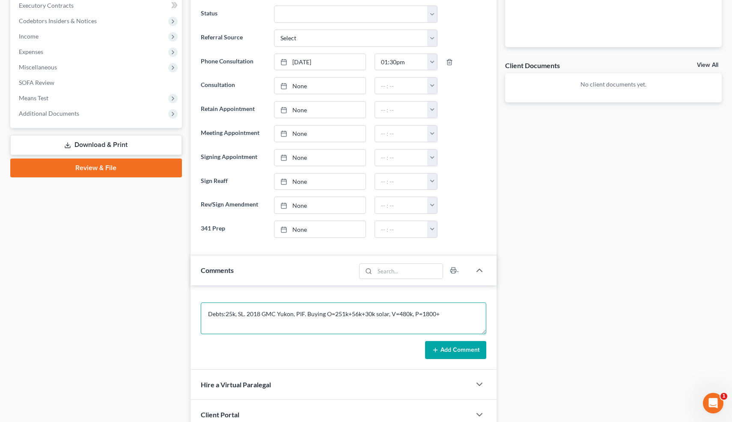
click at [440, 315] on textarea "Debts:25k, SL. 2018 GMC Yukon, PIF. Buying O=251k+56k+30k solar, V=480k, P=1800+" at bounding box center [344, 318] width 286 height 32
click at [306, 313] on textarea "Debts:25k, SL. 2018 GMC Yukon, PIF. Buying O=251k+56k+30k solar, V=480k, P=1800…" at bounding box center [344, 318] width 286 height 32
click at [354, 312] on textarea "Debts:25k, SL. 2018 GMC Yukon, PIF. 2016 Chevy Silvefado O=19k, Buying O=251k+5…" at bounding box center [344, 318] width 286 height 32
click at [383, 314] on textarea "Debts:25k, SL. 2018 GMC Yukon, PIF. 2016 Chevy Silverado O=19k, Buying O=251k+5…" at bounding box center [344, 318] width 286 height 32
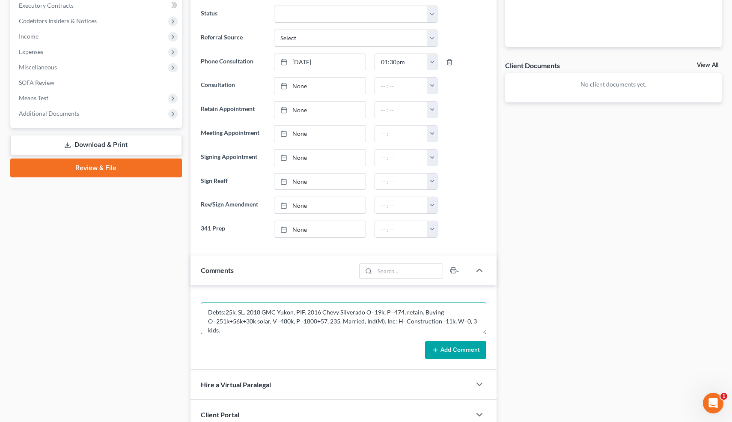
click at [454, 321] on textarea "Debts:25k, SL. 2018 GMC Yukon, PIF. 2016 Chevy Silverado O=19k, P=474, retain. …" at bounding box center [344, 318] width 286 height 32
click at [281, 329] on textarea "Debts:25k, SL. 2018 GMC Yukon, PIF. 2016 Chevy Silverado O=19k, P=474, retain. …" at bounding box center [344, 318] width 286 height 32
click at [208, 312] on textarea "Debts:25k, SL. 2018 GMC Yukon, PIF. 2016 Chevy Silverado O=19k, P=474, retain. …" at bounding box center [344, 318] width 286 height 32
paste textarea "12-60075"
type textarea "Filed in 2013 Bakersfield 12-60075. Debts:25k, SL. 2018 GMC Yukon, PIF. 2016 Ch…"
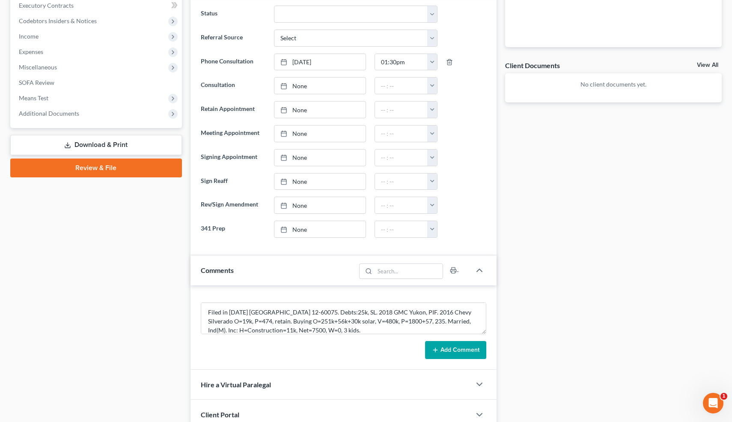
click at [468, 345] on button "Add Comment" at bounding box center [455, 350] width 61 height 18
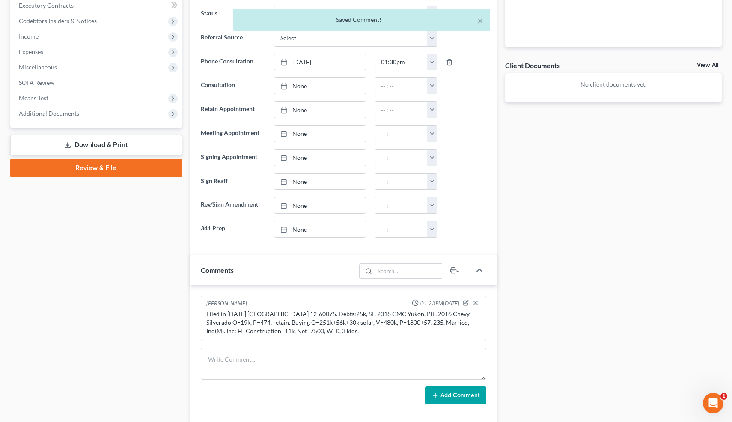
scroll to position [0, 0]
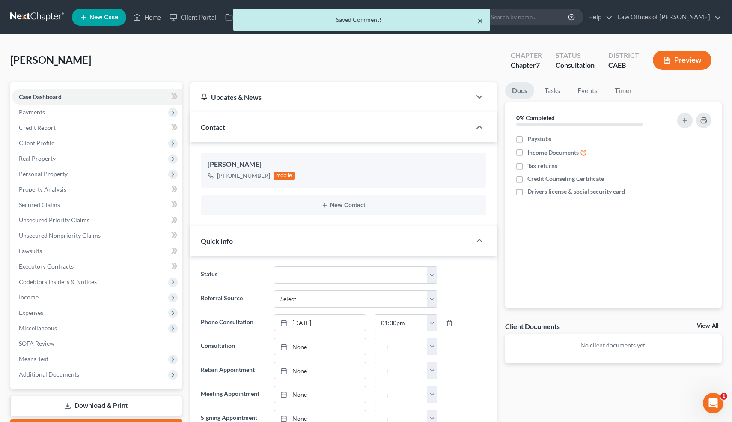
click at [478, 21] on button "×" at bounding box center [480, 20] width 6 height 10
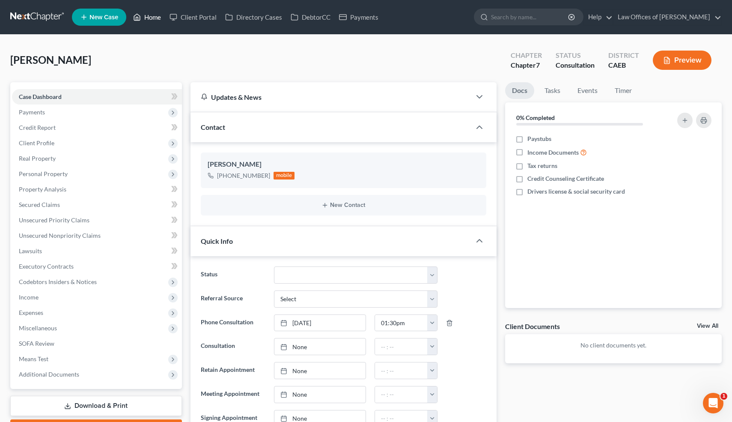
click at [150, 19] on link "Home" at bounding box center [147, 16] width 36 height 15
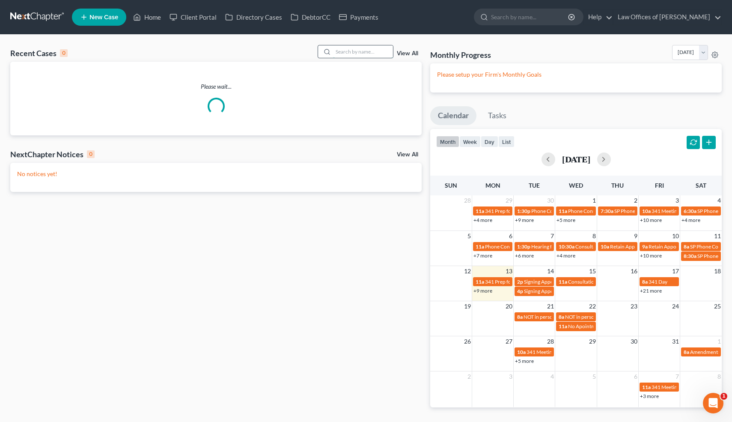
click at [356, 55] on input "search" at bounding box center [363, 51] width 60 height 12
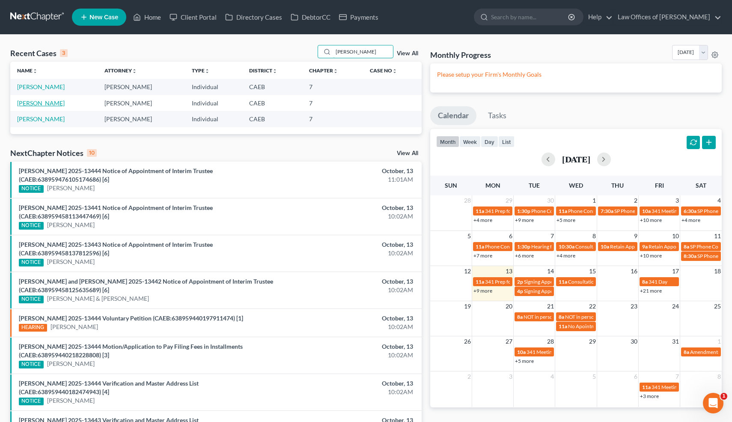
type input "chacon"
click at [44, 103] on link "Chacon, Adrian" at bounding box center [41, 102] width 48 height 7
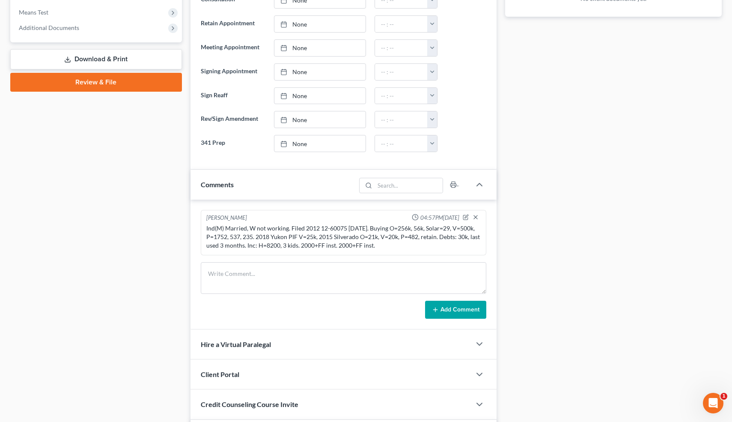
scroll to position [345, 0]
click at [317, 276] on textarea at bounding box center [344, 279] width 286 height 32
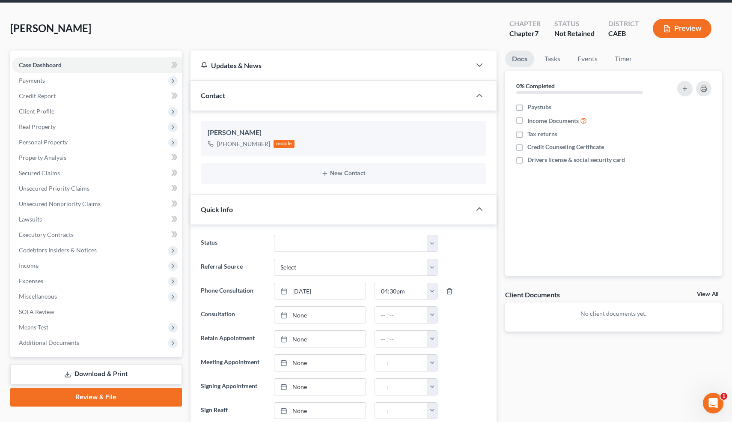
scroll to position [0, 0]
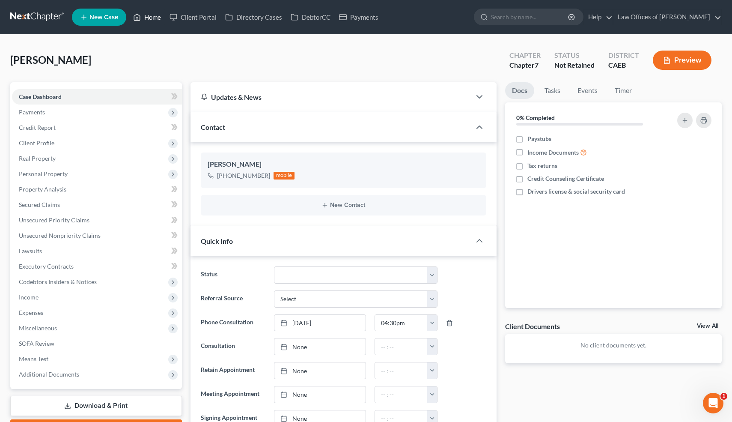
click at [156, 18] on link "Home" at bounding box center [147, 16] width 36 height 15
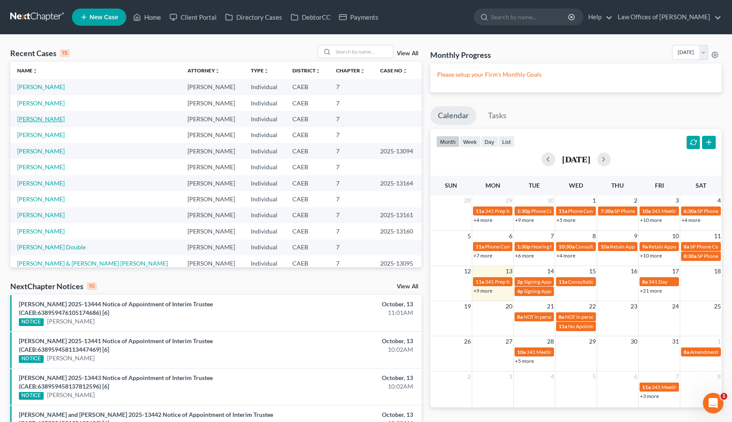
click at [51, 121] on link "Chacon, Adrian" at bounding box center [41, 118] width 48 height 7
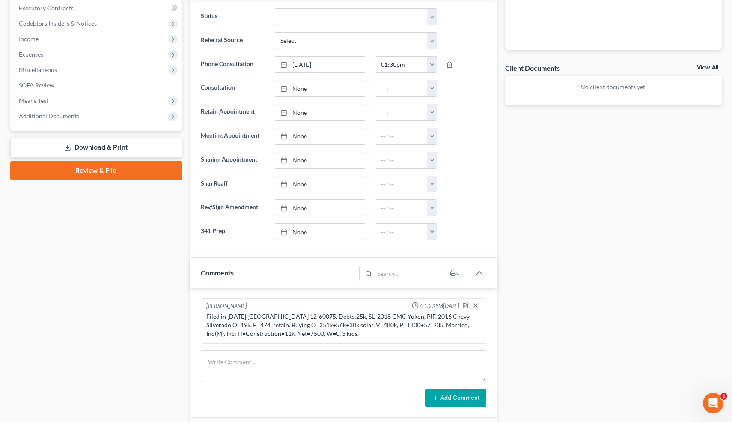
scroll to position [258, 0]
click at [466, 303] on icon "button" at bounding box center [466, 305] width 6 height 6
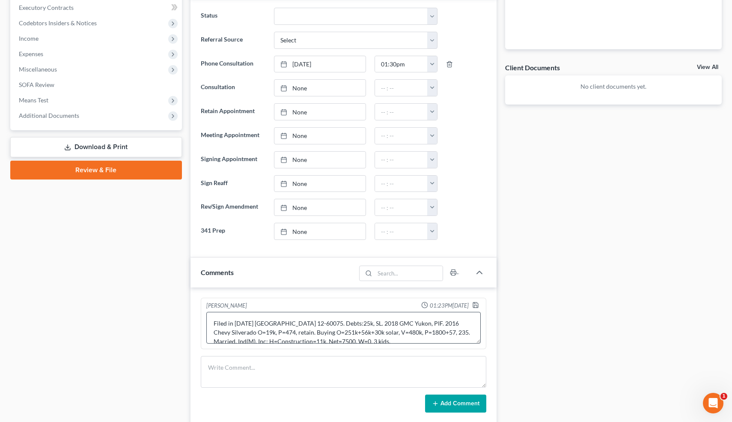
scroll to position [9, 0]
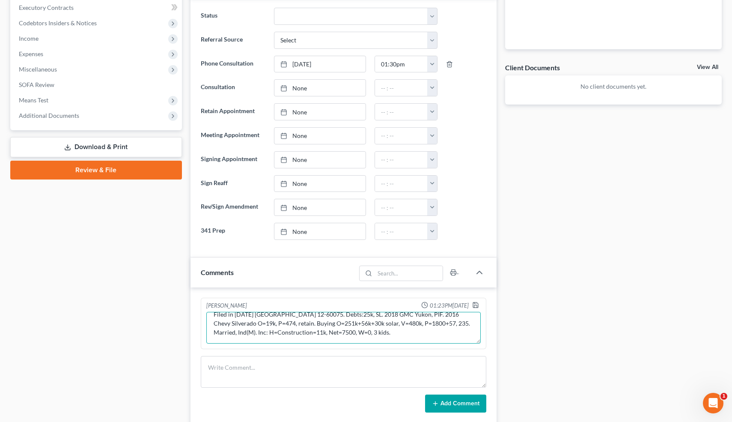
click at [360, 332] on textarea "Filed in 2013 Bakersfield 12-60075. Debts:25k, SL. 2018 GMC Yukon, PIF. 2016 Ch…" at bounding box center [343, 328] width 275 height 32
type textarea "Filed in 2013 Bakersfield 12-60075. Debts:25k, SL. 2018 GMC Yukon, PIF. 2016 Ch…"
click at [475, 306] on icon "button" at bounding box center [475, 304] width 7 height 7
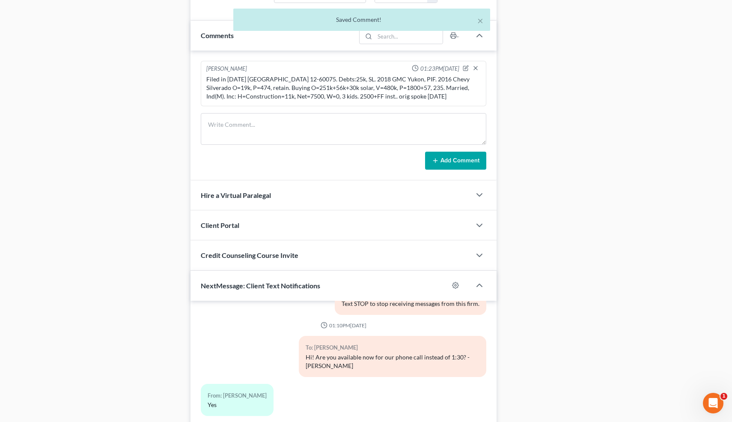
scroll to position [598, 0]
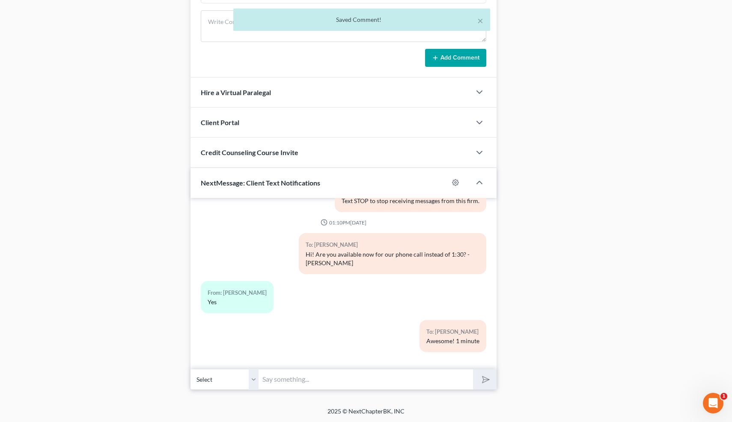
click at [373, 381] on input "text" at bounding box center [366, 378] width 214 height 21
type input "Nice talking to you! Like I said, just reply here if you have any questions or …"
click at [473, 369] on button "submit" at bounding box center [485, 379] width 24 height 20
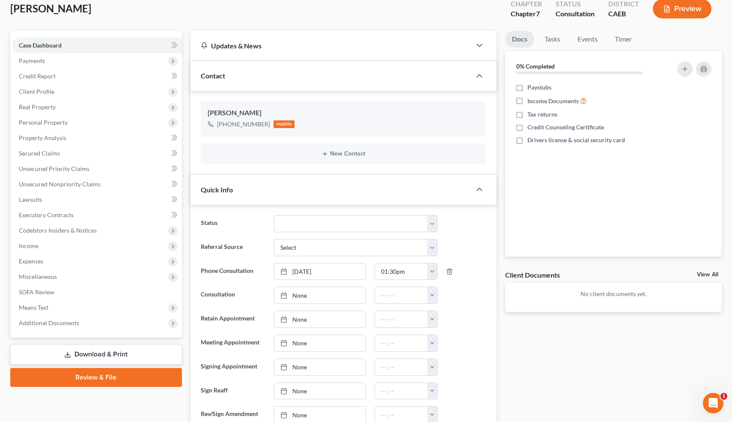
scroll to position [0, 0]
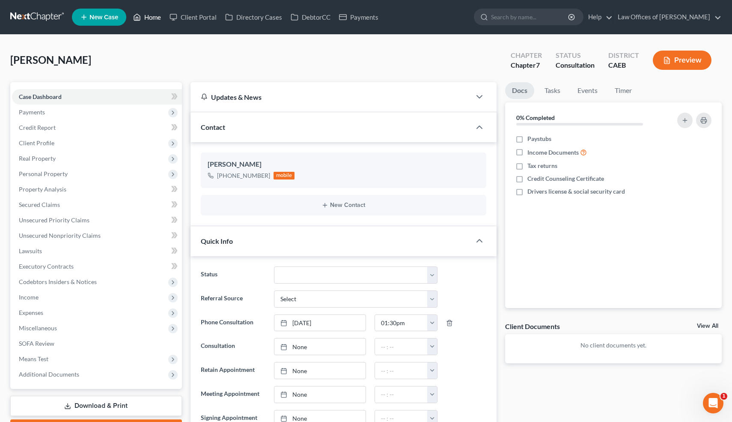
click at [154, 15] on link "Home" at bounding box center [147, 16] width 36 height 15
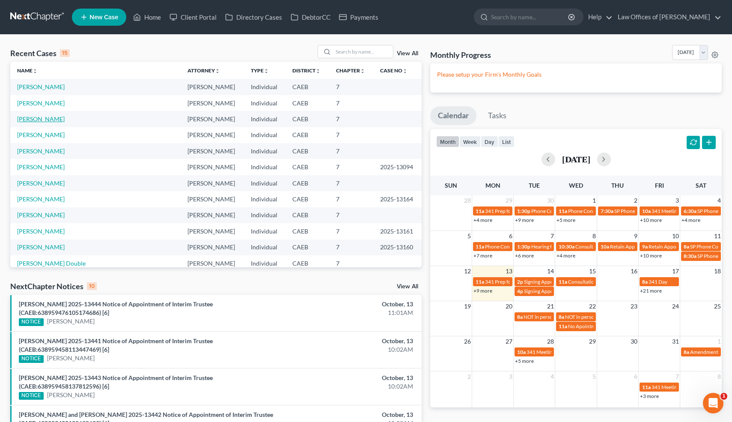
click at [51, 119] on link "Chacon, Adrian" at bounding box center [41, 118] width 48 height 7
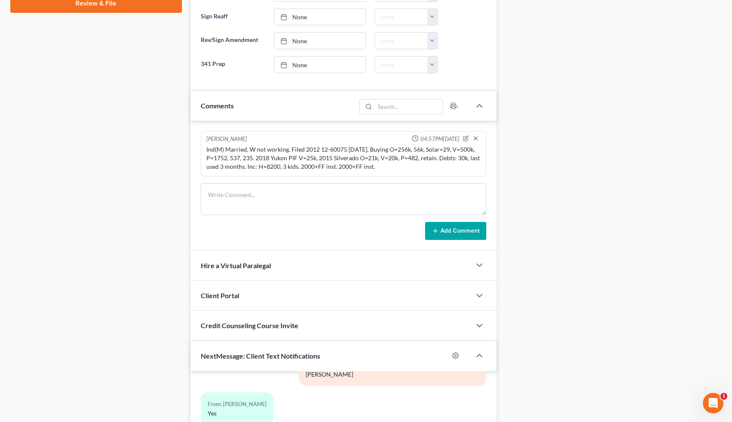
scroll to position [431, 0]
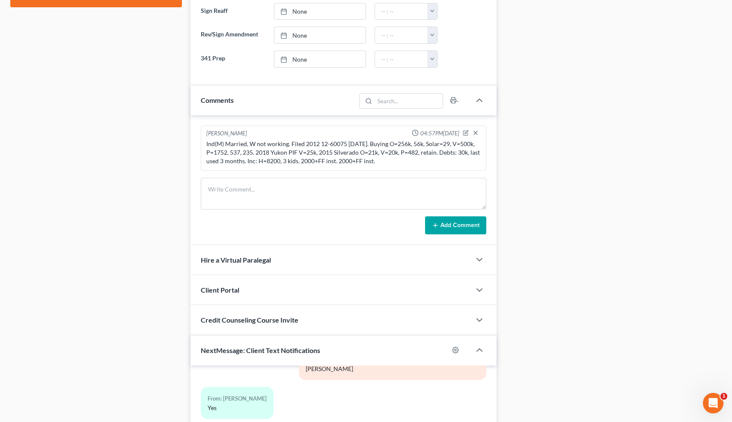
click at [376, 160] on div "Ind(M) Married, W not working. Filed 2012 12-60075 12/7/12. Buying O=256k, 56k,…" at bounding box center [343, 153] width 275 height 26
drag, startPoint x: 385, startPoint y: 160, endPoint x: 190, endPoint y: 139, distance: 196.7
click at [190, 139] on div "Updates & News × Electronic Filing Available! Cases in the Eastern District of …" at bounding box center [343, 104] width 315 height 905
copy div "Ind(M) Married, W not working. Filed 2012 12-60075 12/7/12. Buying O=256k, 56k,…"
click at [167, 141] on div "Case Dashboard Payments Invoices Payments Payments Credit Report Client Profile" at bounding box center [96, 104] width 180 height 905
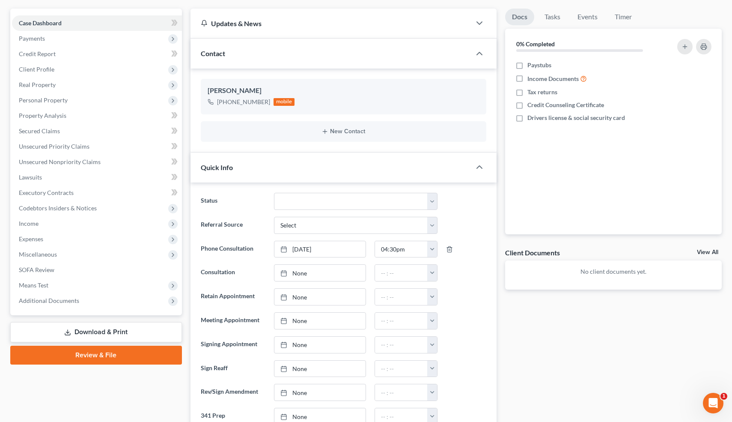
scroll to position [0, 0]
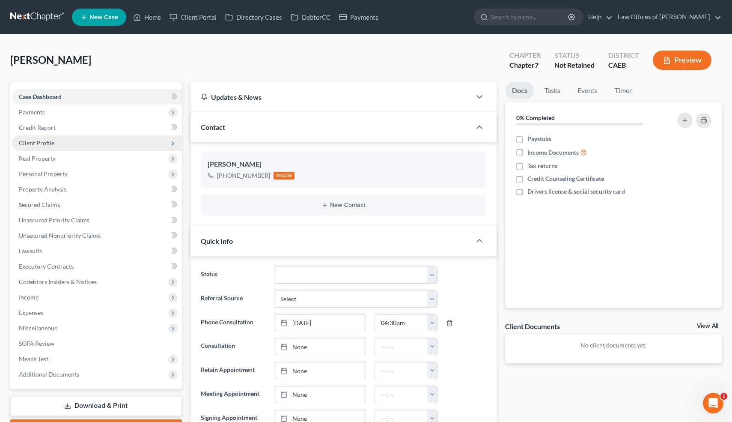
click at [50, 143] on span "Client Profile" at bounding box center [37, 142] width 36 height 7
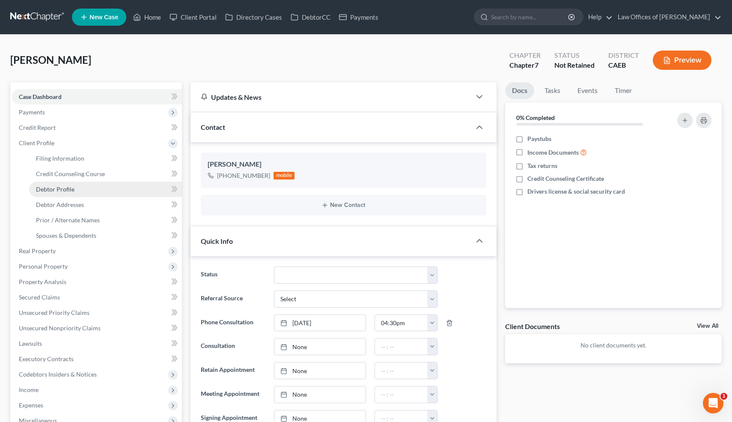
click at [70, 187] on span "Debtor Profile" at bounding box center [55, 188] width 39 height 7
select select "0"
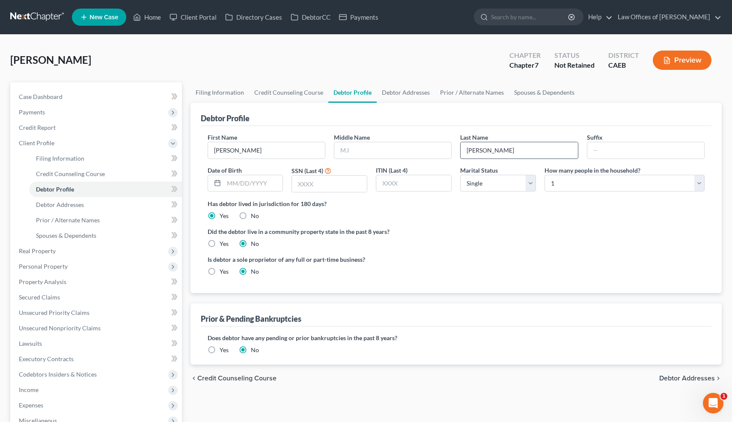
click at [499, 150] on input "Chacon" at bounding box center [518, 150] width 117 height 16
type input "Chacon-old"
click at [67, 99] on link "Case Dashboard" at bounding box center [97, 96] width 170 height 15
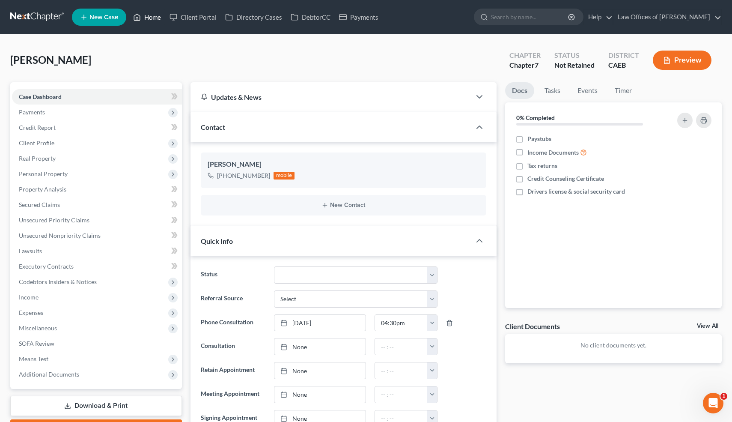
click at [151, 18] on link "Home" at bounding box center [147, 16] width 36 height 15
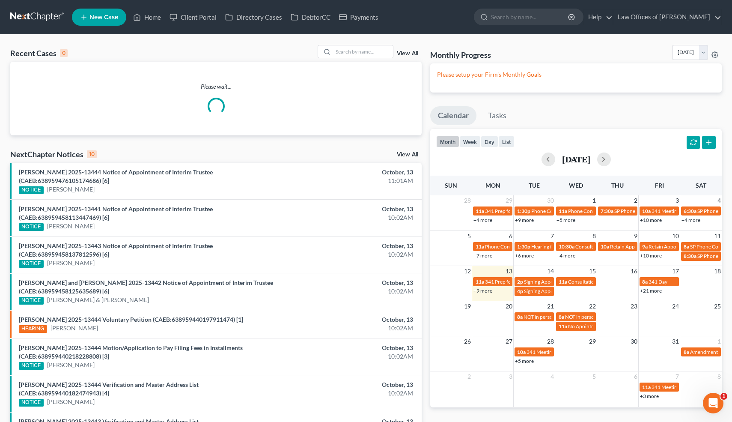
click at [409, 53] on link "View All" at bounding box center [407, 53] width 21 height 6
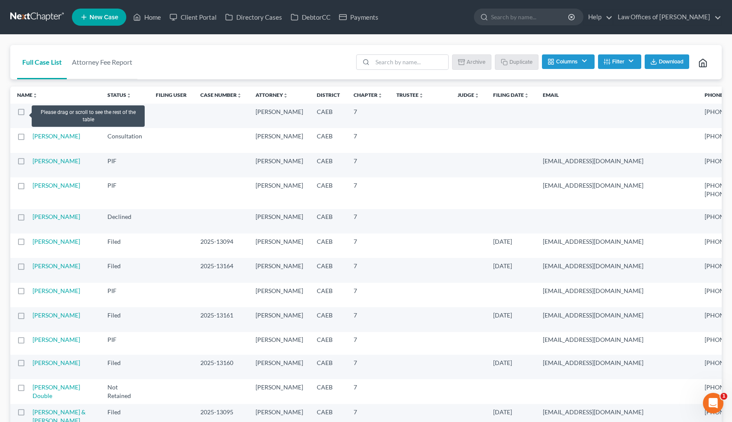
click at [29, 114] on label at bounding box center [29, 114] width 0 height 0
click at [33, 112] on input "checkbox" at bounding box center [36, 110] width 6 height 6
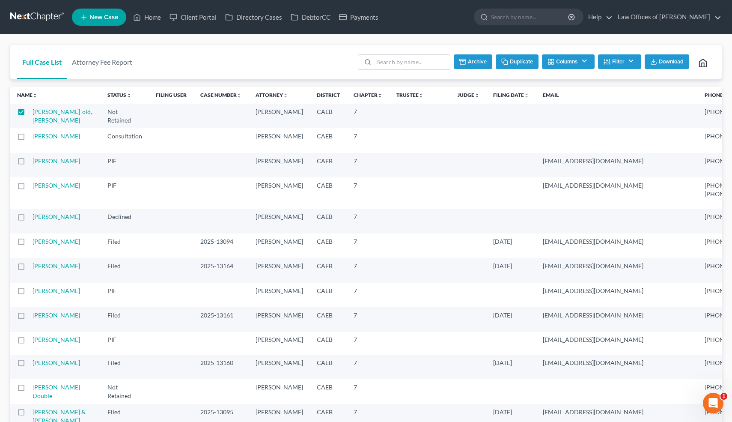
click at [477, 57] on button "Archive" at bounding box center [473, 61] width 39 height 15
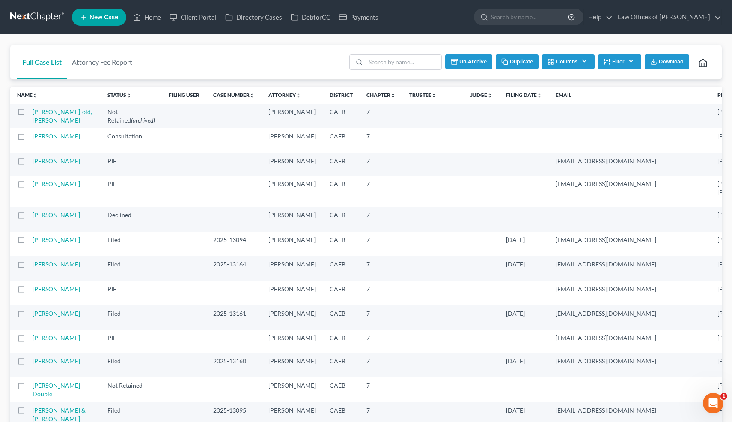
checkbox input "false"
click at [151, 15] on link "Home" at bounding box center [147, 16] width 36 height 15
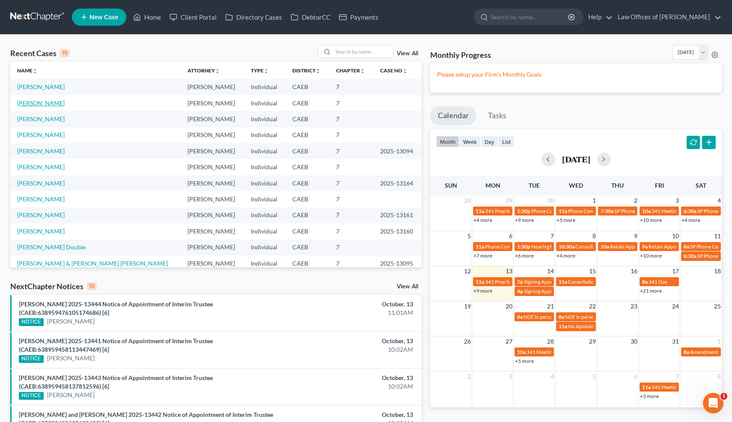
click at [50, 104] on link "Chacon, Adrian" at bounding box center [41, 102] width 48 height 7
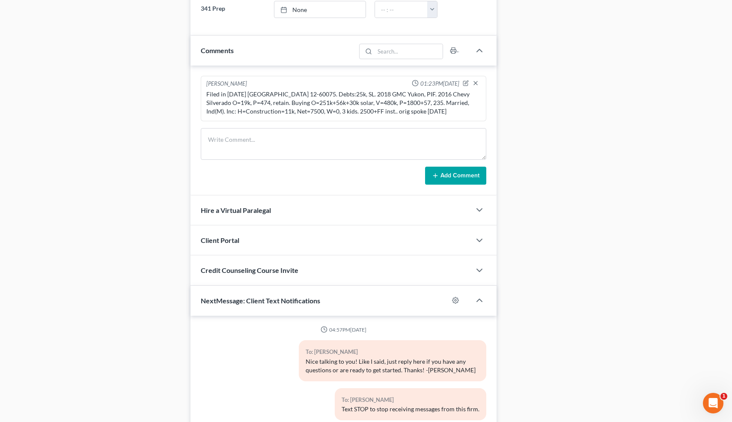
scroll to position [481, 0]
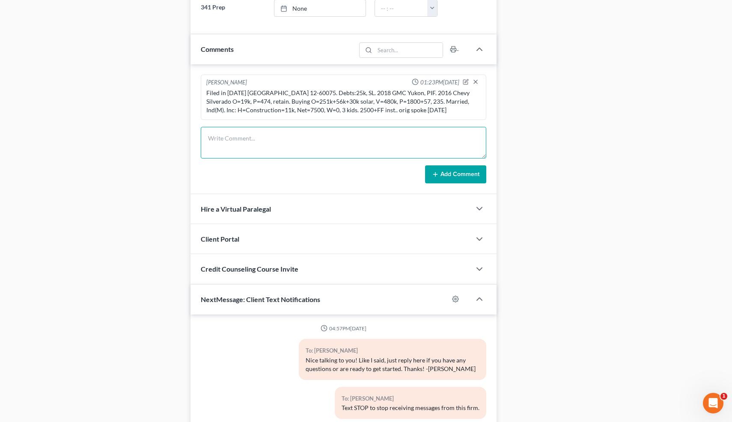
click at [233, 140] on textarea at bounding box center [344, 143] width 286 height 32
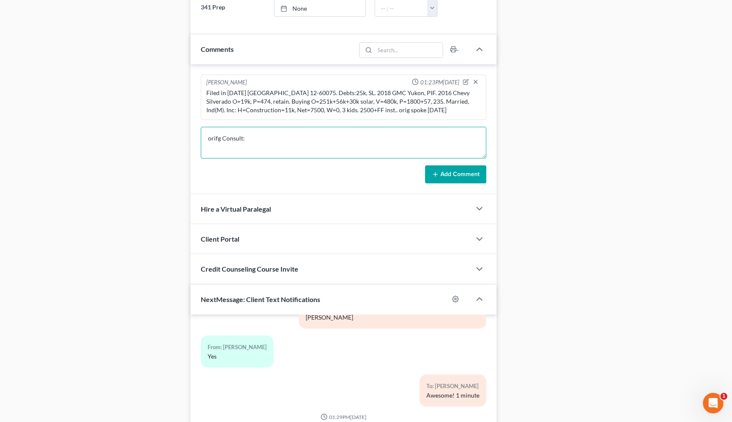
click at [211, 140] on textarea "orifg Consult:" at bounding box center [344, 143] width 286 height 32
click at [257, 144] on textarea "Orig Consult:" at bounding box center [344, 143] width 286 height 32
paste textarea "Ind(M) Married, W not working. Filed 2012 12-60075 12/7/12. Buying O=256k, 56k,…"
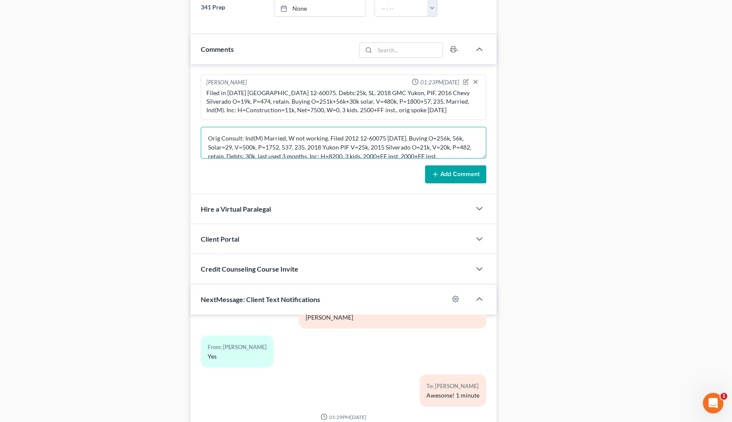
scroll to position [2, 0]
type textarea "Orig Consult: Ind(M) Married, W not working. Filed 2012 12-60075 12/7/12. Buyin…"
click at [410, 176] on div "Add Comment" at bounding box center [344, 174] width 286 height 18
click at [442, 176] on button "Add Comment" at bounding box center [455, 174] width 61 height 18
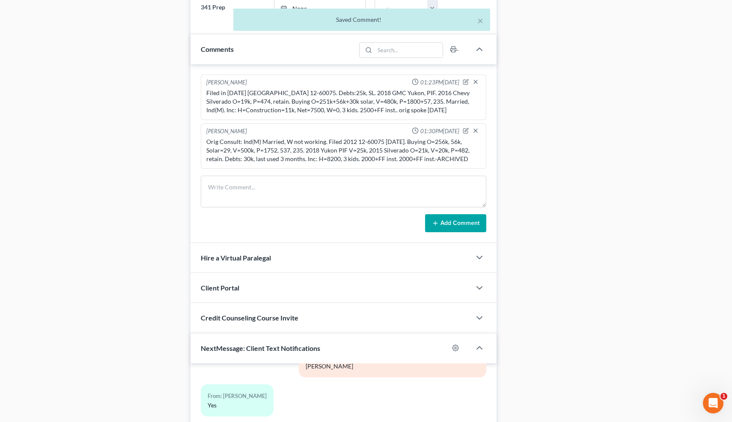
scroll to position [0, 0]
click at [296, 182] on textarea at bounding box center [344, 191] width 286 height 32
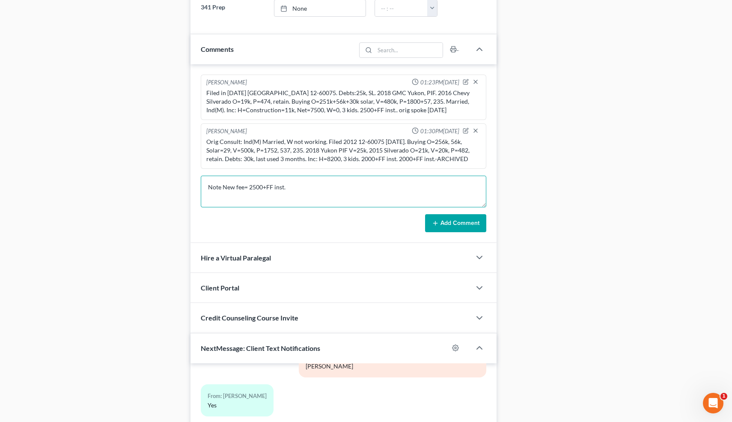
type textarea "Note New fee= 2500+FF inst."
click at [442, 220] on button "Add Comment" at bounding box center [455, 223] width 61 height 18
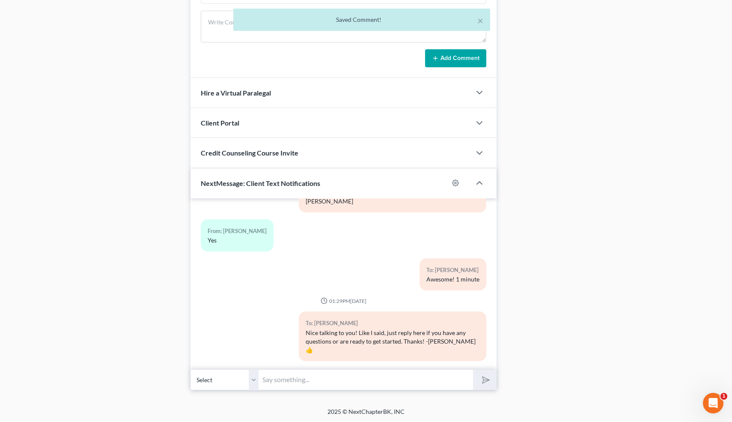
scroll to position [678, 0]
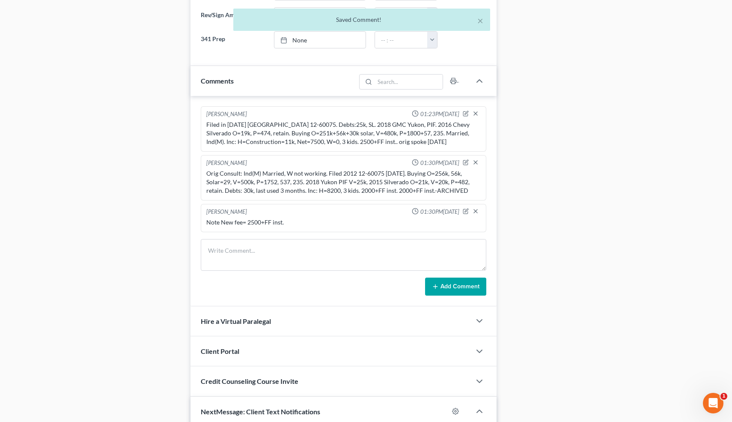
scroll to position [295, 0]
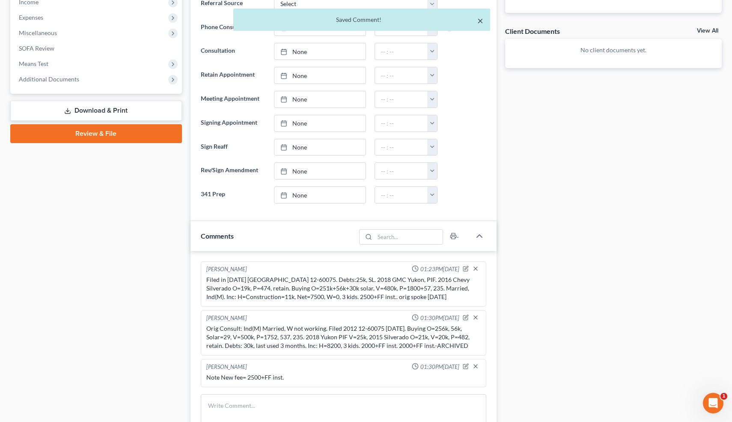
click at [480, 20] on button "×" at bounding box center [480, 20] width 6 height 10
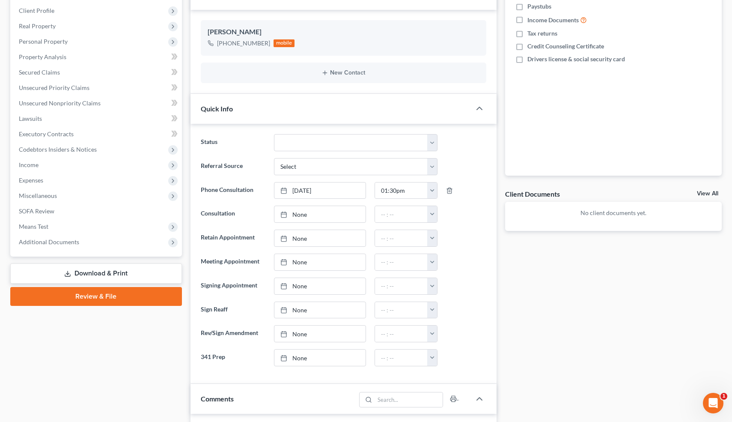
scroll to position [25, 0]
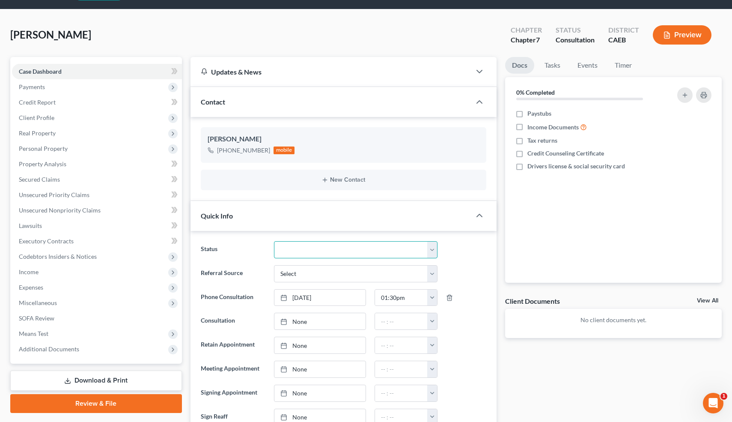
click at [350, 247] on select "Cancelled/Refund Closed Consultation Declined Discharged Filed Income Check In …" at bounding box center [355, 249] width 163 height 17
select select "10"
click at [274, 241] on select "Cancelled/Refund Closed Consultation Declined Discharged Filed Income Check In …" at bounding box center [355, 249] width 163 height 17
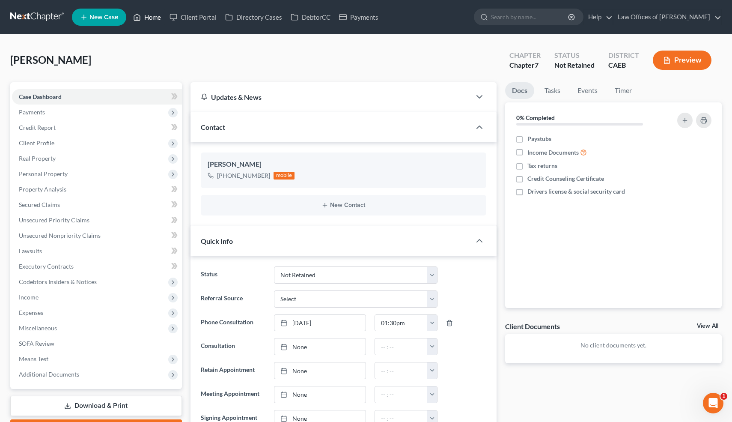
click at [153, 16] on link "Home" at bounding box center [147, 16] width 36 height 15
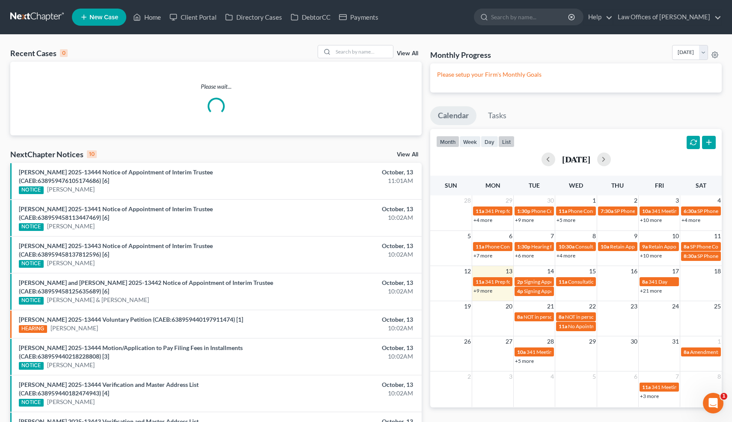
click at [504, 144] on button "list" at bounding box center [506, 142] width 16 height 12
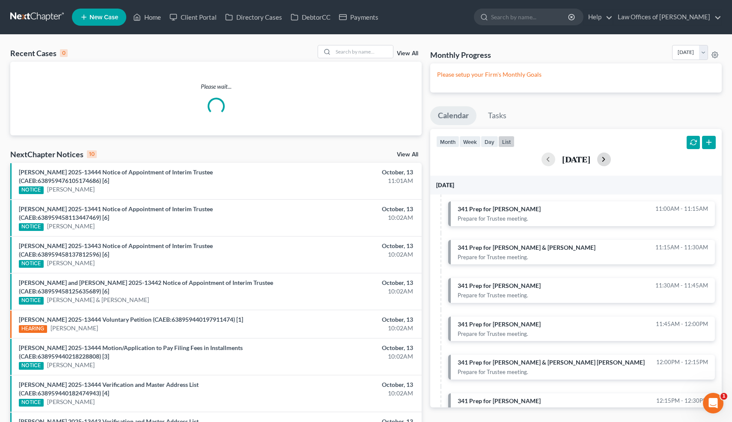
click at [611, 159] on button "button" at bounding box center [604, 159] width 14 height 14
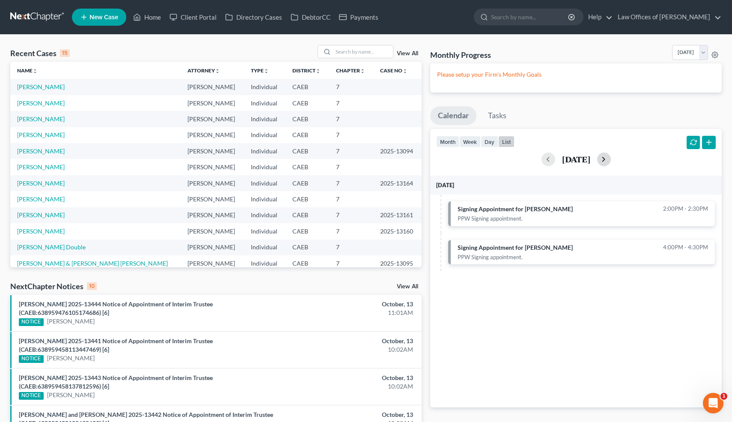
click at [611, 158] on button "button" at bounding box center [604, 159] width 14 height 14
click at [541, 158] on button "button" at bounding box center [548, 159] width 14 height 14
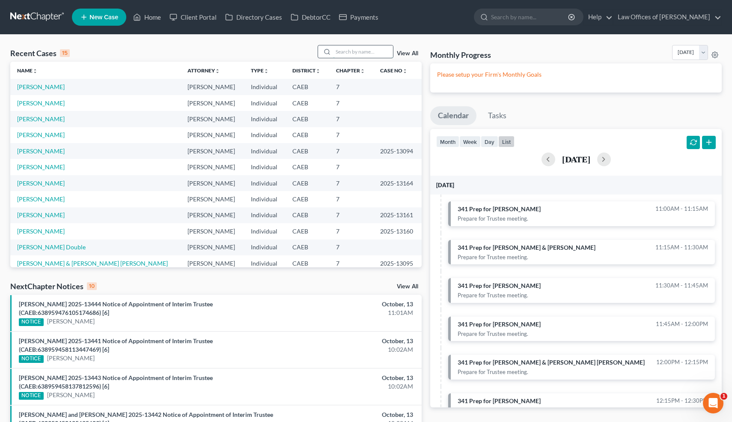
click at [356, 52] on input "search" at bounding box center [363, 51] width 60 height 12
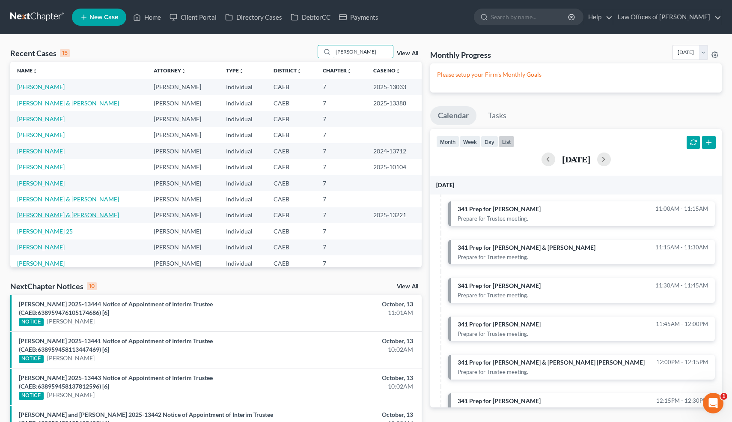
type input "martinez"
click at [101, 215] on link "Garza-Martinez, Barney & Martinez, Deborah" at bounding box center [68, 214] width 102 height 7
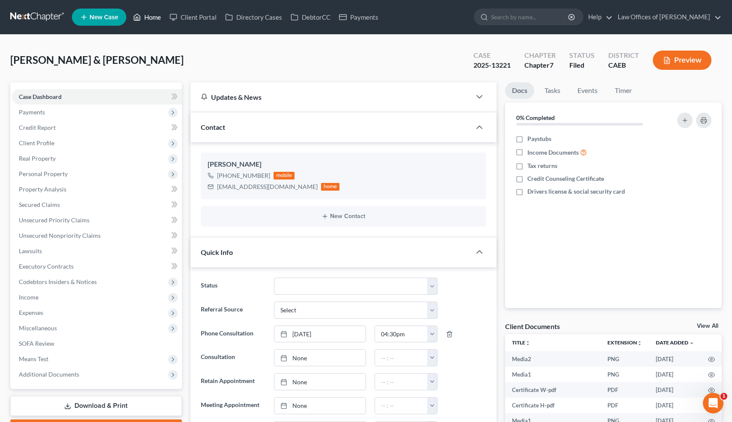
click at [155, 18] on link "Home" at bounding box center [147, 16] width 36 height 15
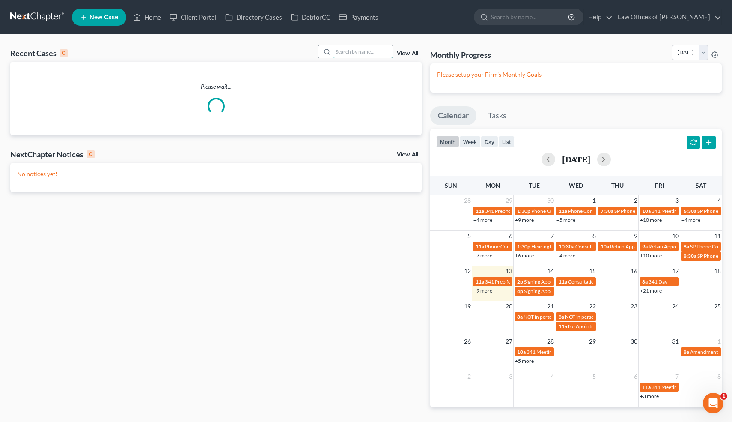
click at [375, 50] on input "search" at bounding box center [363, 51] width 60 height 12
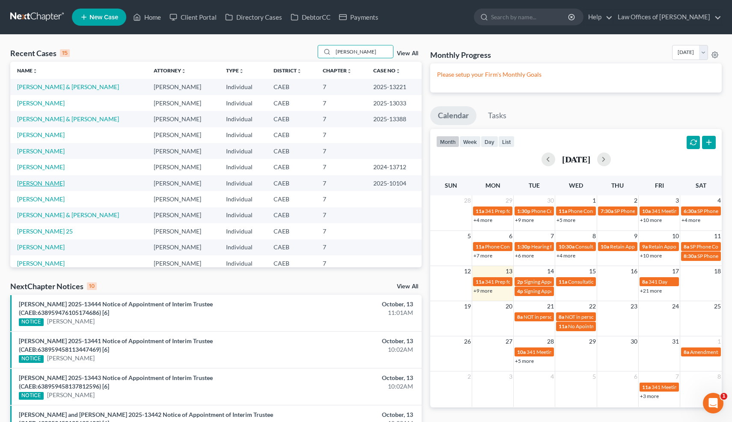
type input "martinez"
click at [54, 181] on link "Martinez, Selena" at bounding box center [41, 182] width 48 height 7
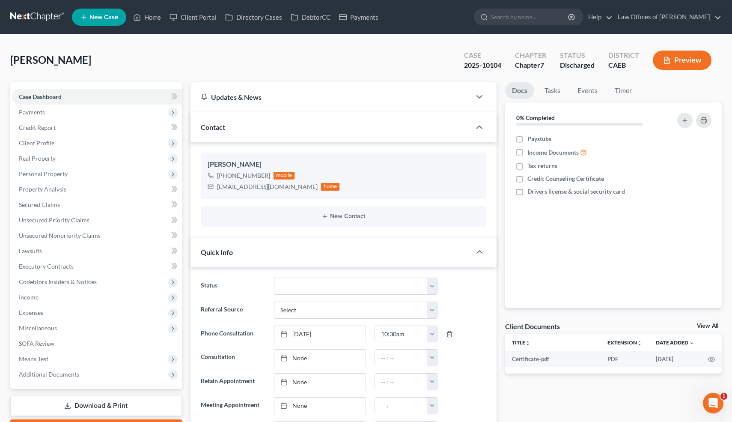
scroll to position [1592, 0]
click at [152, 13] on link "Home" at bounding box center [147, 16] width 36 height 15
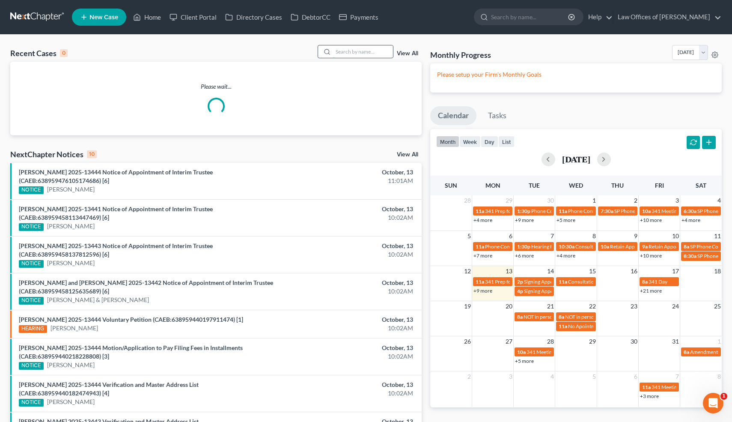
click at [352, 51] on input "search" at bounding box center [363, 51] width 60 height 12
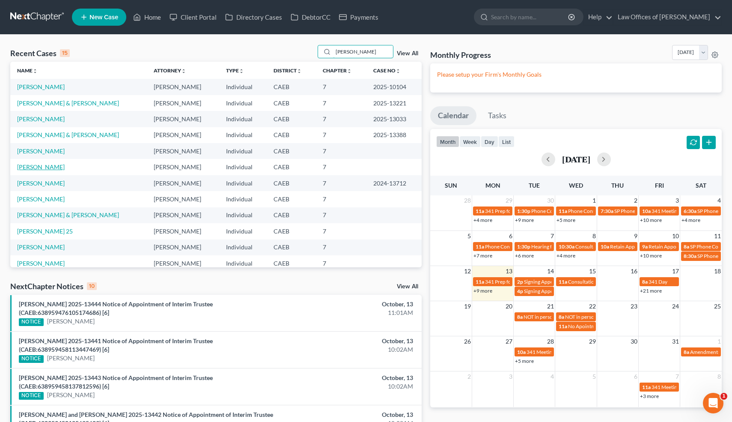
type input "martinez"
click at [57, 168] on link "Martinez, Marina" at bounding box center [41, 166] width 48 height 7
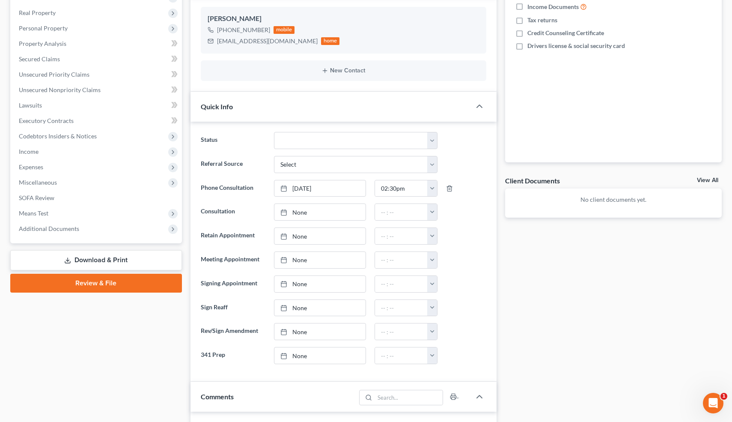
scroll to position [143, 0]
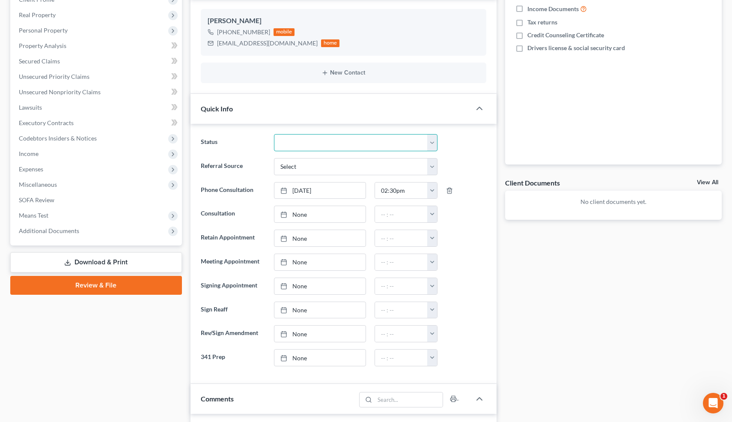
click at [359, 141] on select "Cancelled/Refund Closed Consultation Declined Discharged Filed Income Check In …" at bounding box center [355, 142] width 163 height 17
select select "14"
click at [274, 134] on select "Cancelled/Refund Closed Consultation Declined Discharged Filed Income Check In …" at bounding box center [355, 142] width 163 height 17
click at [187, 243] on div "Updates & News × Electronic Filing Available! Cases in the Eastern District of …" at bounding box center [343, 424] width 315 height 971
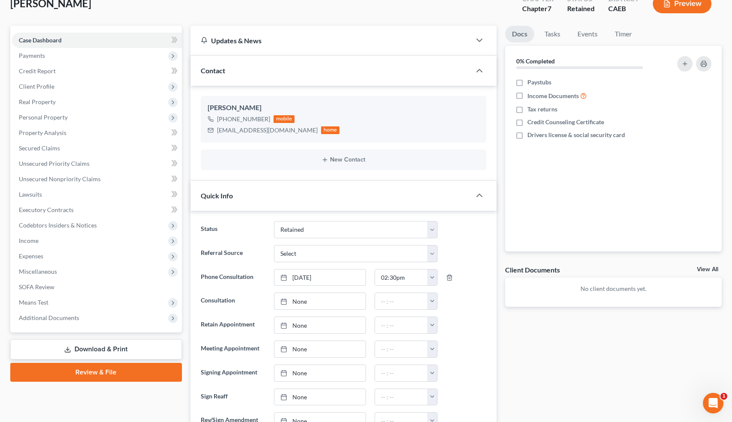
scroll to position [0, 0]
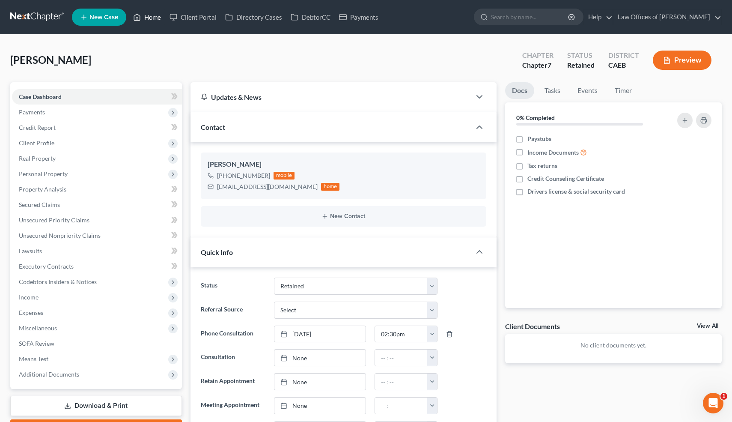
click at [154, 20] on link "Home" at bounding box center [147, 16] width 36 height 15
